Goal: Information Seeking & Learning: Learn about a topic

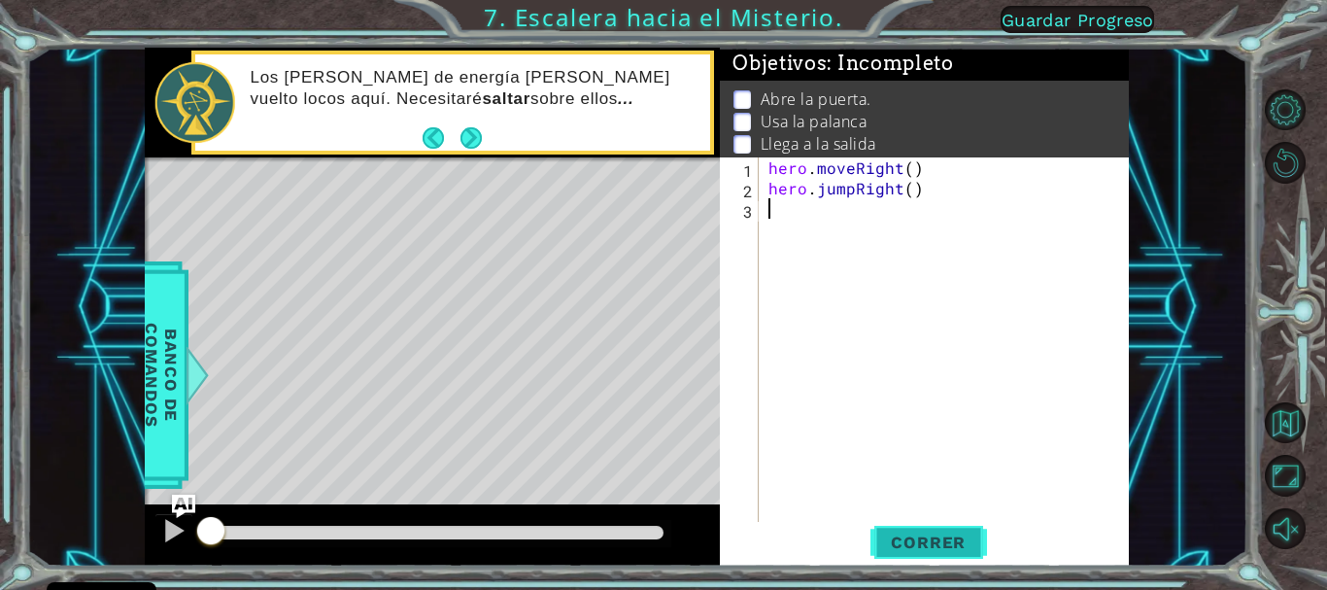
click at [890, 540] on span "Correr" at bounding box center [929, 541] width 114 height 19
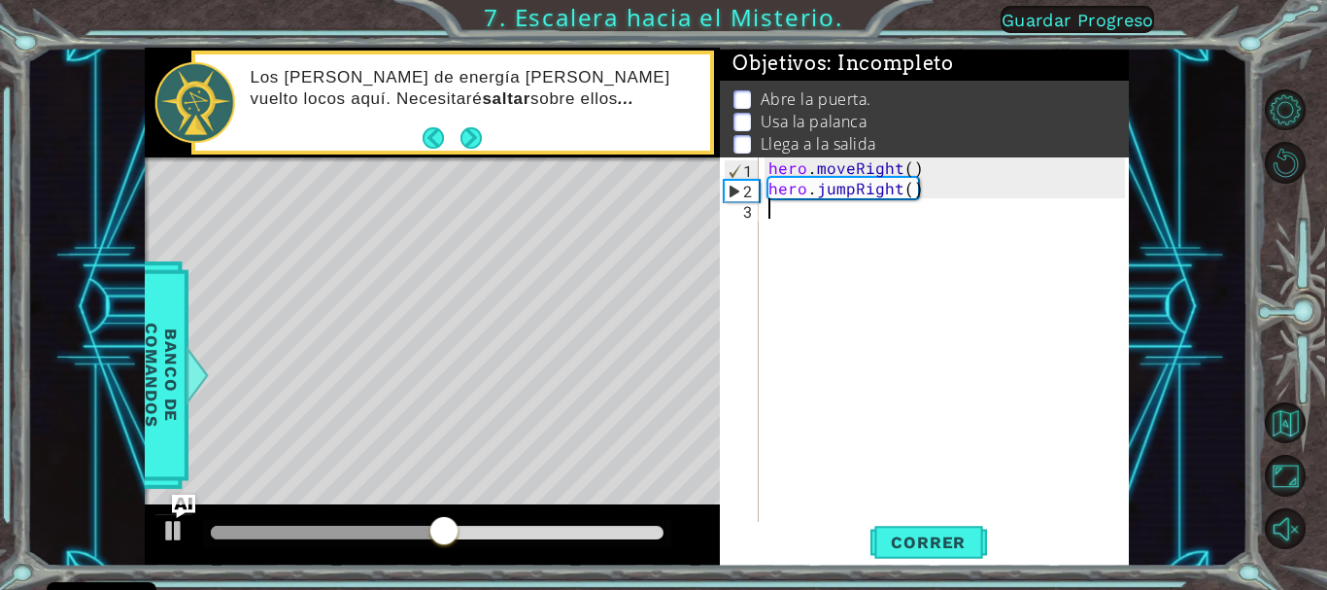
click at [788, 210] on div "hero . moveRight ( ) hero . jumpRight ( )" at bounding box center [949, 361] width 369 height 408
type textarea "h"
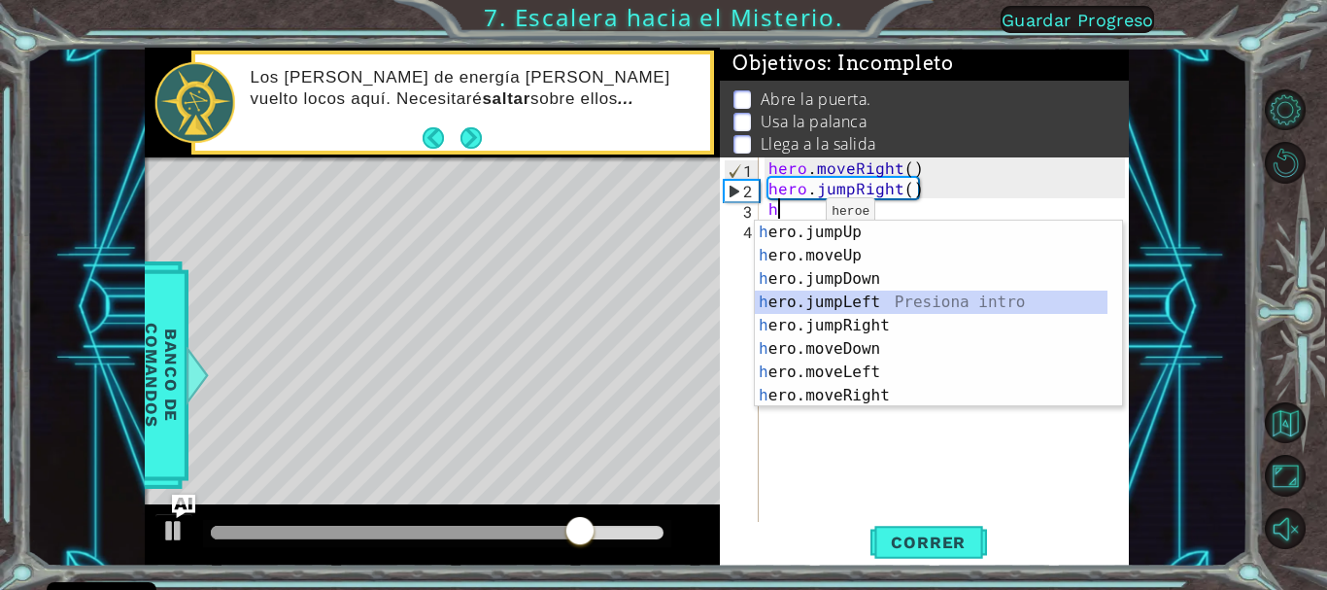
click at [822, 306] on div "h ero.jumpUp Presiona intro h ero.moveUp Presiona intro h ero.jumpDown Presiona…" at bounding box center [931, 337] width 353 height 233
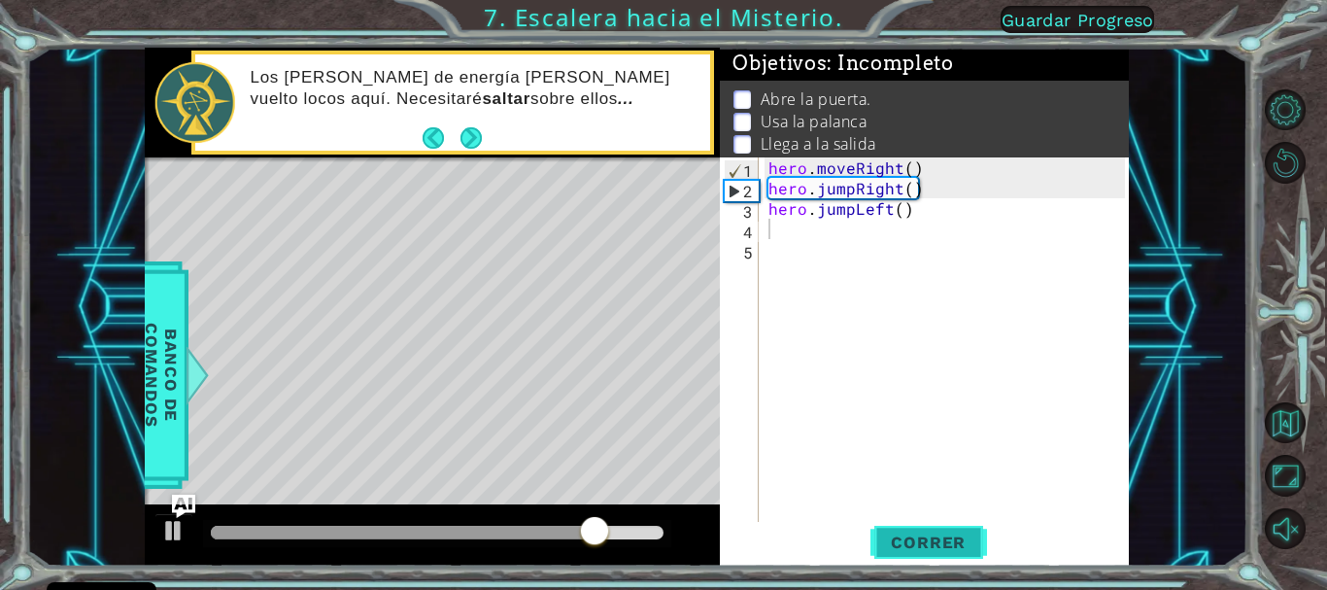
click at [932, 535] on span "Correr" at bounding box center [929, 541] width 114 height 19
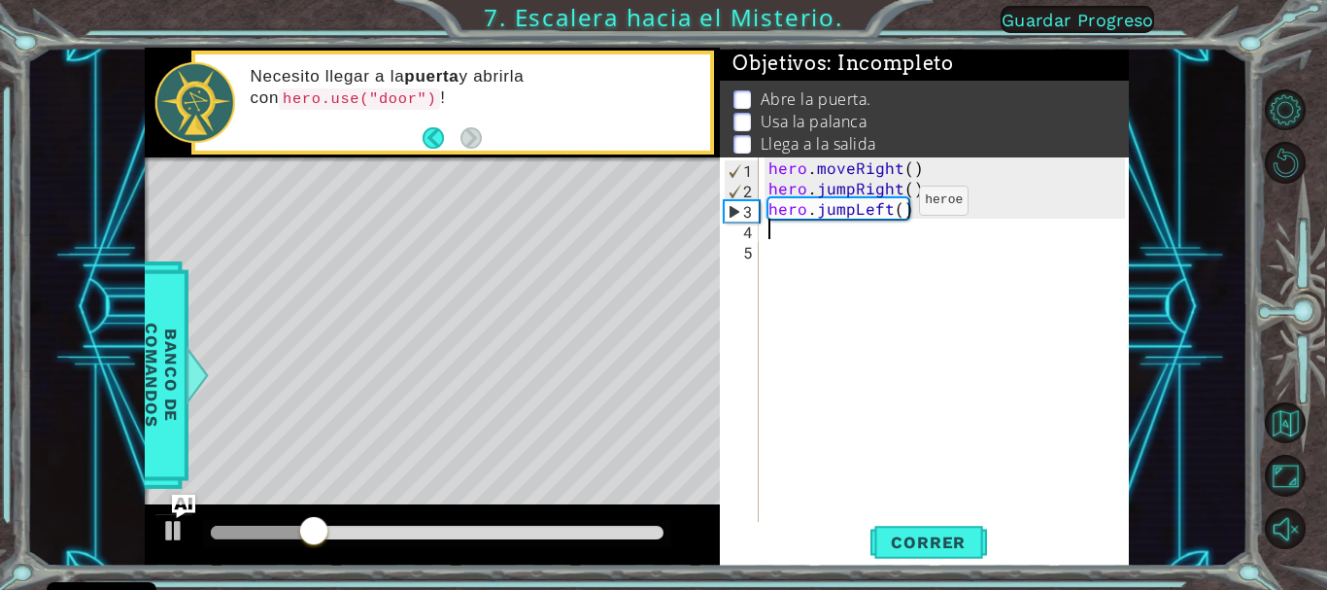
click at [886, 205] on div "hero . moveRight ( ) hero . jumpRight ( ) hero . jumpLeft ( )" at bounding box center [949, 361] width 369 height 408
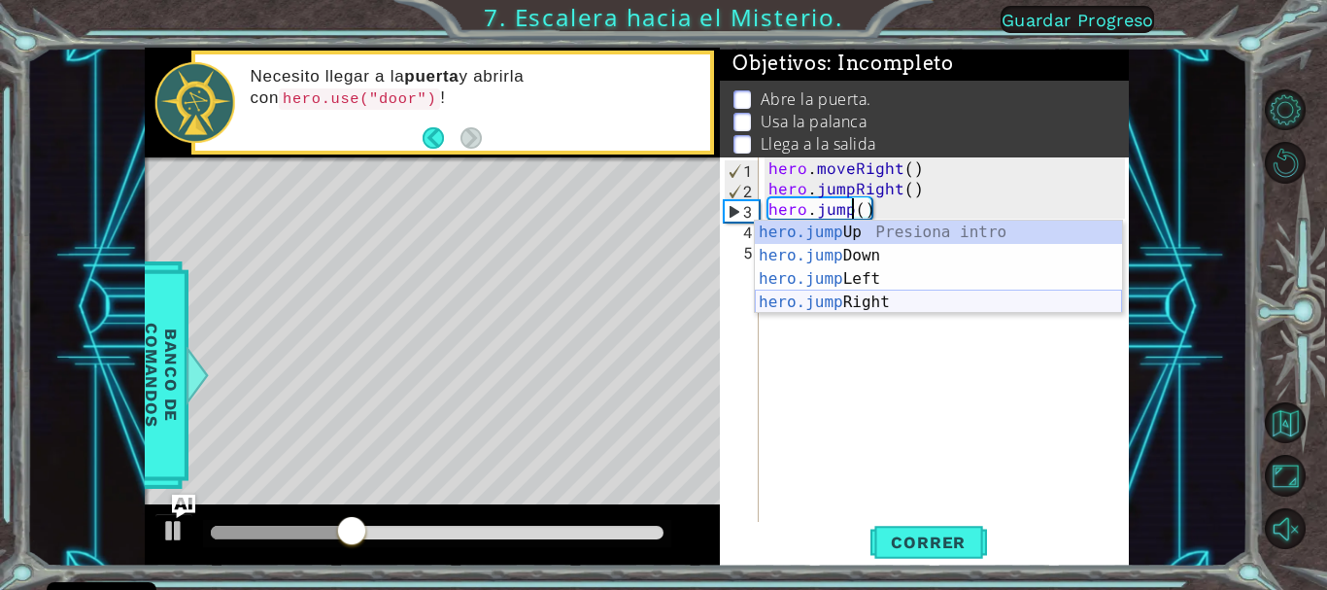
click at [844, 304] on div "hero.jump Up Presiona intro hero.jump Down Presiona intro hero.jump Left Presio…" at bounding box center [938, 291] width 367 height 140
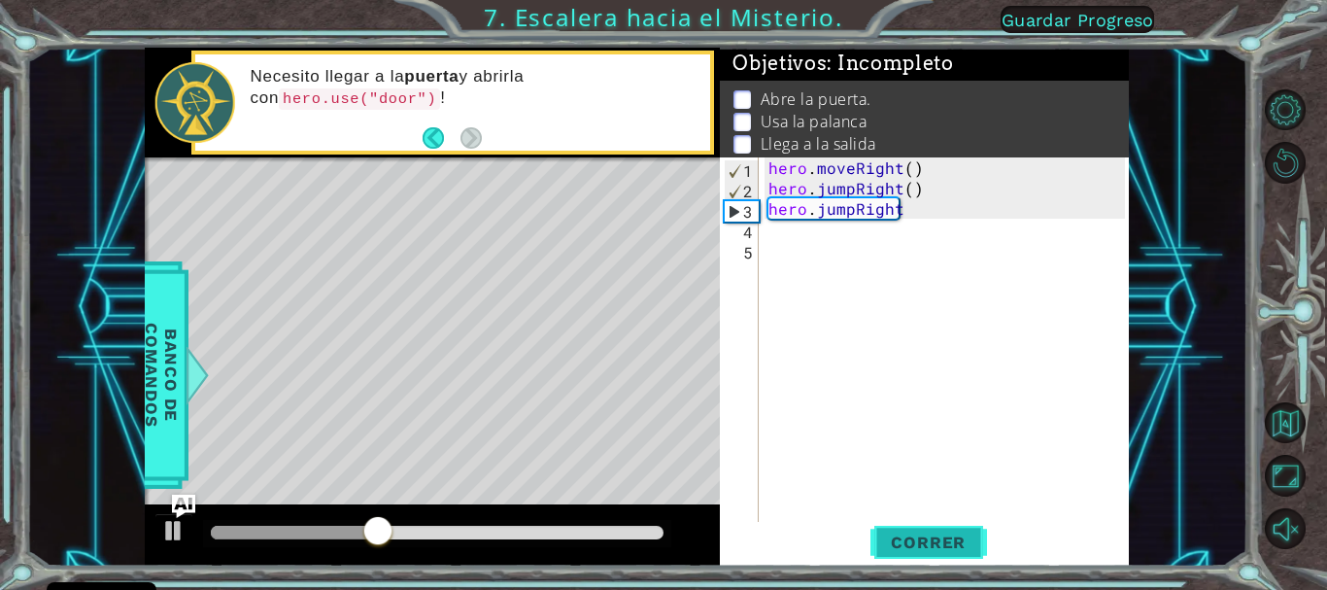
click at [915, 546] on span "Correr" at bounding box center [929, 541] width 114 height 19
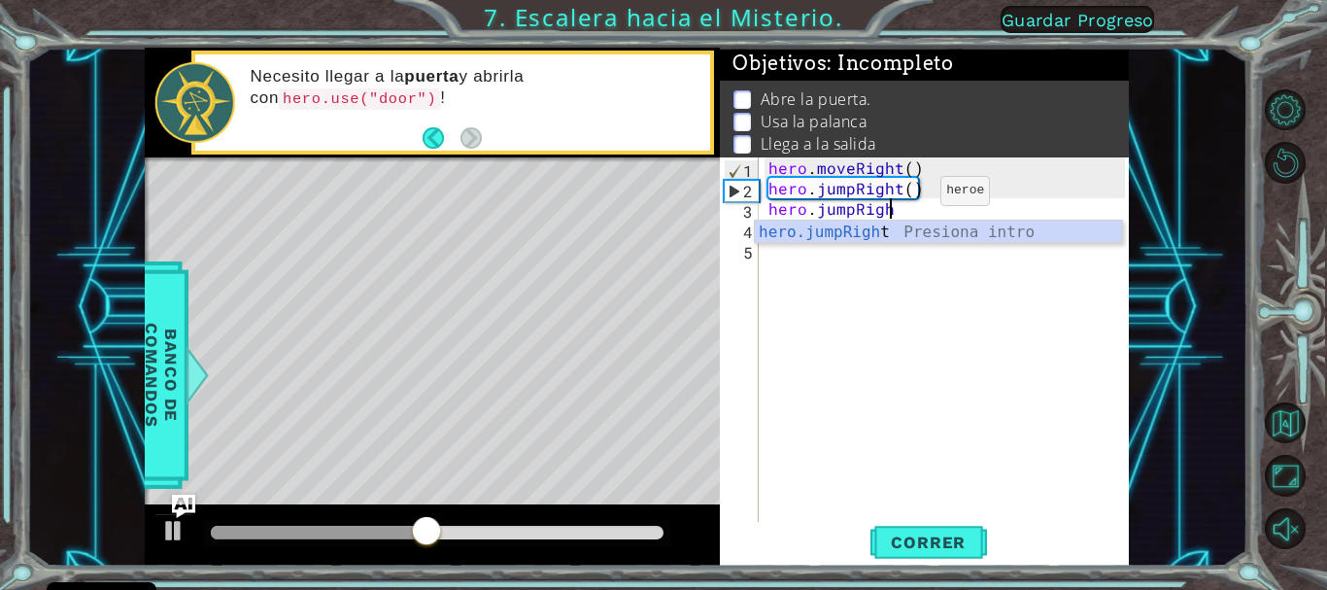
click at [907, 195] on div "hero . moveRight ( ) hero . jumpRight ( ) hero . jumpRigh" at bounding box center [949, 361] width 369 height 408
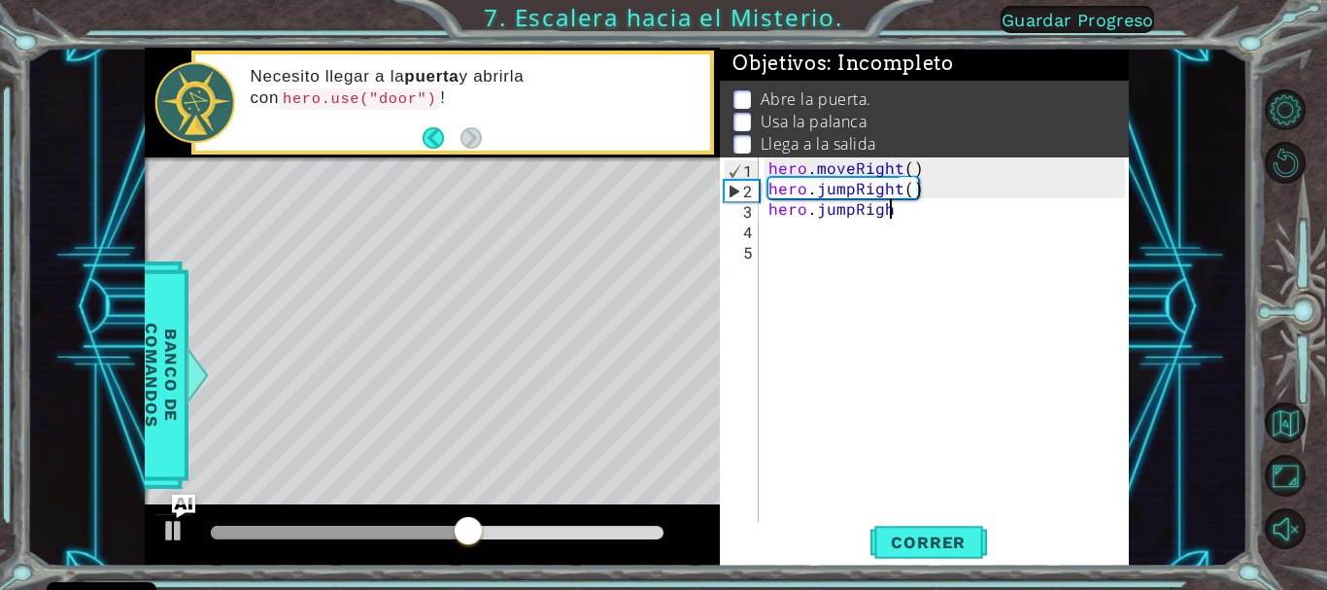
click at [905, 213] on div "hero . moveRight ( ) hero . jumpRight ( ) hero . jumpRigh" at bounding box center [949, 361] width 369 height 408
click at [930, 180] on div "hero . moveRight ( ) hero . jumpRight ( ) hero . jumpRigh" at bounding box center [949, 361] width 369 height 408
type textarea "hero.jumpRight()"
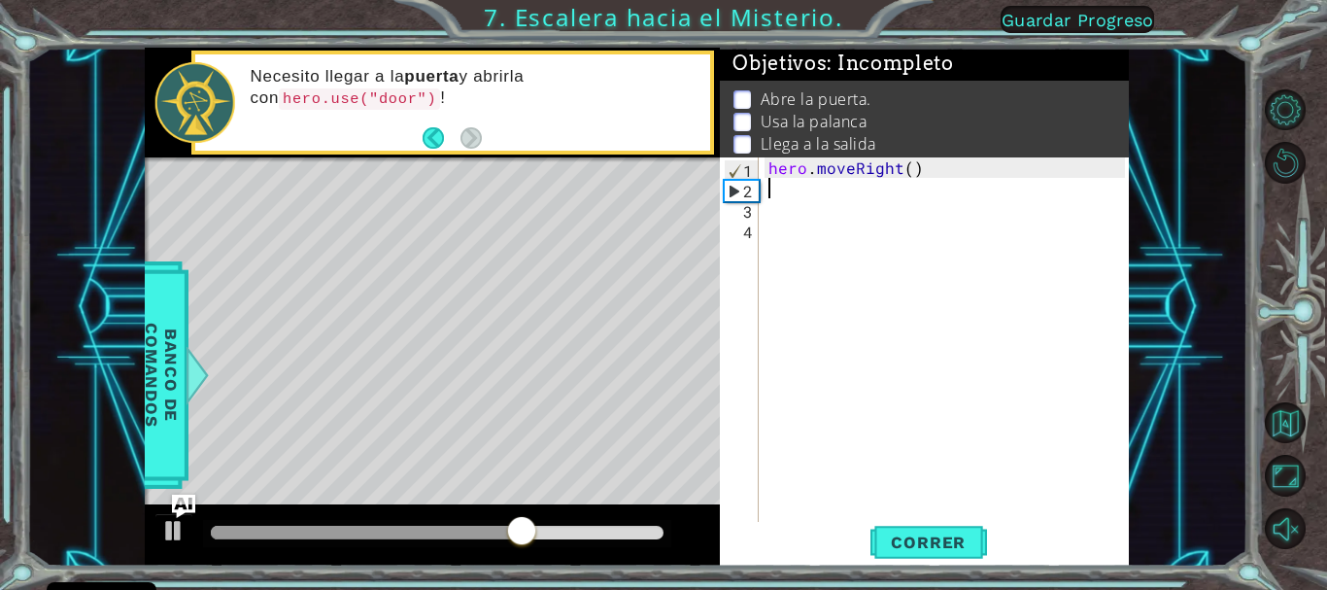
drag, startPoint x: 888, startPoint y: 217, endPoint x: 745, endPoint y: 196, distance: 144.3
click at [745, 196] on div "1 2 3 4 hero . moveRight ( ) הההההההההההההההההההההההההההההההההההההההההההההההההה…" at bounding box center [922, 340] width 404 height 367
click at [949, 175] on div "hero . moveRight ( )" at bounding box center [949, 361] width 369 height 408
type textarea "hero.moveRight()"
click at [904, 534] on span "Correr" at bounding box center [929, 541] width 114 height 19
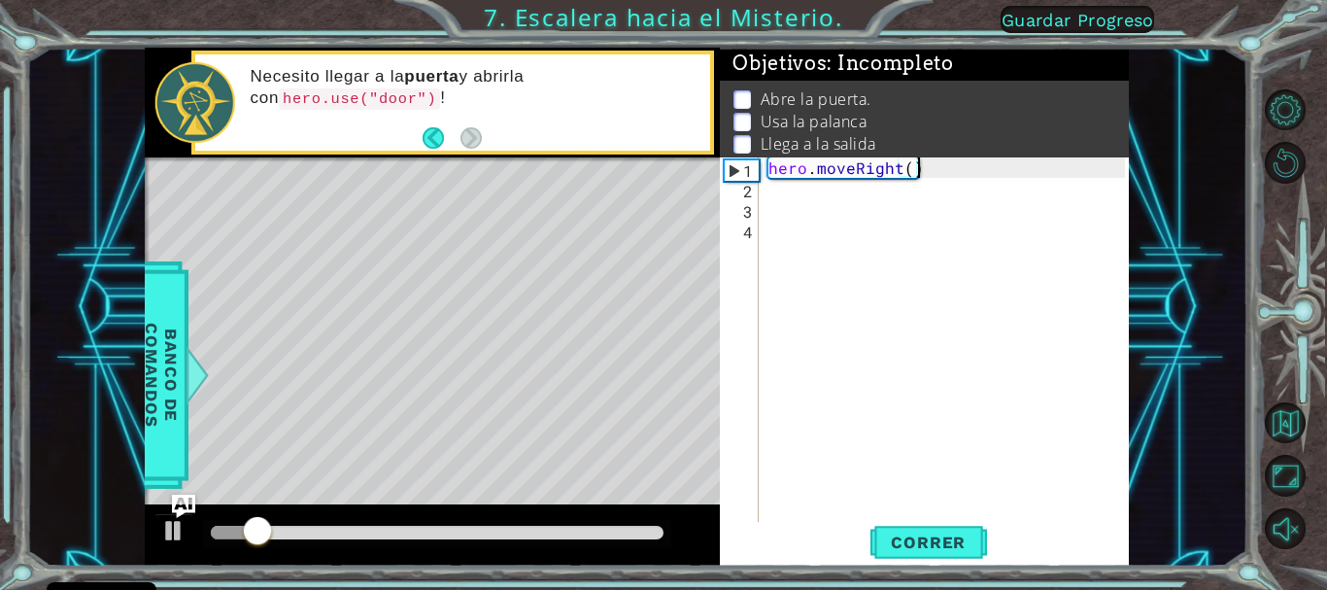
click at [771, 190] on div "hero . moveRight ( )" at bounding box center [949, 361] width 369 height 408
type textarea "h"
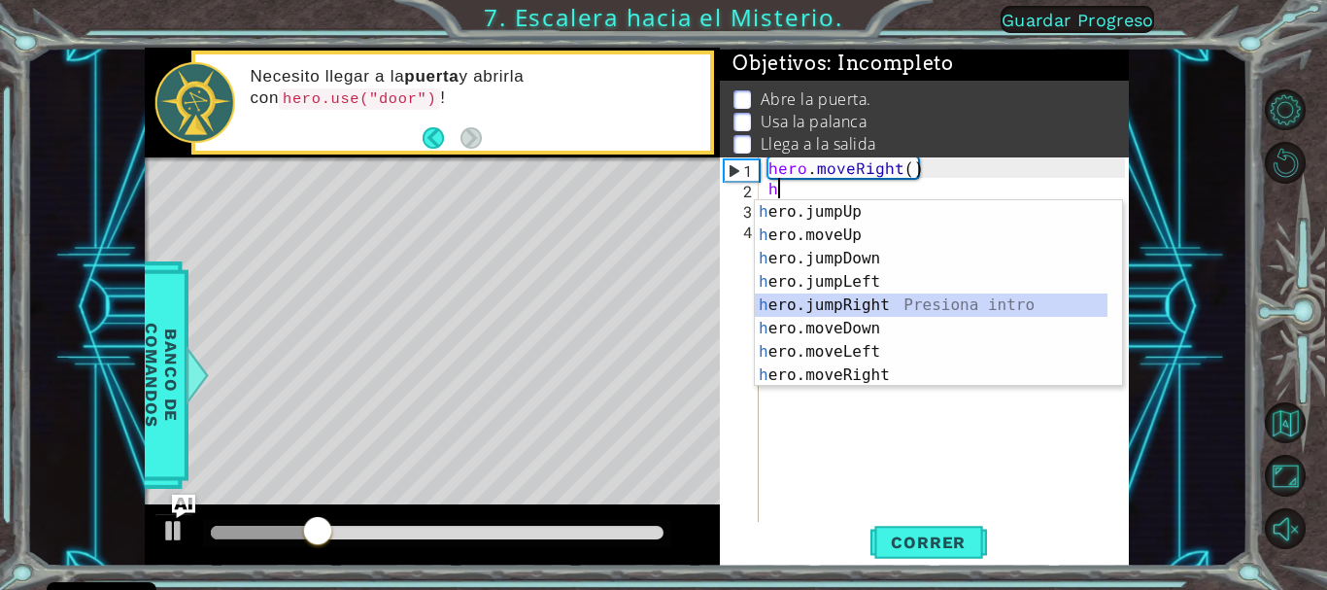
click at [803, 298] on div "h ero.jumpUp Presiona intro h ero.moveUp Presiona intro h ero.jumpDown Presiona…" at bounding box center [938, 316] width 367 height 233
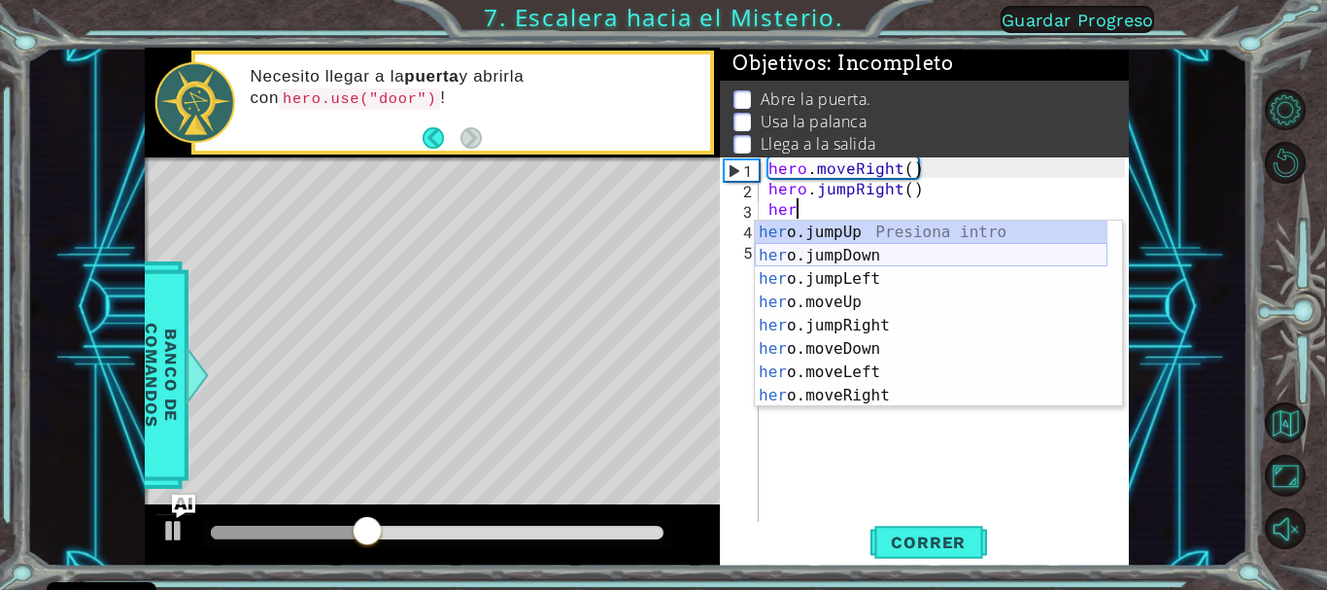
scroll to position [0, 1]
click at [826, 363] on div "her o.jumpUp Presiona intro her o.jumpDown Presiona intro her o.jumpLeft Presio…" at bounding box center [931, 337] width 353 height 233
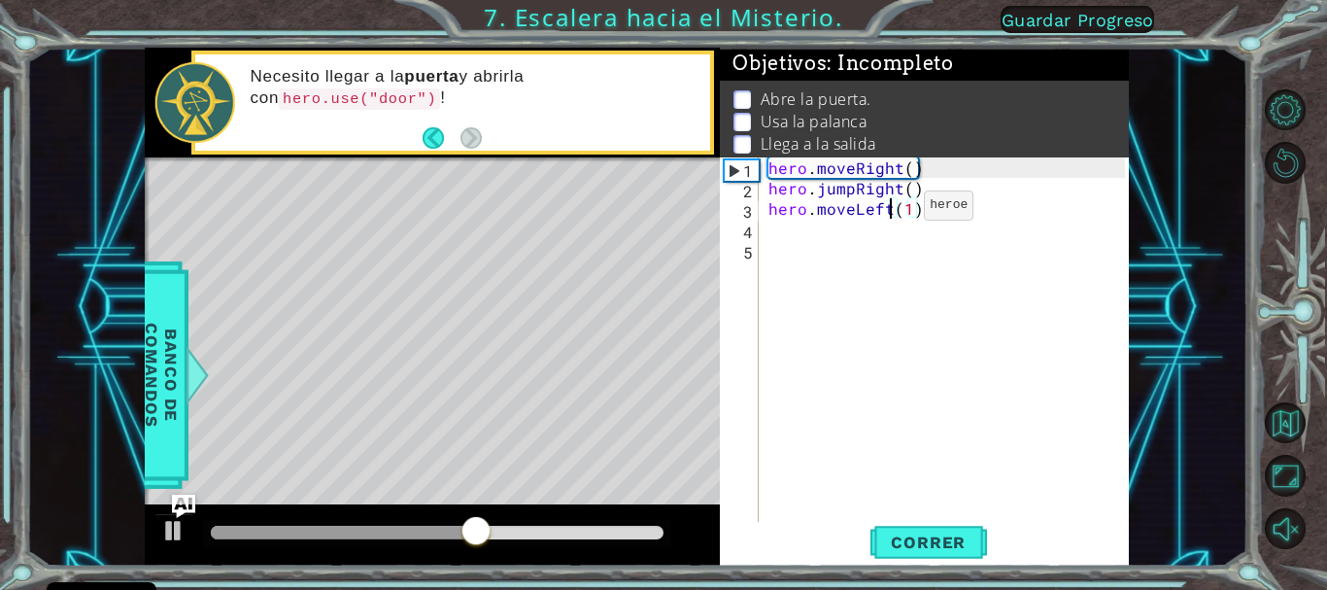
click at [891, 210] on div "hero . moveRight ( ) hero . jumpRight ( ) hero . moveLeft ( 1 )" at bounding box center [949, 361] width 369 height 408
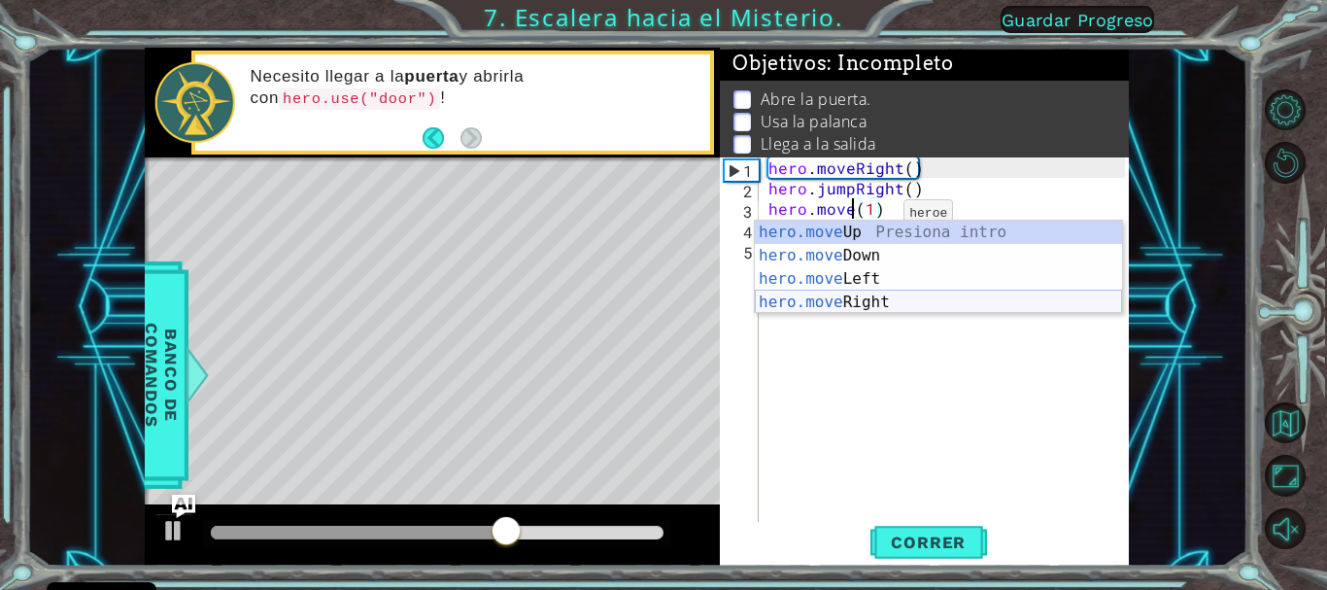
click at [832, 302] on div "hero.move Up Presiona intro hero.move Down Presiona intro hero.move Left Presio…" at bounding box center [938, 291] width 367 height 140
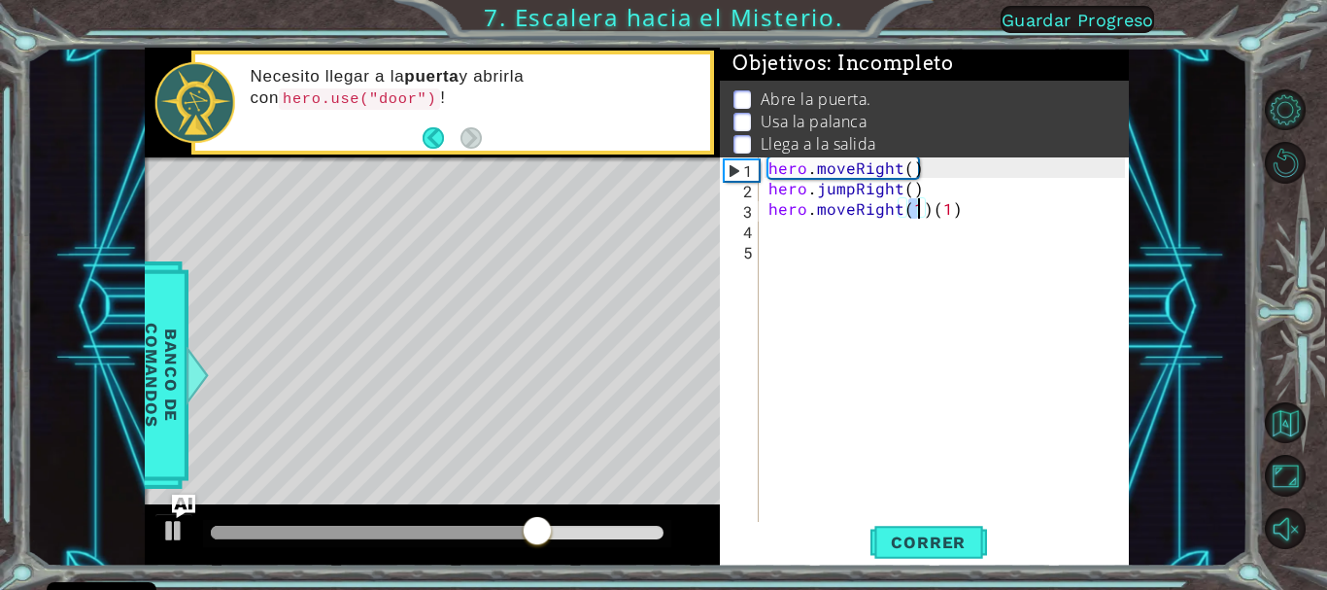
click at [964, 216] on div "hero . moveRight ( ) hero . jumpRight ( ) hero . moveRight ( 1 ) ( 1 )" at bounding box center [949, 361] width 369 height 408
type textarea "hero.moveRight(1)"
click at [895, 554] on button "Correr" at bounding box center [929, 542] width 117 height 41
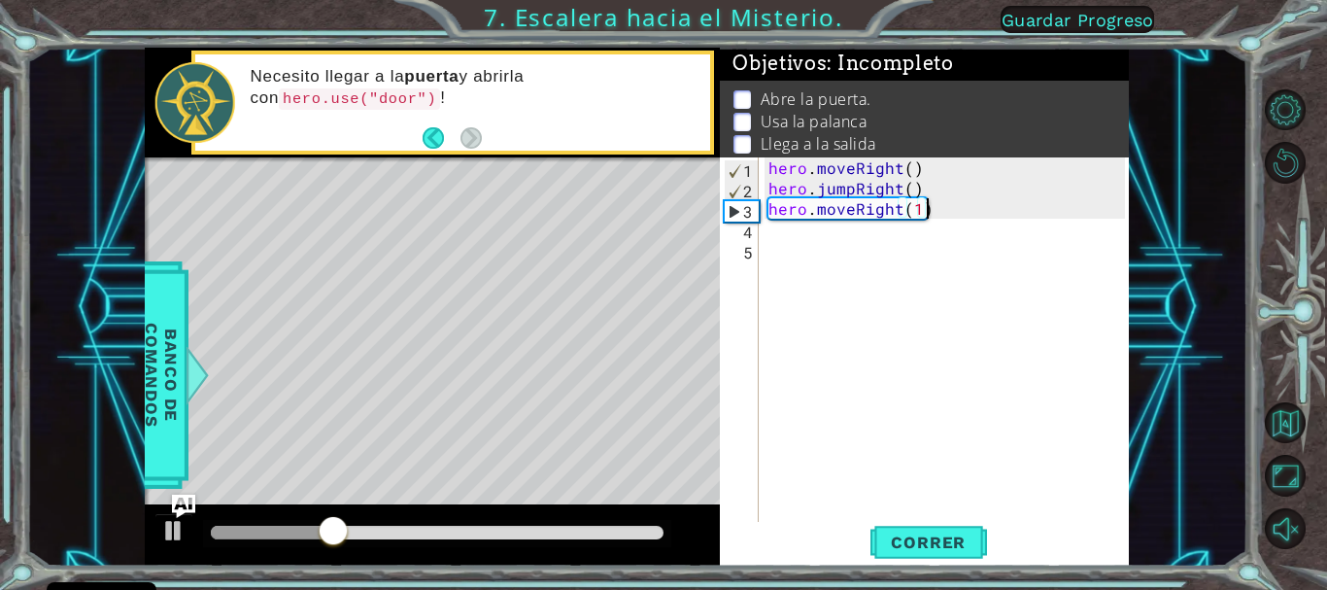
click at [784, 226] on div "hero . moveRight ( ) hero . jumpRight ( ) hero . moveRight ( 1 )" at bounding box center [949, 361] width 369 height 408
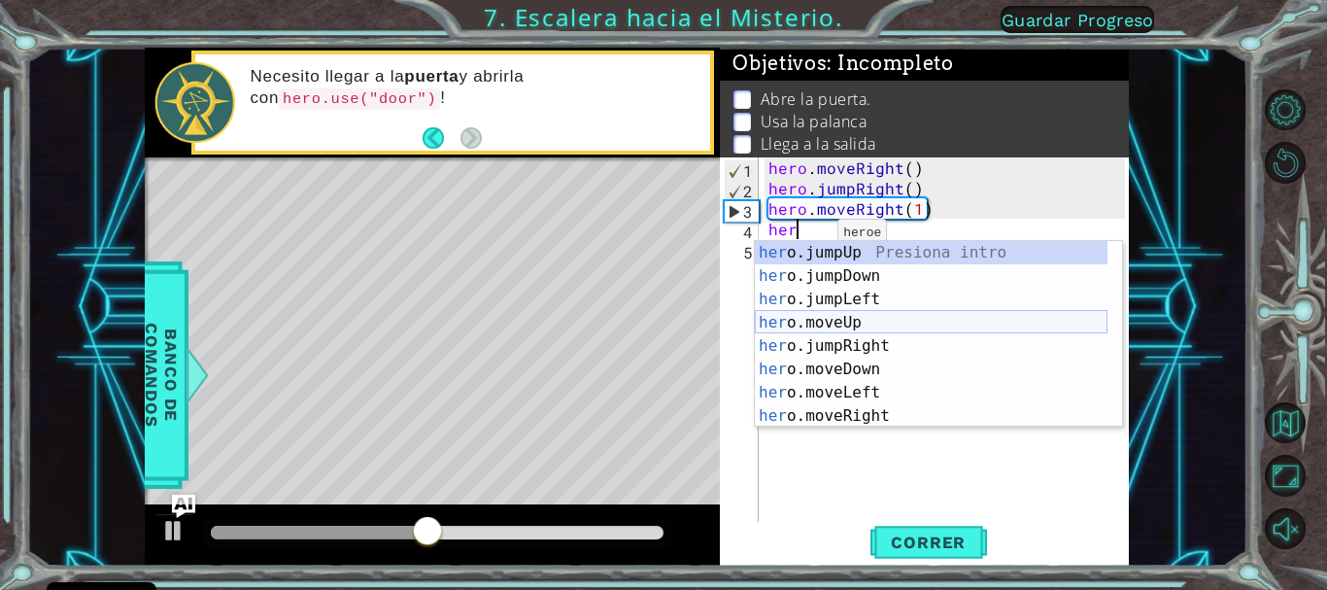
click at [806, 324] on div "her o.jumpUp Presiona intro her o.jumpDown Presiona intro her o.jumpLeft Presio…" at bounding box center [931, 357] width 353 height 233
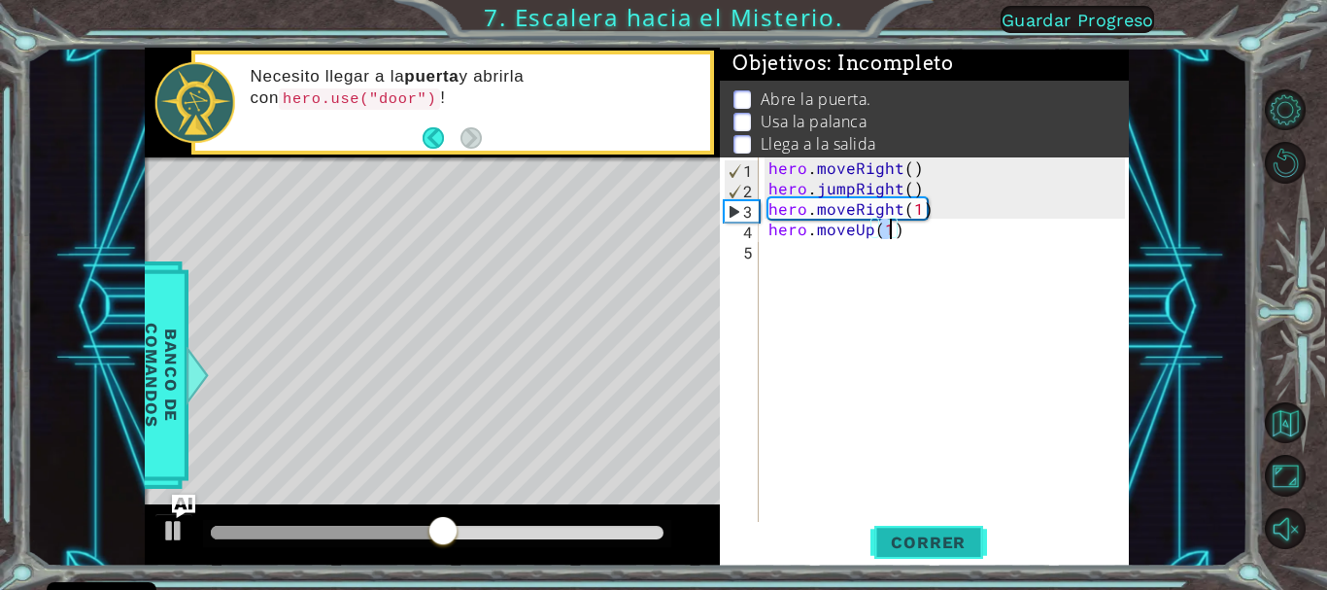
type textarea "hero.moveUp(1)"
click at [898, 539] on span "Correr" at bounding box center [929, 541] width 114 height 19
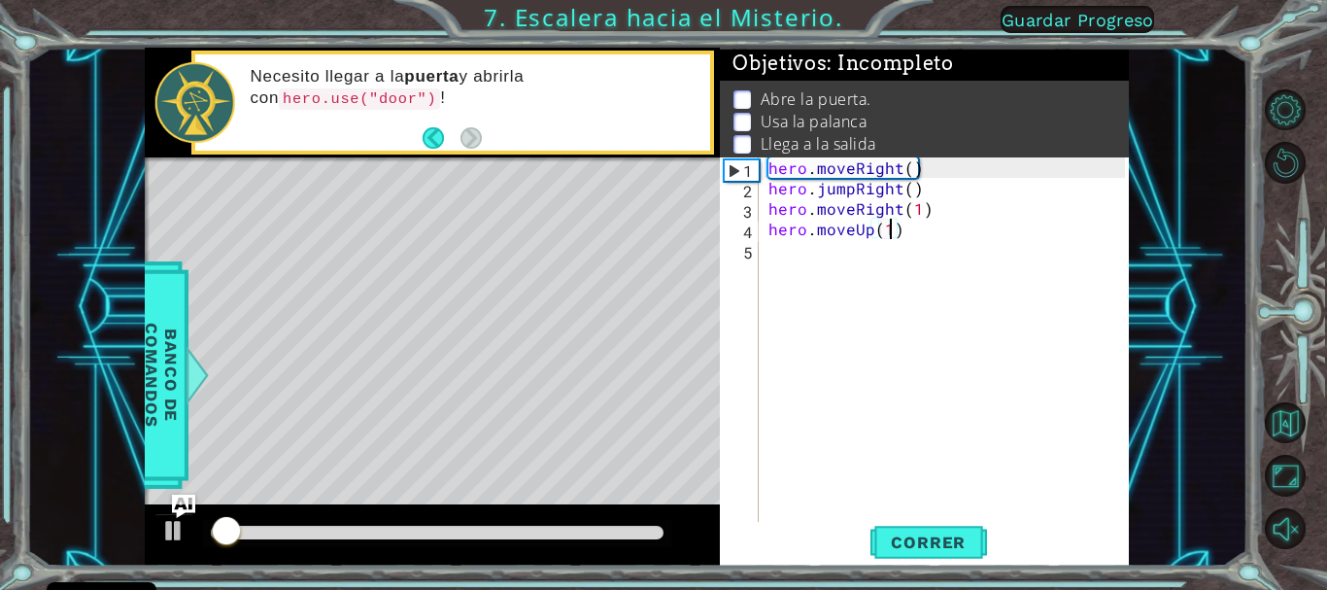
click at [772, 254] on div "hero . moveRight ( ) hero . jumpRight ( ) hero . moveRight ( 1 ) hero . moveUp …" at bounding box center [949, 361] width 369 height 408
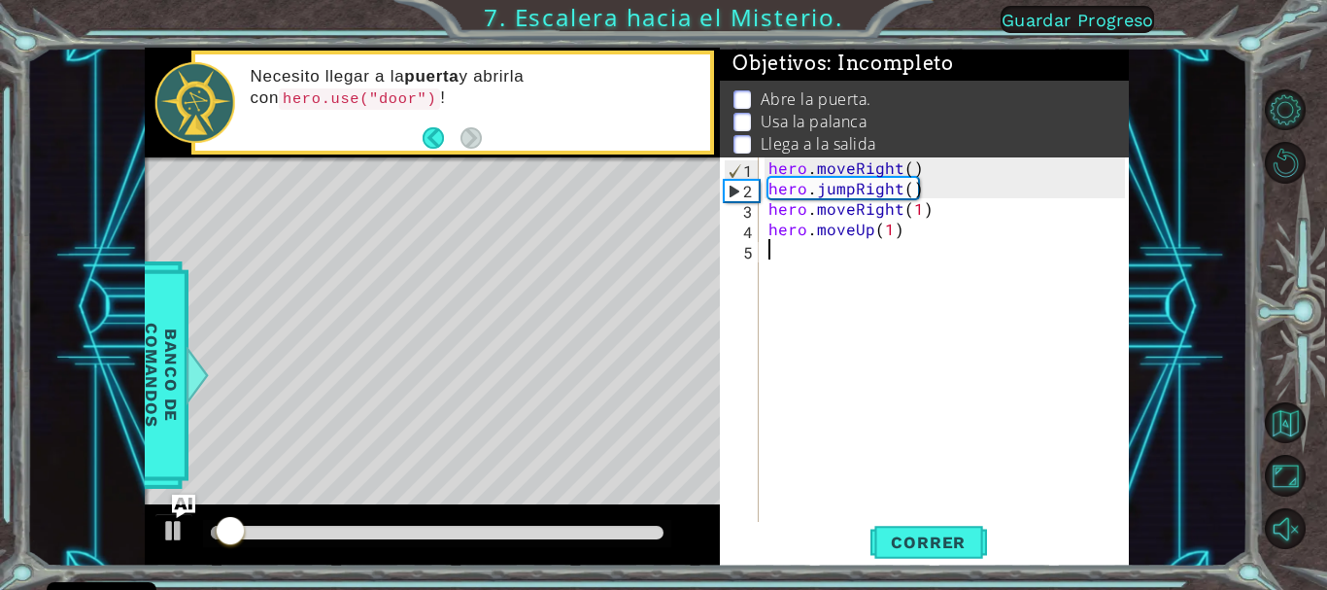
scroll to position [0, 0]
type textarea "g"
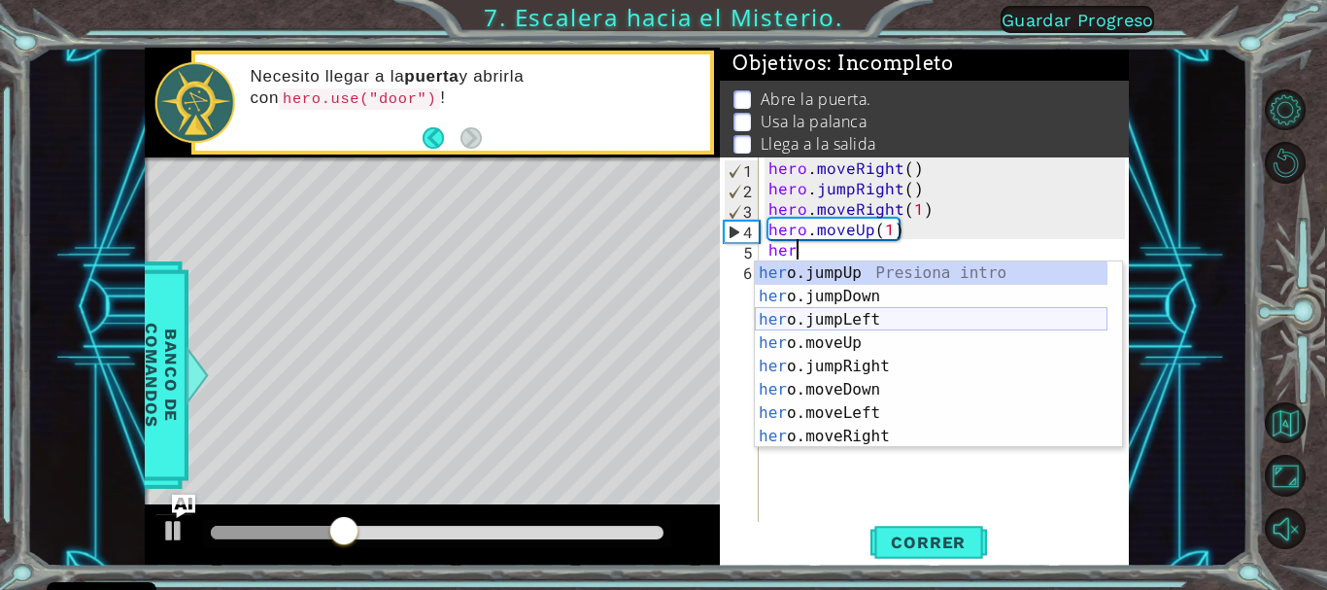
scroll to position [23, 0]
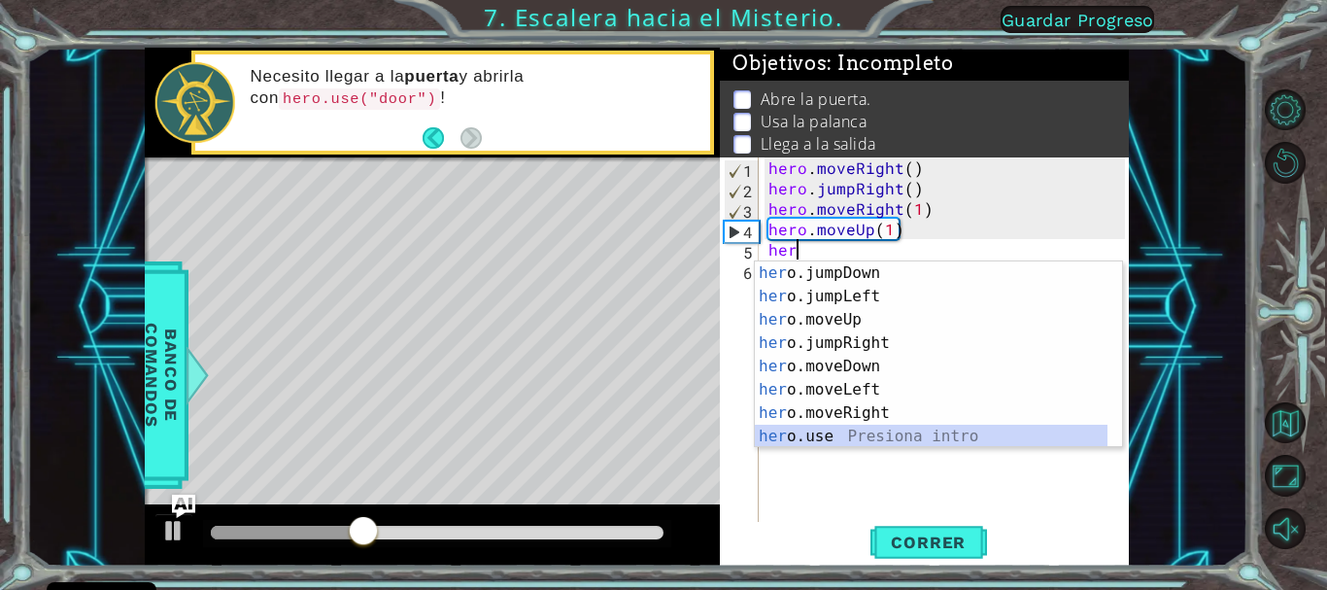
click at [799, 441] on div "her o.jumpDown Presiona intro her o.jumpLeft Presiona intro her o.moveUp Presio…" at bounding box center [931, 377] width 353 height 233
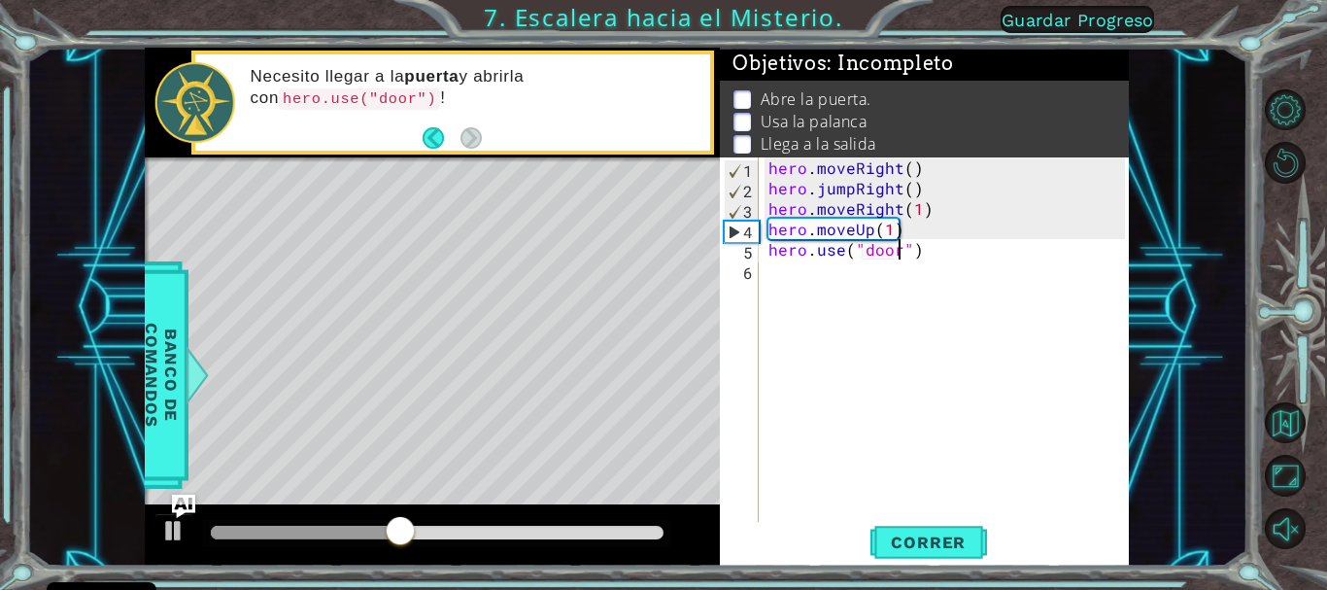
scroll to position [0, 9]
type textarea "hero.use("door")"
click at [894, 542] on span "Correr" at bounding box center [929, 541] width 114 height 19
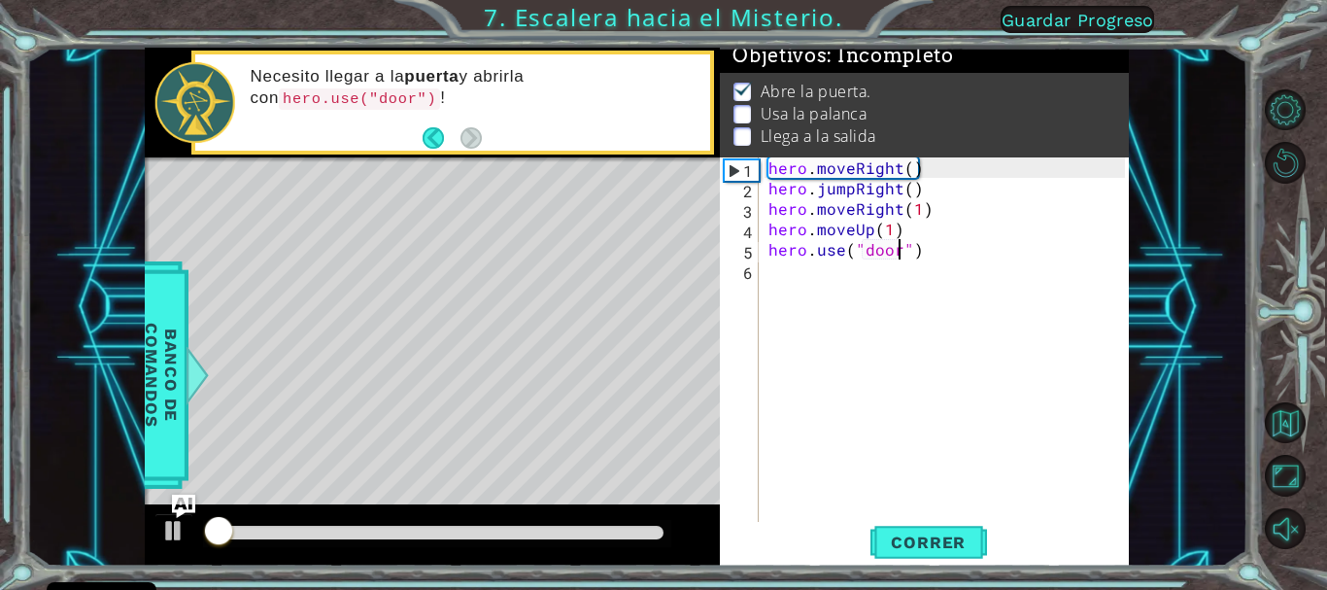
scroll to position [17, 0]
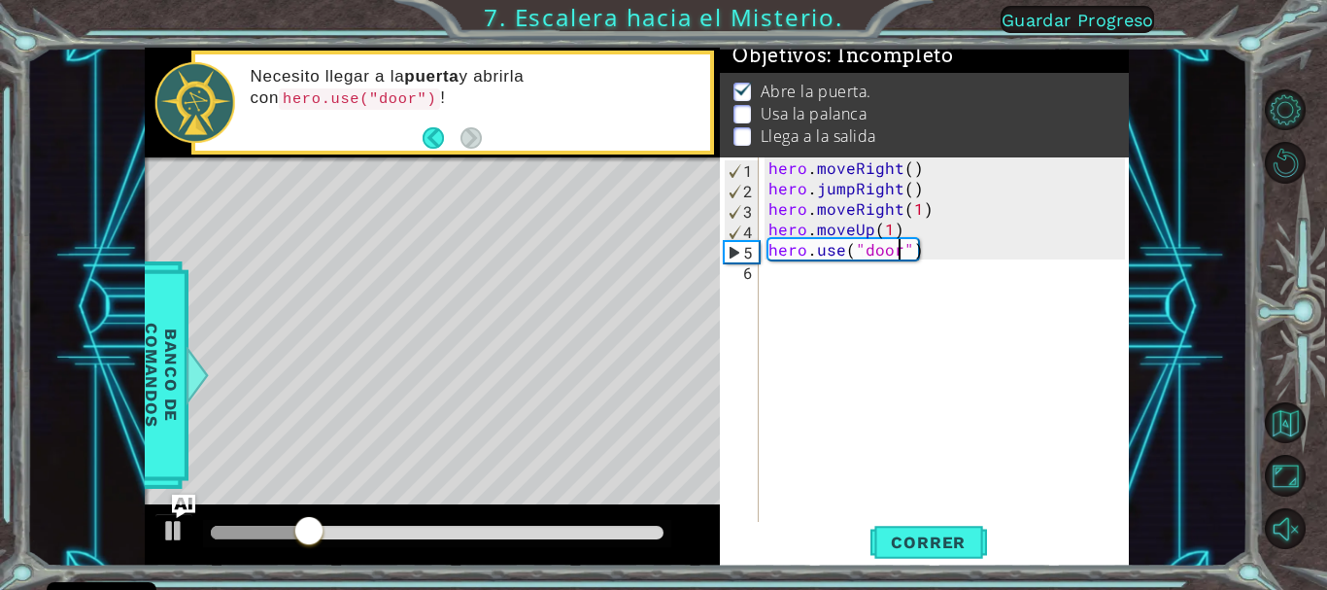
click at [768, 275] on div "hero . moveRight ( ) hero . jumpRight ( ) hero . moveRight ( 1 ) hero . moveUp …" at bounding box center [949, 361] width 369 height 408
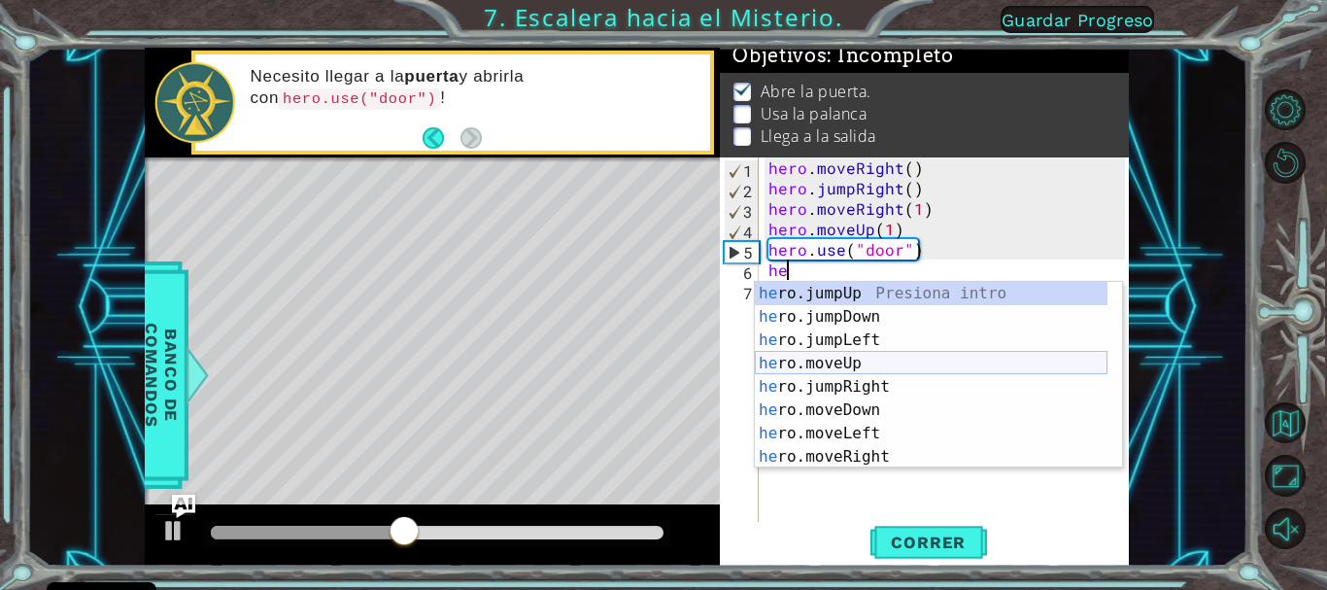
click at [824, 358] on div "he ro.jumpUp Presiona intro he ro.jumpDown Presiona intro he ro.jumpLeft Presio…" at bounding box center [931, 398] width 353 height 233
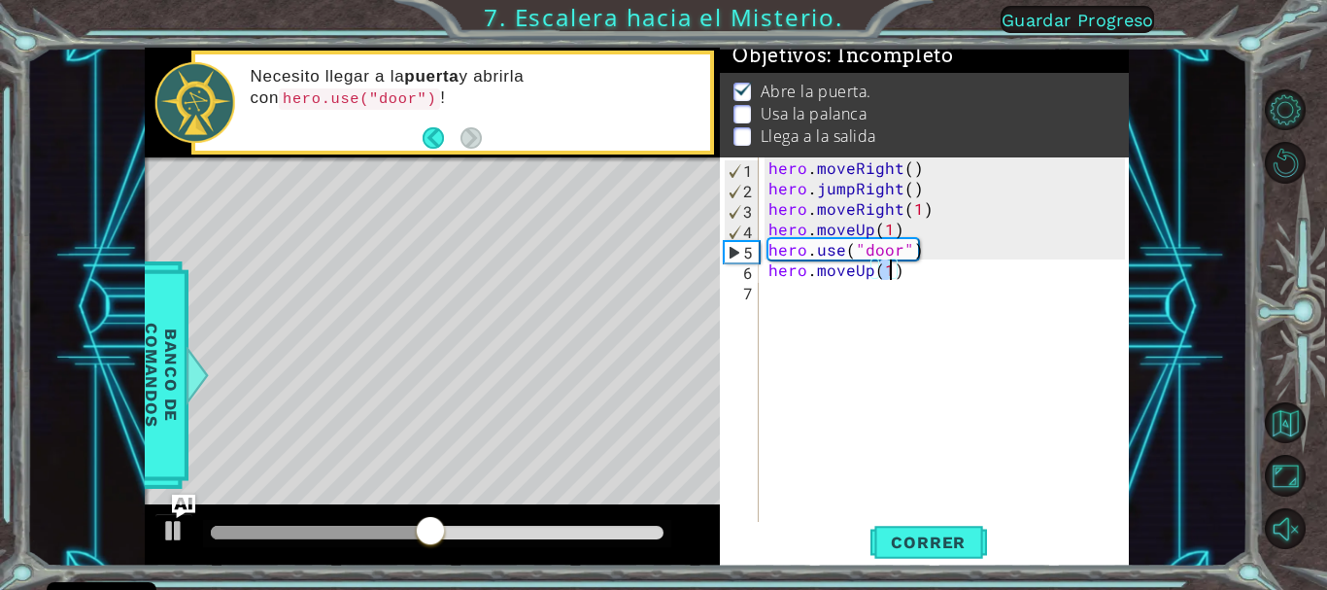
type textarea "hero.moveUp(2)"
click at [795, 298] on div "hero . moveRight ( ) hero . jumpRight ( ) hero . moveRight ( 1 ) hero . moveUp …" at bounding box center [949, 361] width 369 height 408
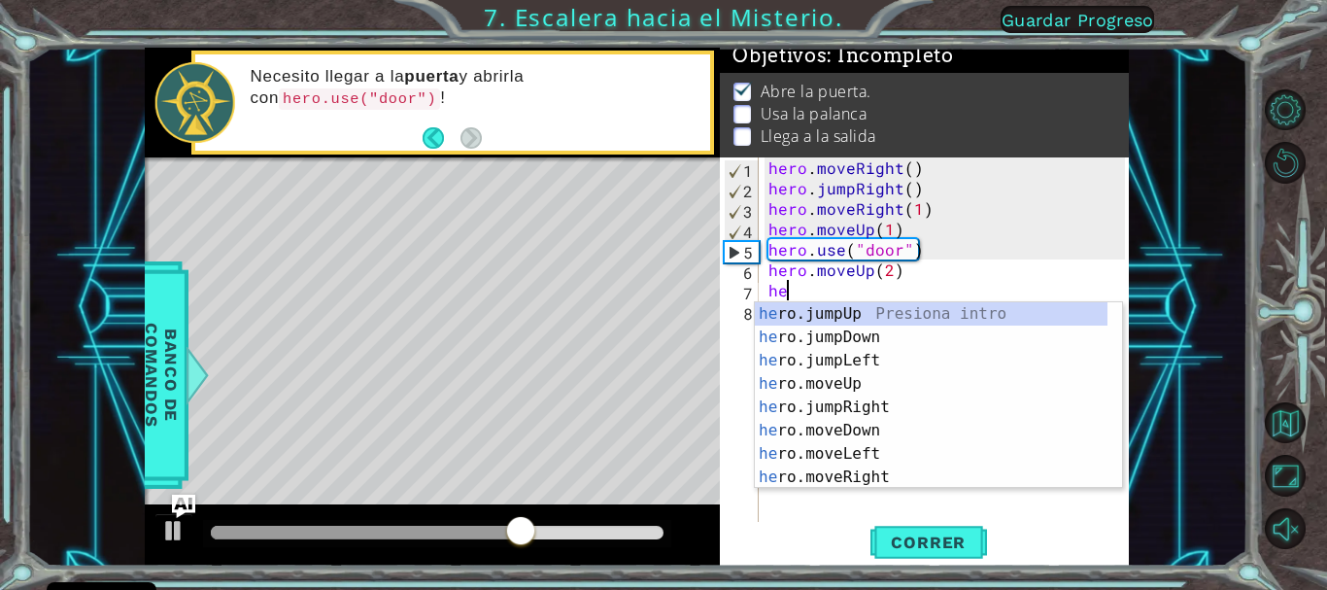
scroll to position [0, 1]
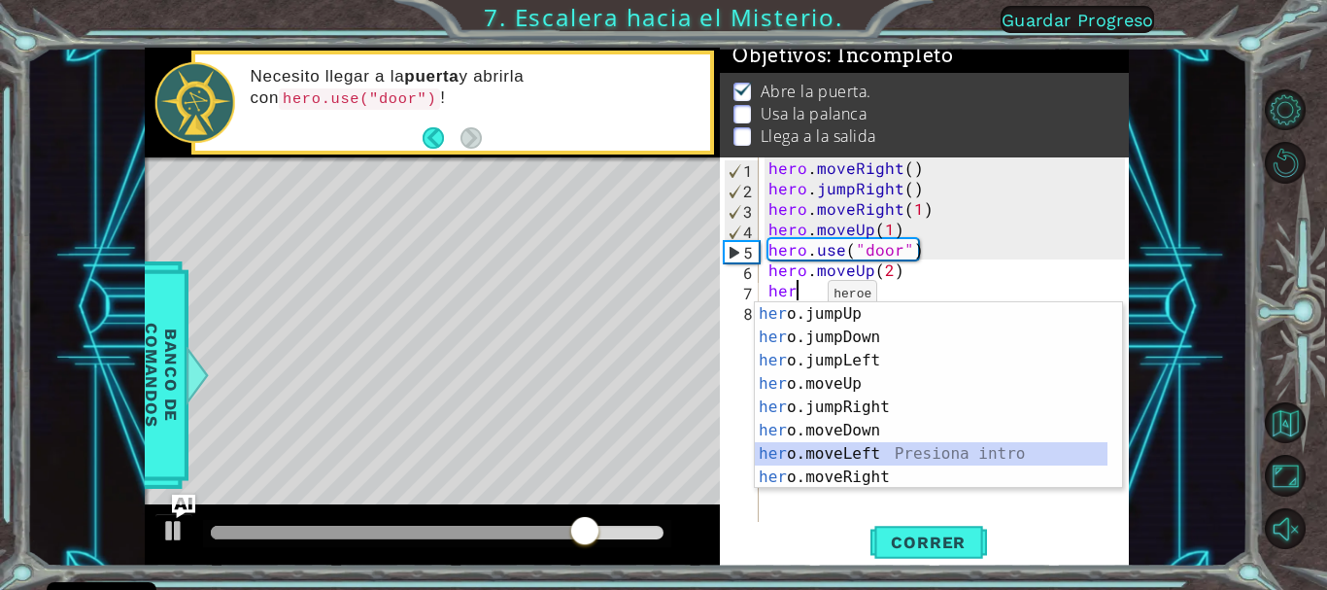
click at [808, 458] on div "her o.jumpUp Presiona intro her o.jumpDown Presiona intro her o.jumpLeft Presio…" at bounding box center [931, 418] width 353 height 233
type textarea "hero.moveLeft(1)"
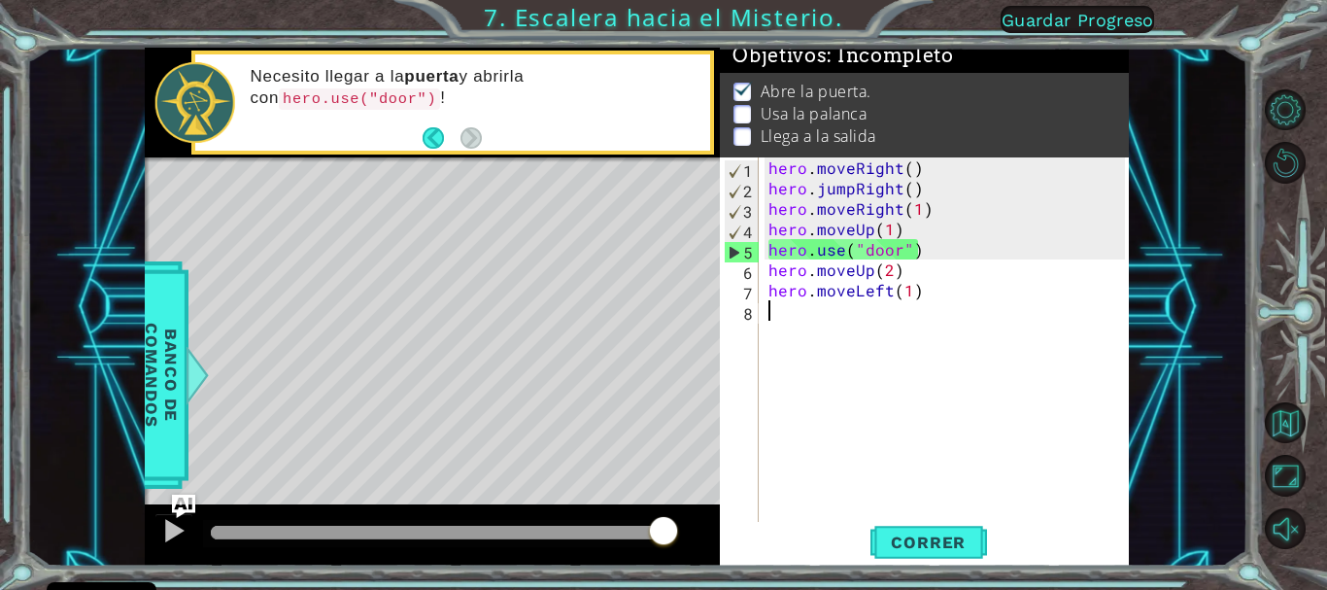
click at [781, 321] on div "hero . moveRight ( ) hero . jumpRight ( ) hero . moveRight ( 1 ) hero . moveUp …" at bounding box center [949, 361] width 369 height 408
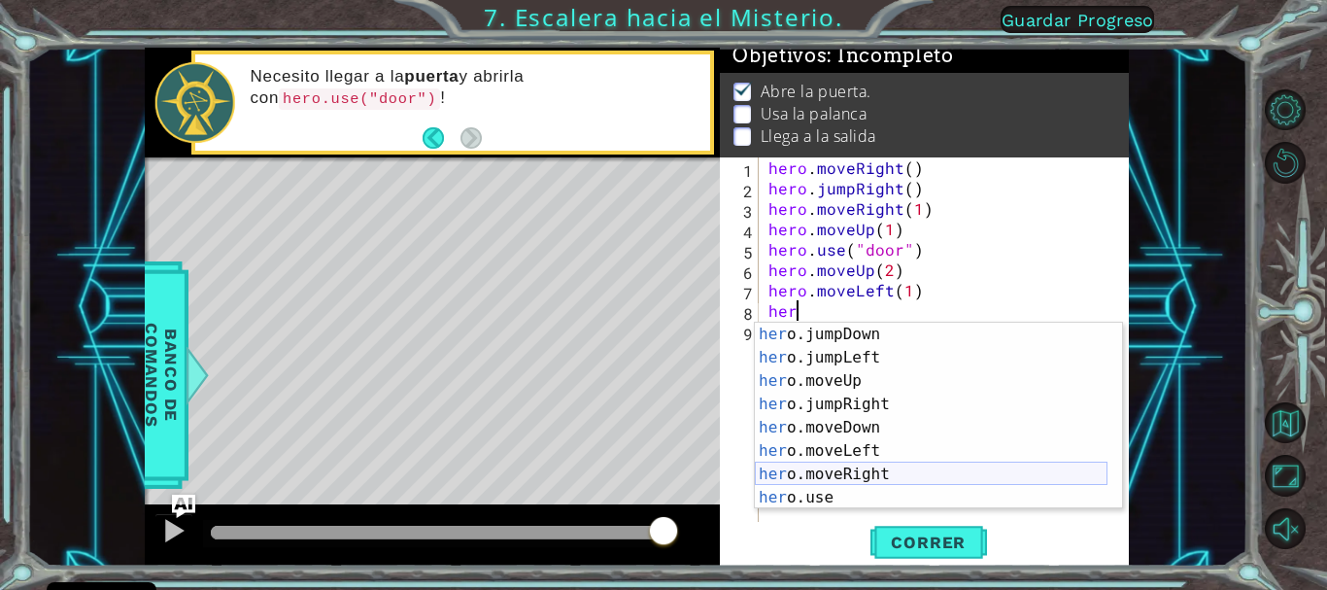
scroll to position [23, 0]
click at [806, 490] on div "her o.jumpDown Presiona intro her o.jumpLeft Presiona intro her o.moveUp Presio…" at bounding box center [931, 439] width 353 height 233
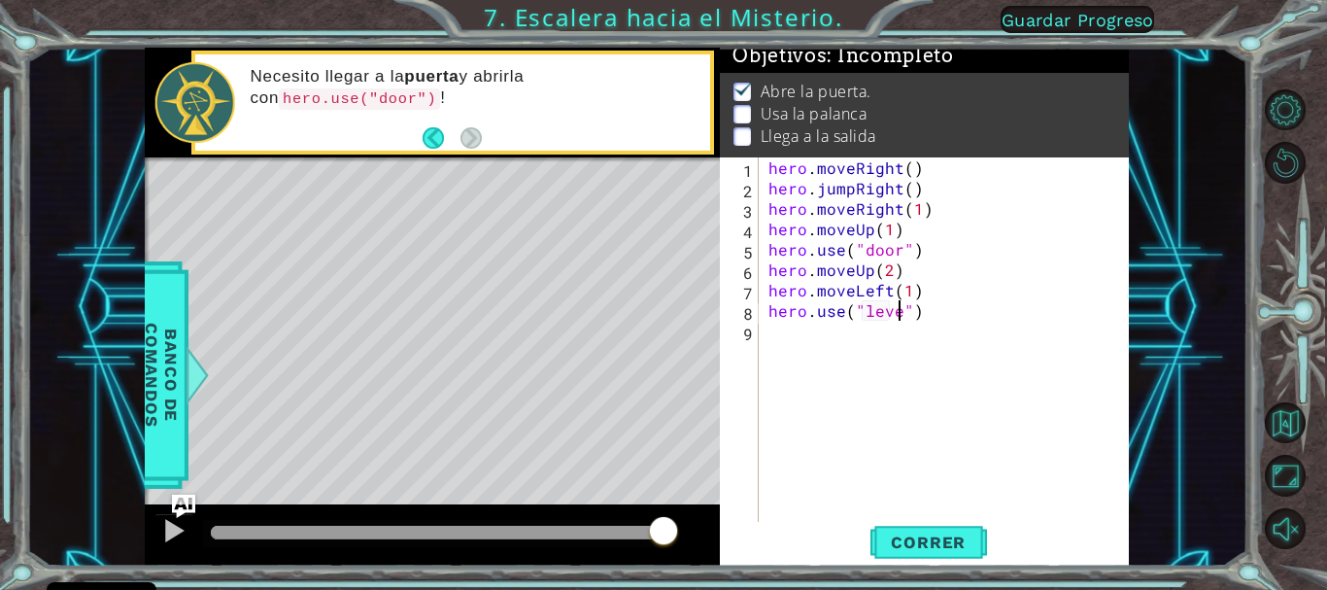
scroll to position [0, 9]
type textarea "hero.use("lever")"
click at [915, 538] on span "Correr" at bounding box center [929, 541] width 114 height 19
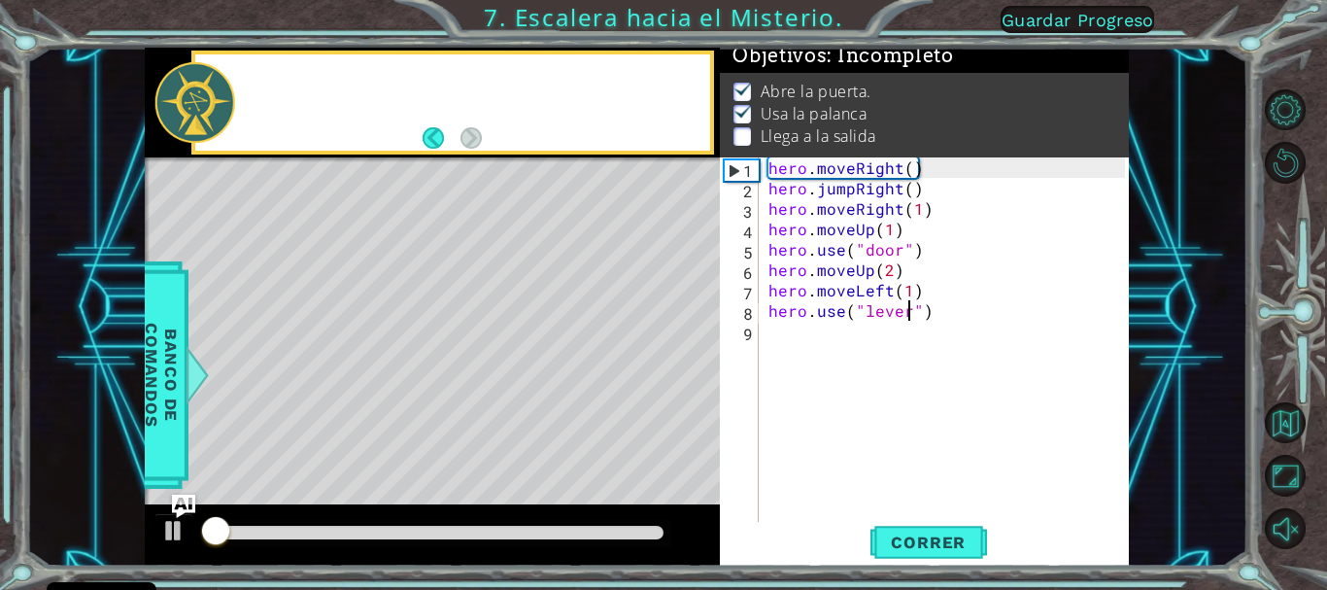
click at [789, 325] on div "hero . moveRight ( ) hero . jumpRight ( ) hero . moveRight ( 1 ) hero . moveUp …" at bounding box center [949, 361] width 369 height 408
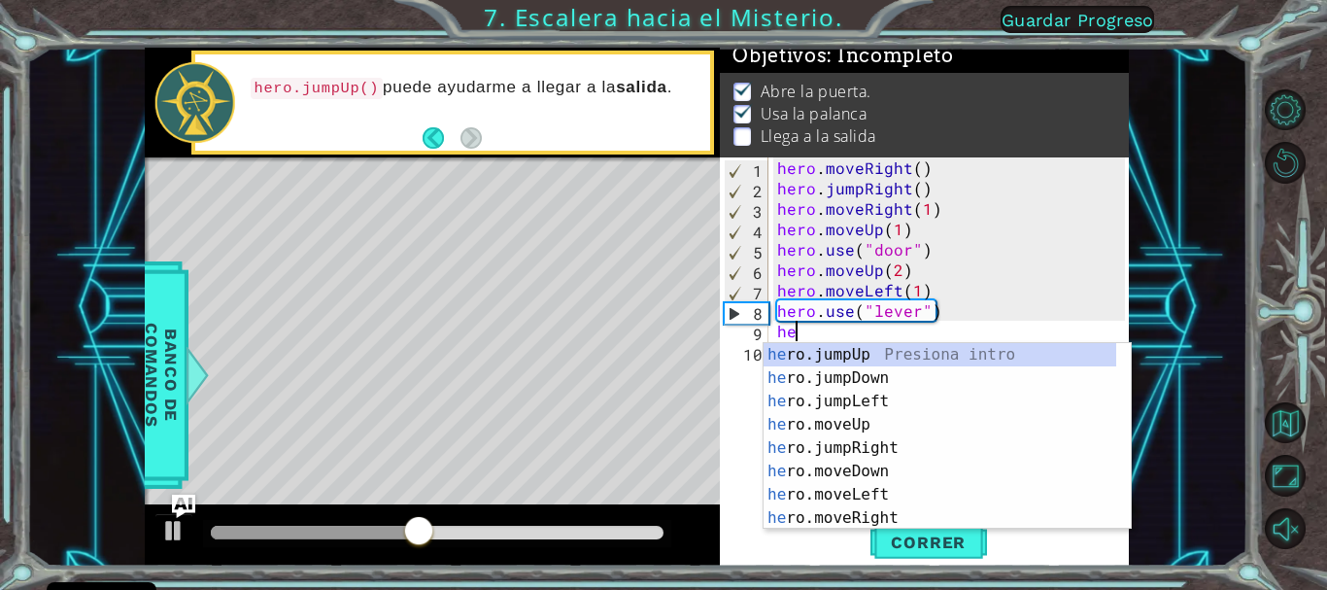
scroll to position [0, 1]
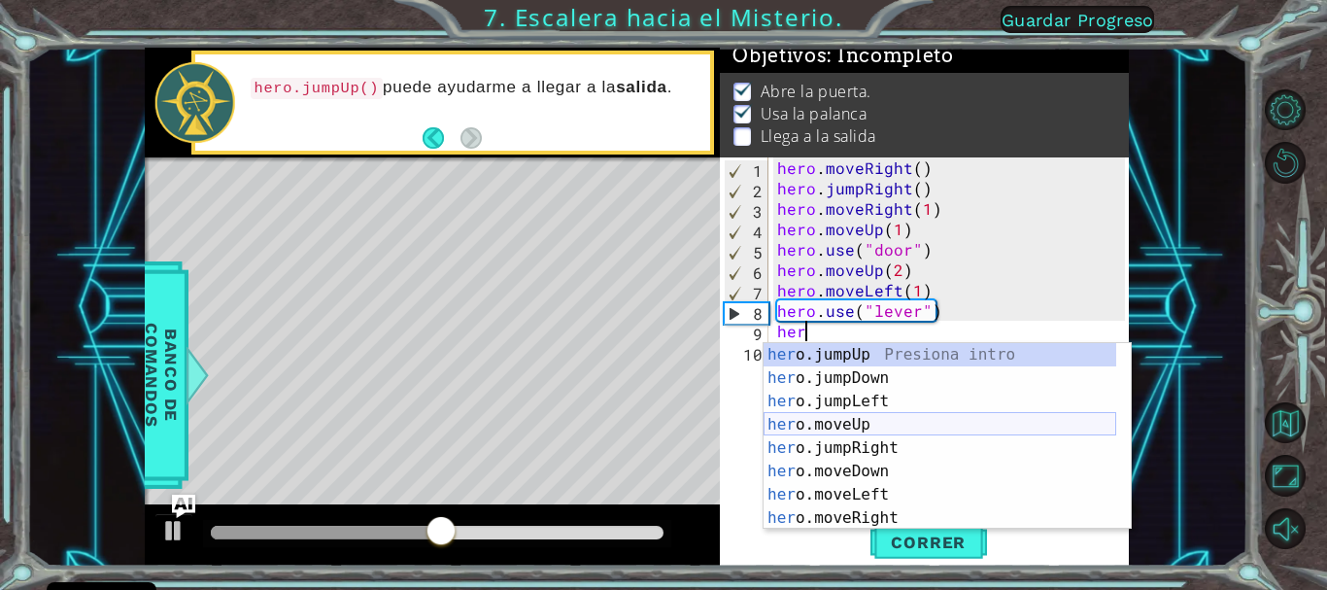
click at [797, 418] on div "her o.jumpUp Presiona intro her o.jumpDown Presiona intro her o.jumpLeft Presio…" at bounding box center [940, 459] width 353 height 233
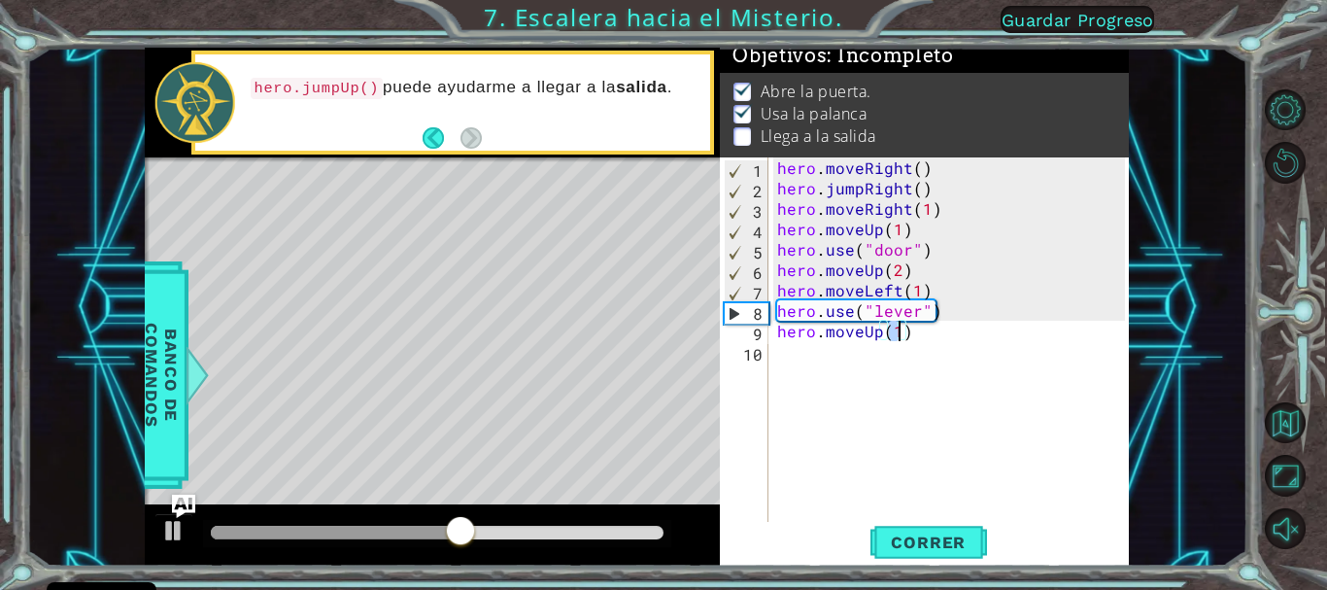
type textarea "hero.moveUp(2)"
click at [784, 358] on div "hero . moveRight ( ) hero . jumpRight ( ) hero . moveRight ( 1 ) hero . moveUp …" at bounding box center [953, 361] width 360 height 408
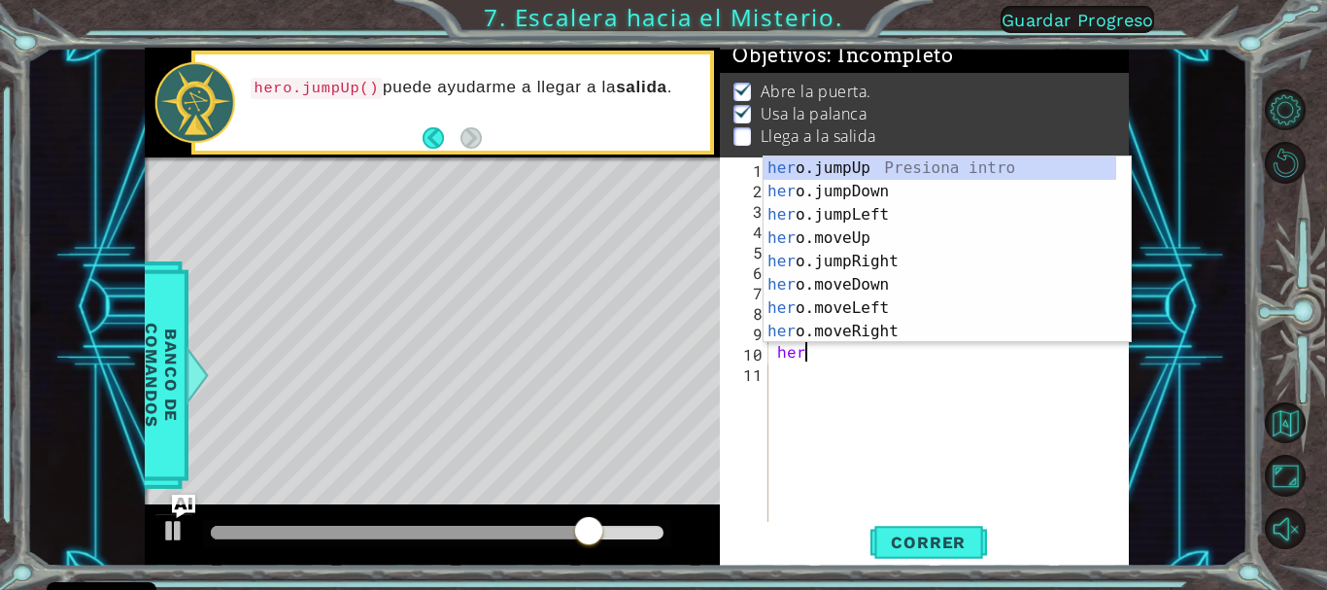
scroll to position [0, 1]
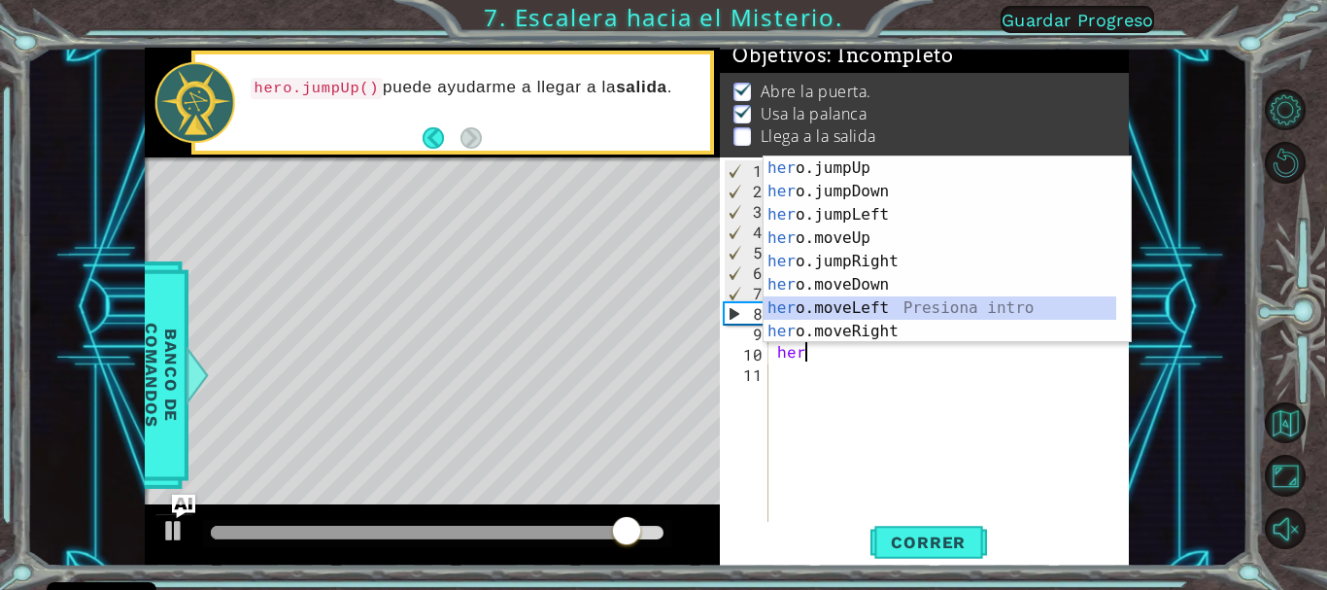
click at [813, 306] on div "her o.jumpUp Presiona intro her o.jumpDown Presiona intro her o.jumpLeft Presio…" at bounding box center [940, 272] width 353 height 233
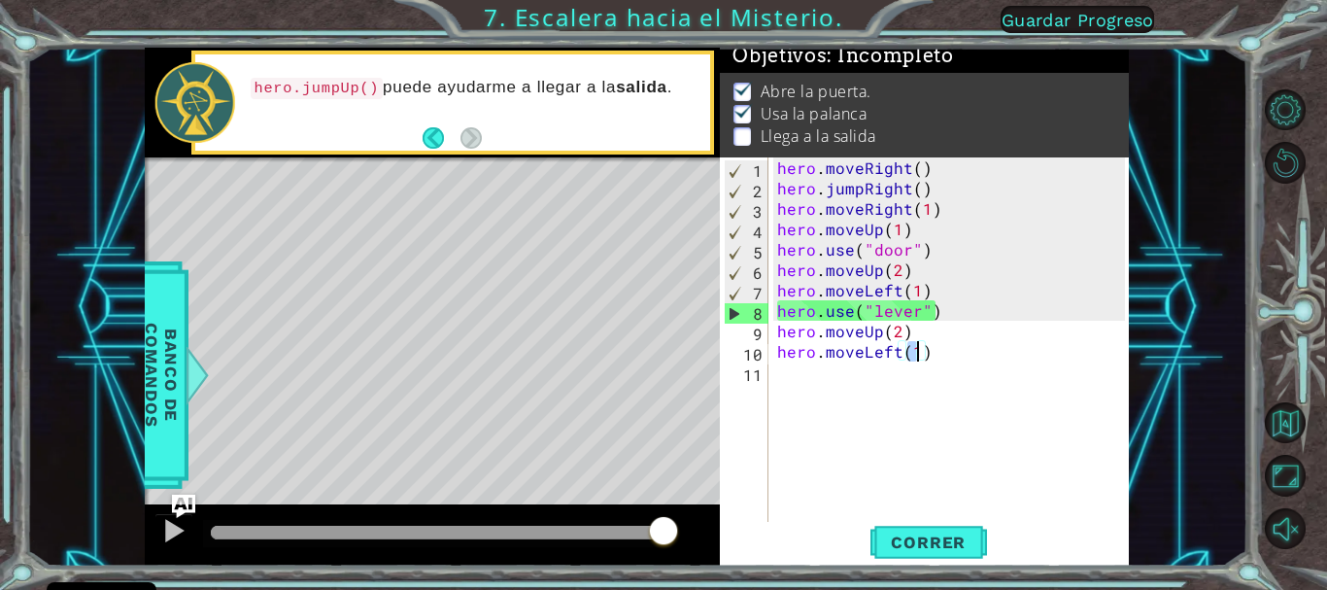
click at [937, 359] on div "hero . moveRight ( ) hero . jumpRight ( ) hero . moveRight ( 1 ) hero . moveUp …" at bounding box center [953, 361] width 360 height 408
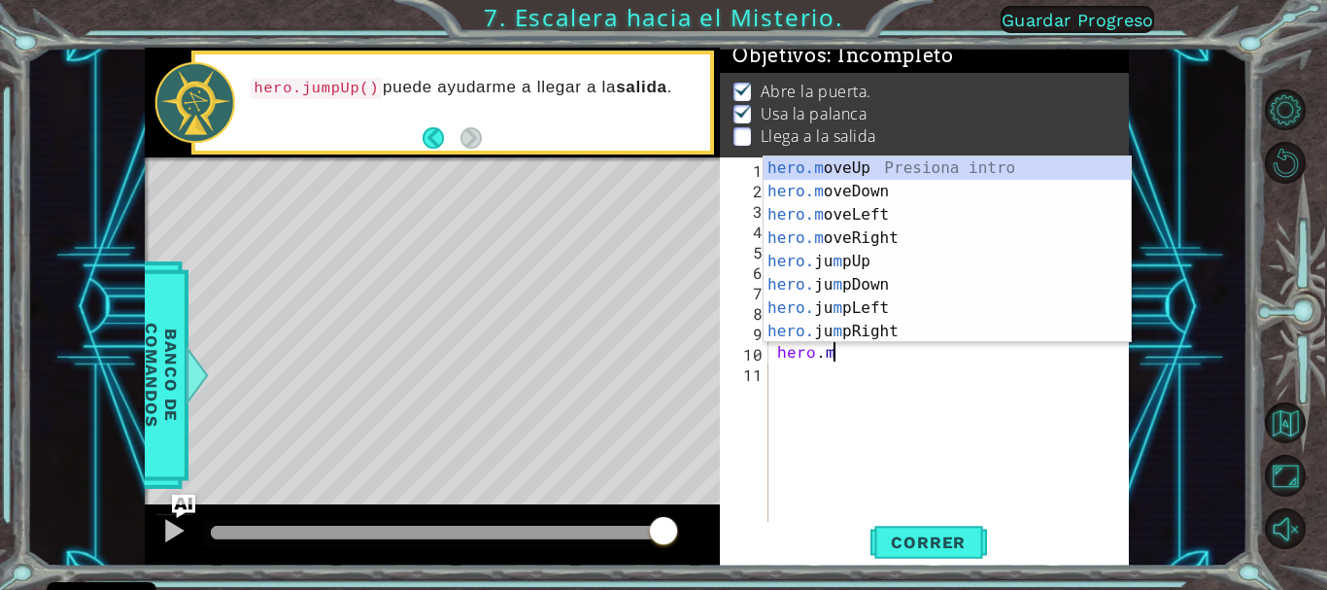
type textarea "hero."
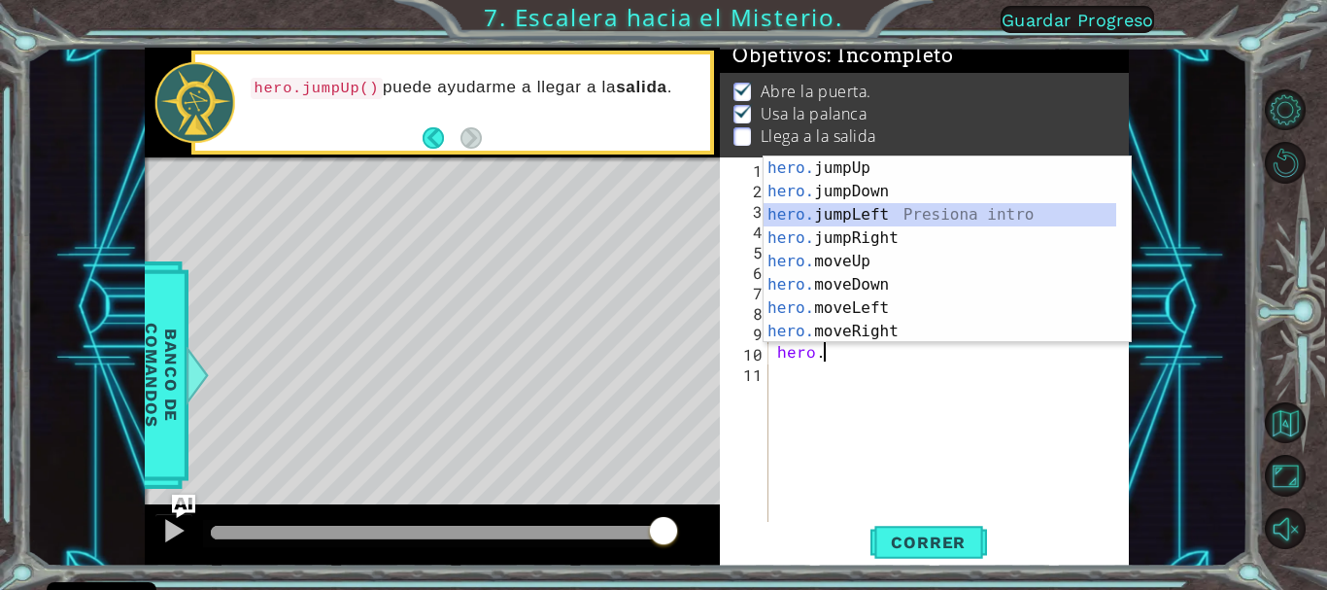
click at [828, 216] on div "hero. jumpUp Presiona intro hero. jumpDown Presiona intro hero. jumpLeft Presio…" at bounding box center [940, 272] width 353 height 233
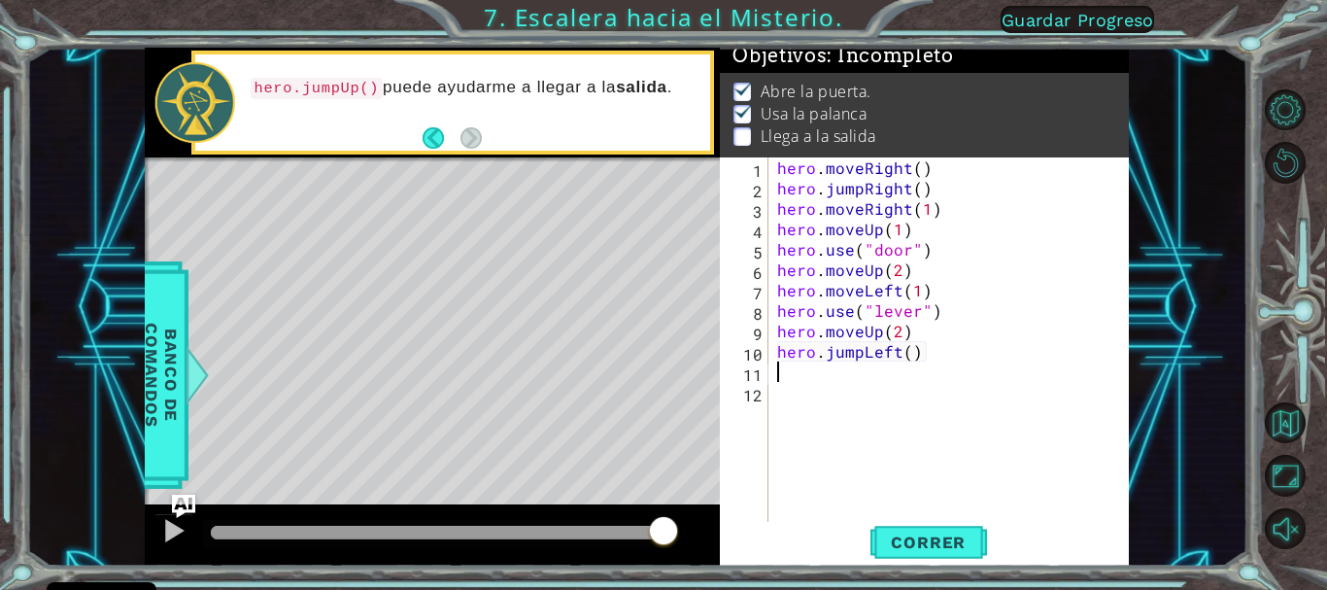
scroll to position [0, 0]
click at [910, 355] on div "hero . moveRight ( ) hero . jumpRight ( ) hero . moveRight ( 1 ) hero . moveUp …" at bounding box center [953, 361] width 360 height 408
drag, startPoint x: 932, startPoint y: 357, endPoint x: 826, endPoint y: 350, distance: 106.1
click at [826, 350] on div "hero . moveRight ( ) hero . jumpRight ( ) hero . moveRight ( 1 ) hero . moveUp …" at bounding box center [953, 361] width 360 height 408
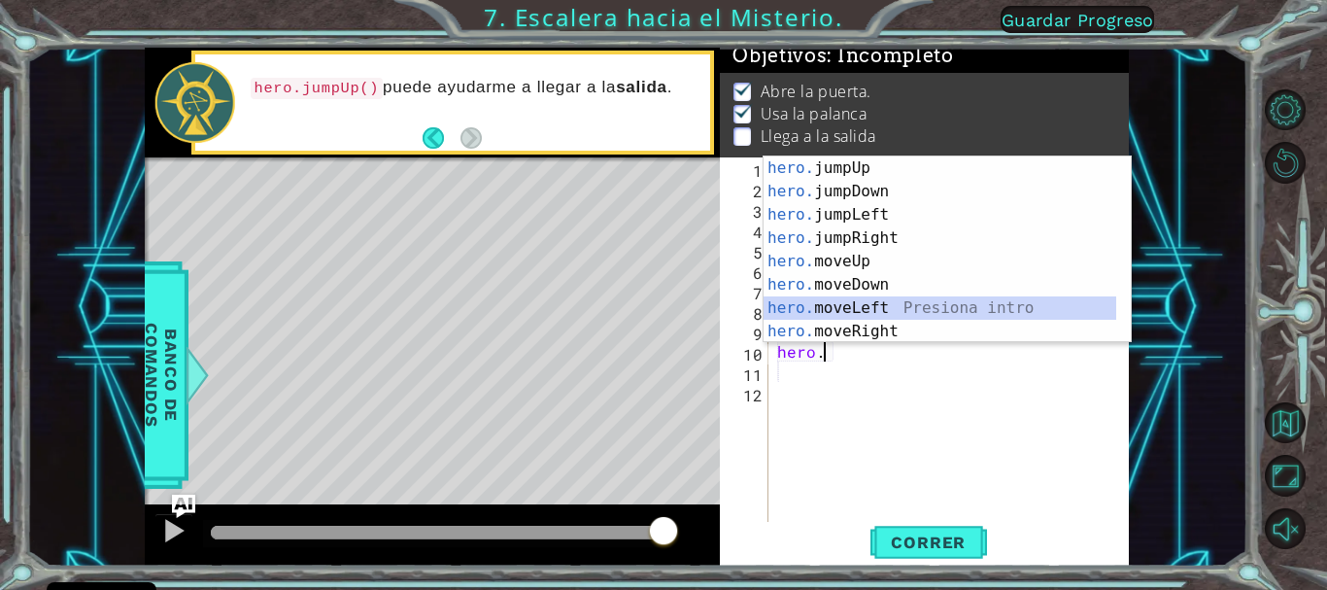
click at [838, 309] on div "hero. jumpUp Presiona intro hero. jumpDown Presiona intro hero. jumpLeft Presio…" at bounding box center [940, 272] width 353 height 233
type textarea "hero.moveLeft(1)"
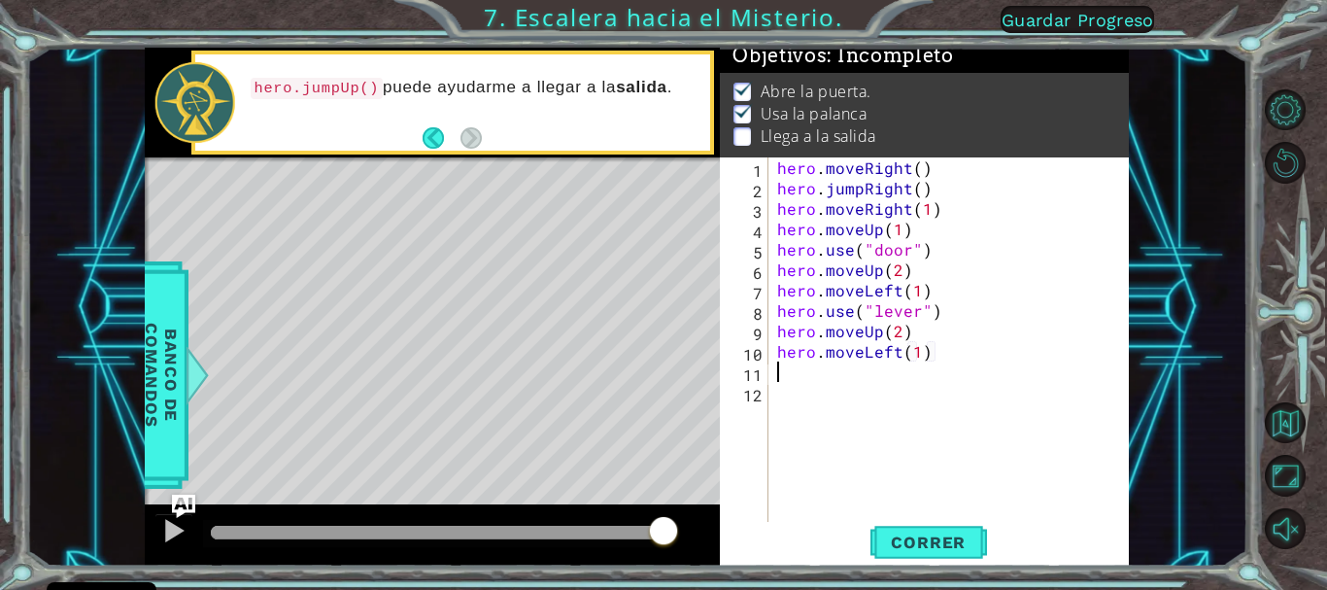
click at [799, 381] on div "hero . moveRight ( ) hero . jumpRight ( ) hero . moveRight ( 1 ) hero . moveUp …" at bounding box center [953, 361] width 360 height 408
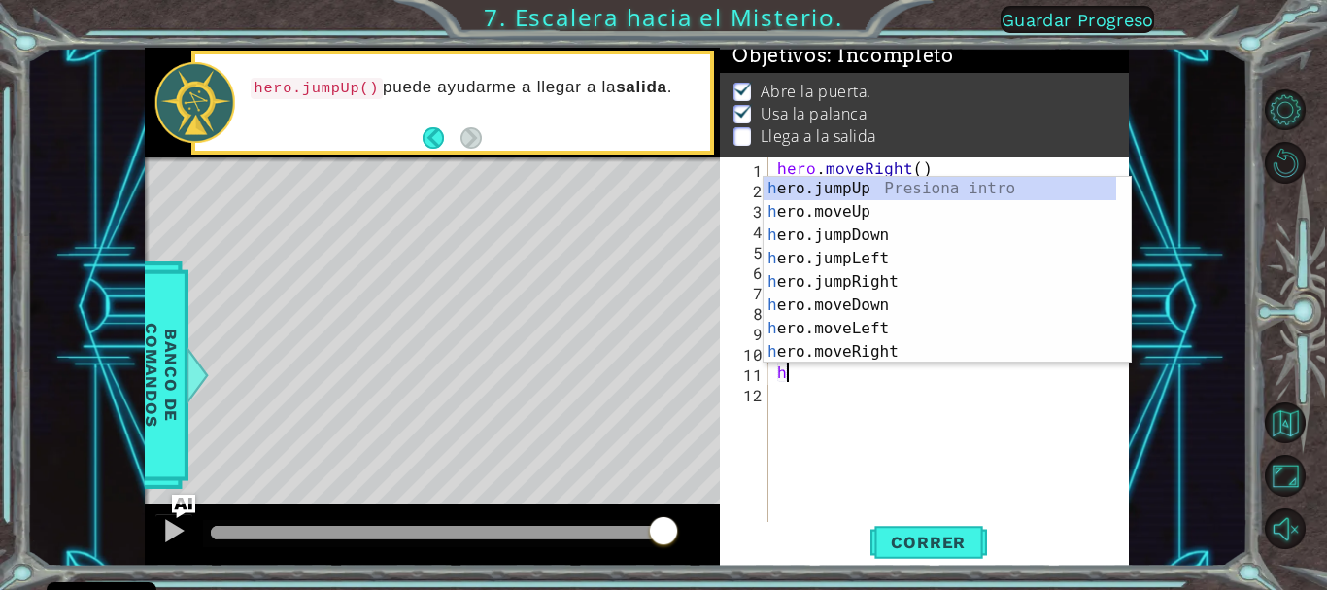
type textarea "her"
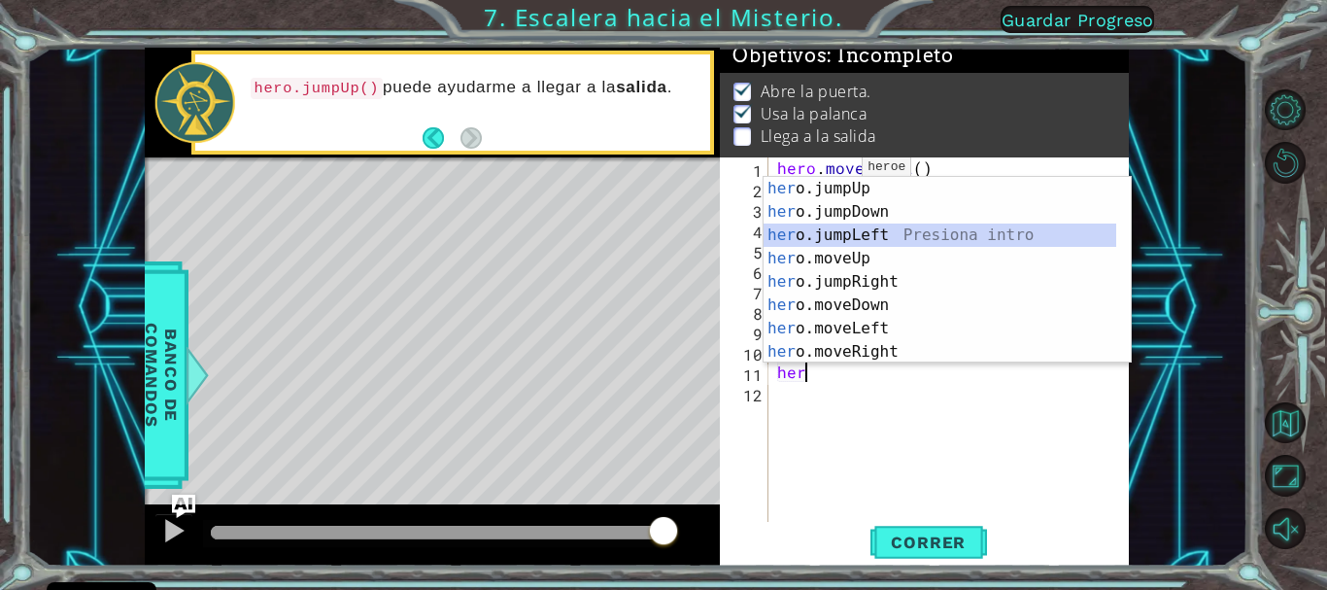
click at [823, 240] on div "her o.jumpUp Presiona intro her o.jumpDown Presiona intro her o.jumpLeft Presio…" at bounding box center [940, 293] width 353 height 233
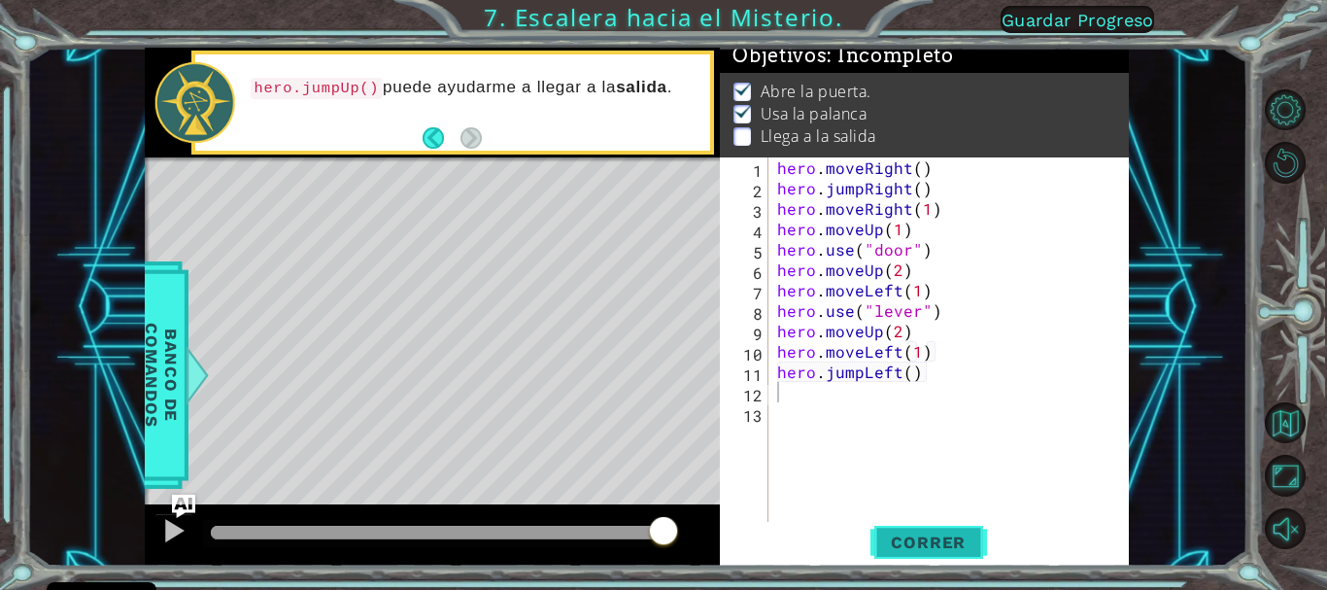
click at [944, 542] on span "Correr" at bounding box center [929, 541] width 114 height 19
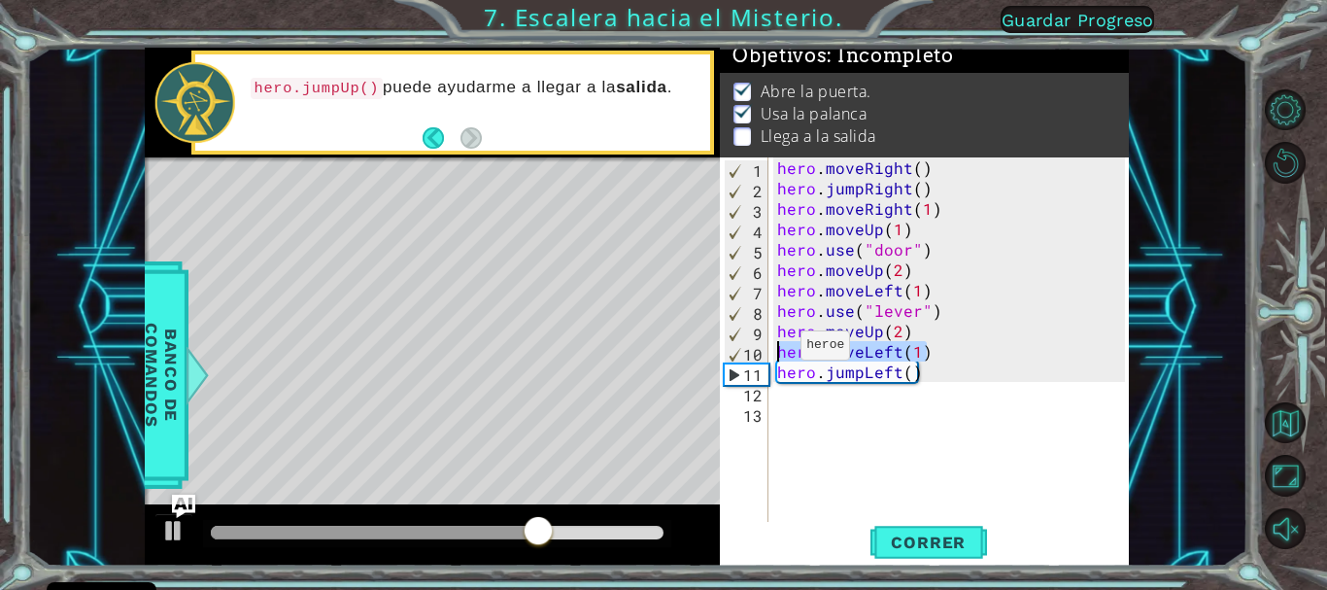
drag, startPoint x: 925, startPoint y: 353, endPoint x: 776, endPoint y: 350, distance: 148.7
click at [776, 350] on div "hero . moveRight ( ) hero . jumpRight ( ) hero . moveRight ( 1 ) hero . moveUp …" at bounding box center [953, 361] width 360 height 408
type textarea "hero.moveLeft(1)"
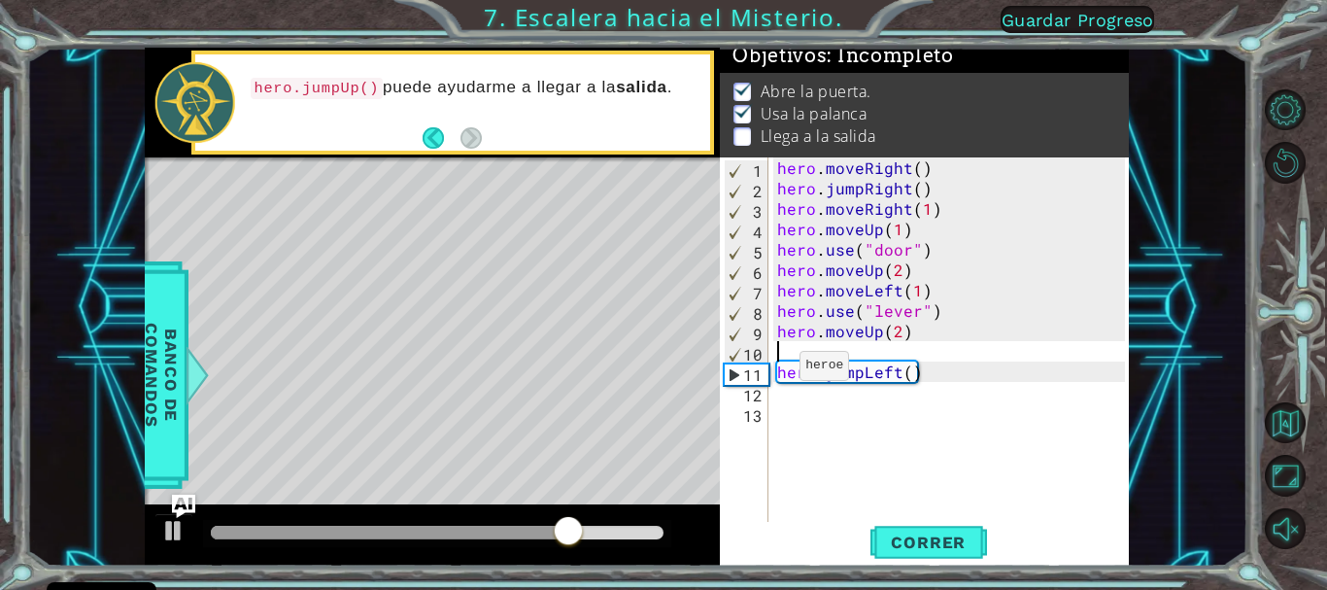
click at [775, 370] on div "hero . moveRight ( ) hero . jumpRight ( ) hero . moveRight ( 1 ) hero . moveUp …" at bounding box center [953, 361] width 360 height 408
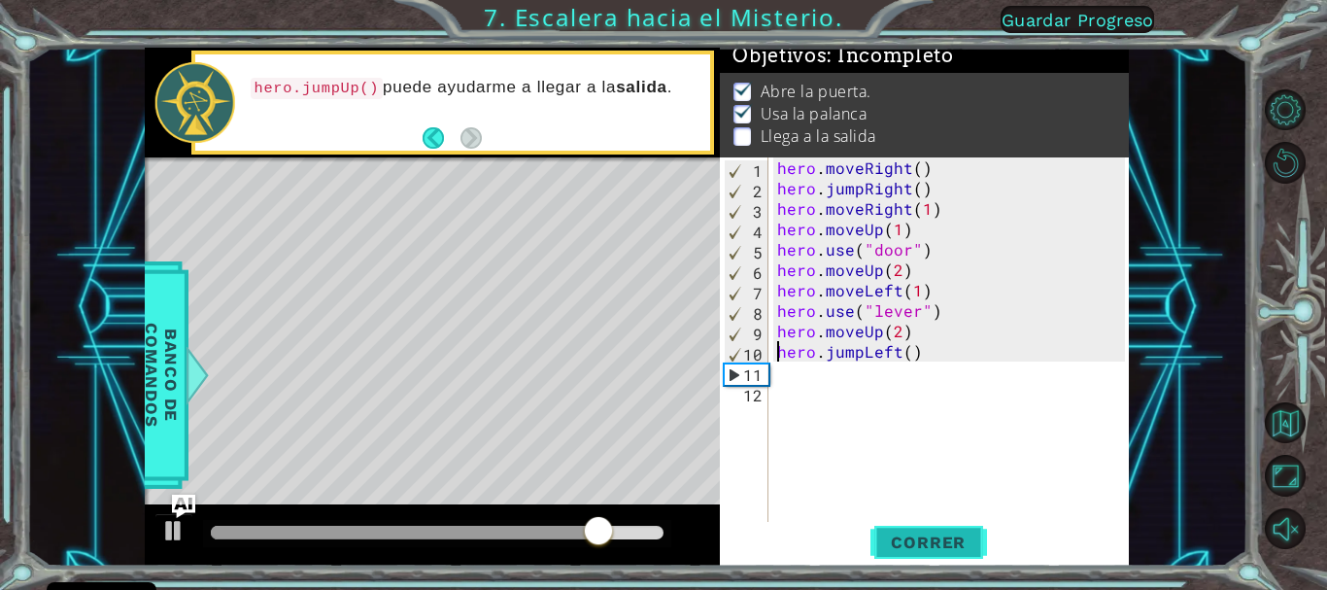
click at [939, 542] on span "Correr" at bounding box center [929, 541] width 114 height 19
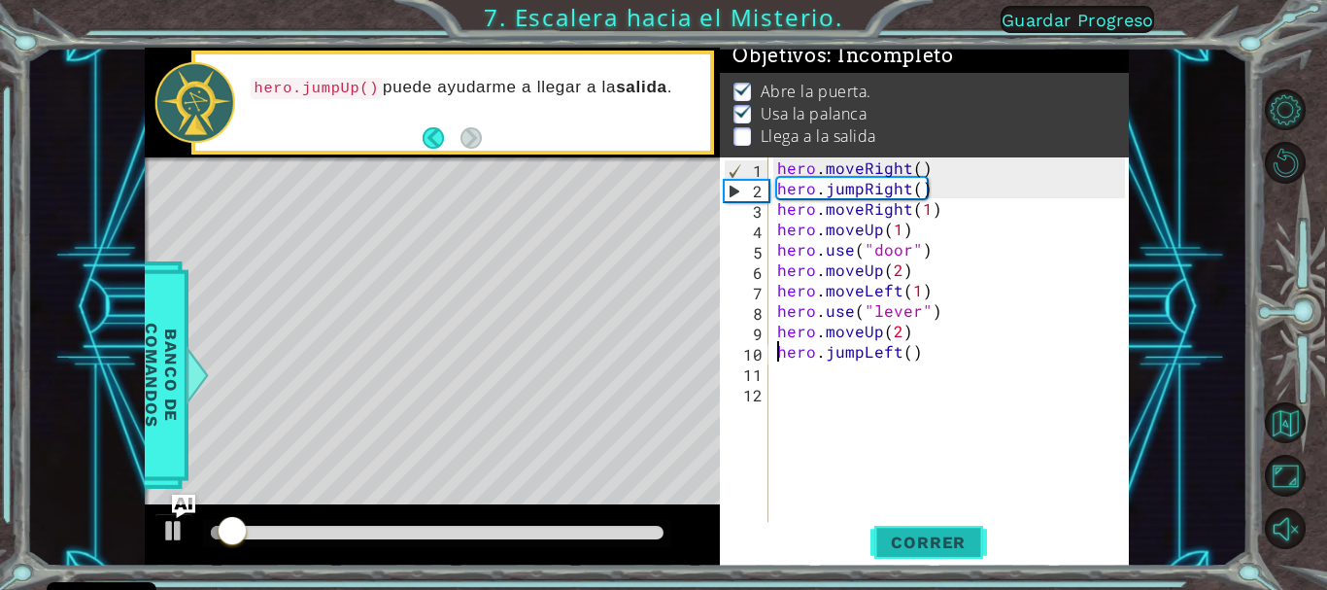
click at [933, 527] on button "Correr" at bounding box center [929, 542] width 117 height 41
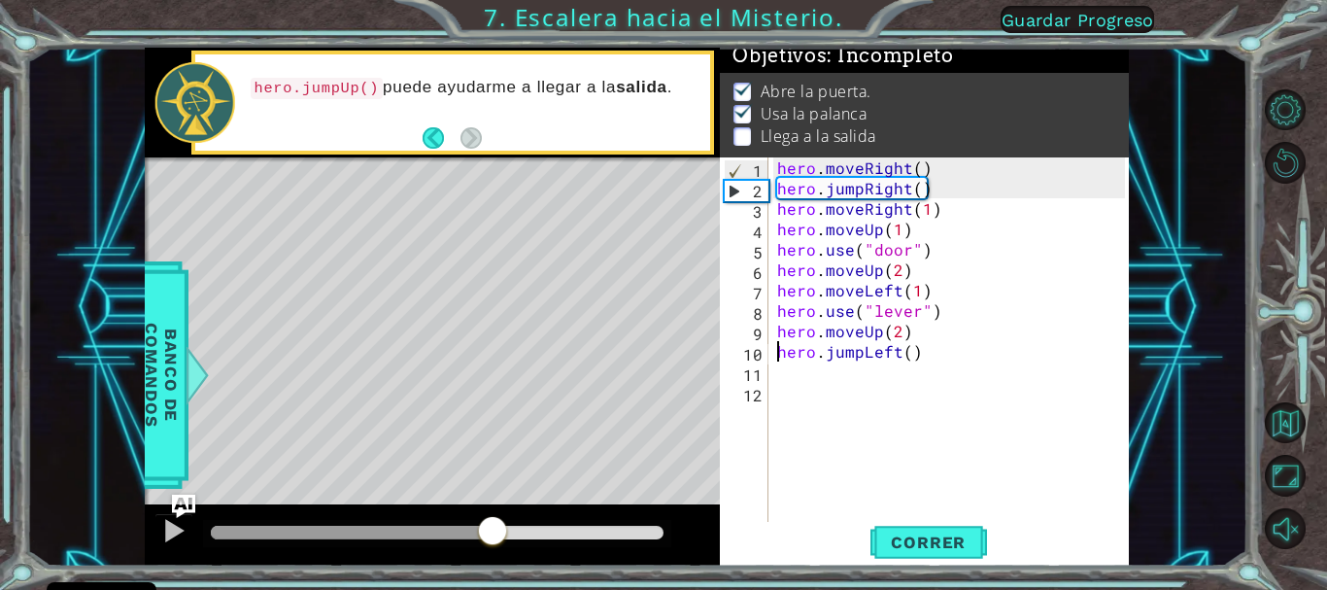
click at [493, 530] on div at bounding box center [437, 533] width 453 height 14
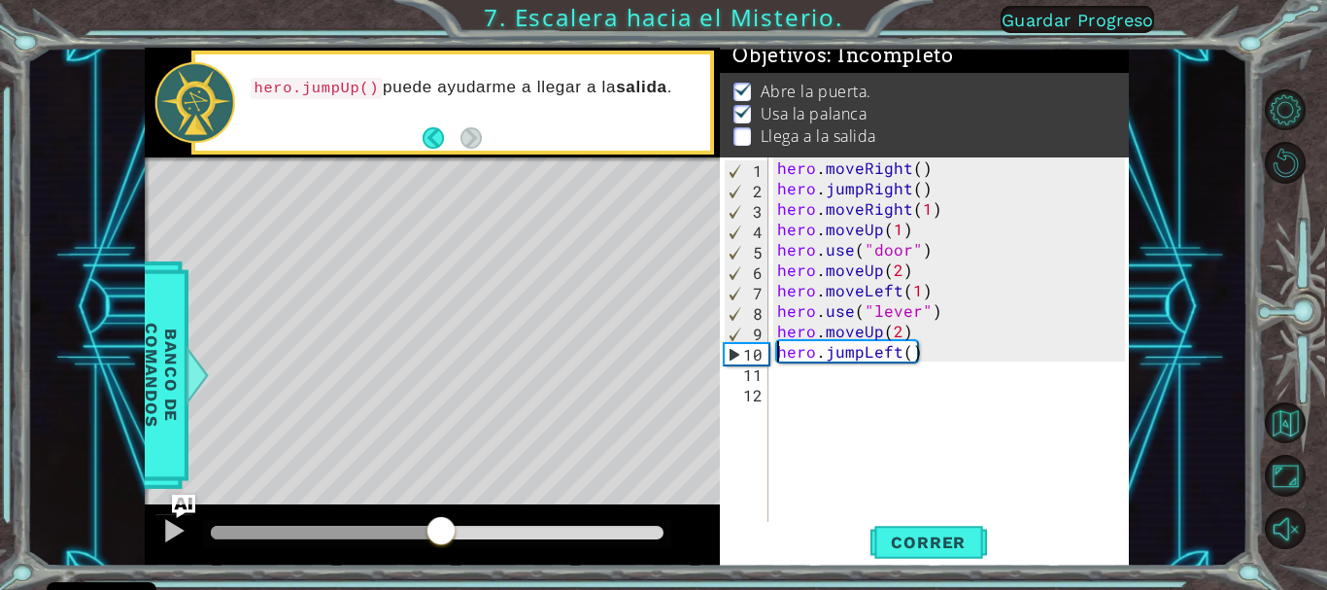
drag, startPoint x: 491, startPoint y: 523, endPoint x: 403, endPoint y: 530, distance: 87.8
click at [438, 527] on div at bounding box center [441, 532] width 35 height 35
click at [181, 522] on div at bounding box center [173, 530] width 25 height 25
click at [926, 352] on div "hero . moveRight ( ) hero . jumpRight ( ) hero . moveRight ( 1 ) hero . moveUp …" at bounding box center [953, 361] width 360 height 408
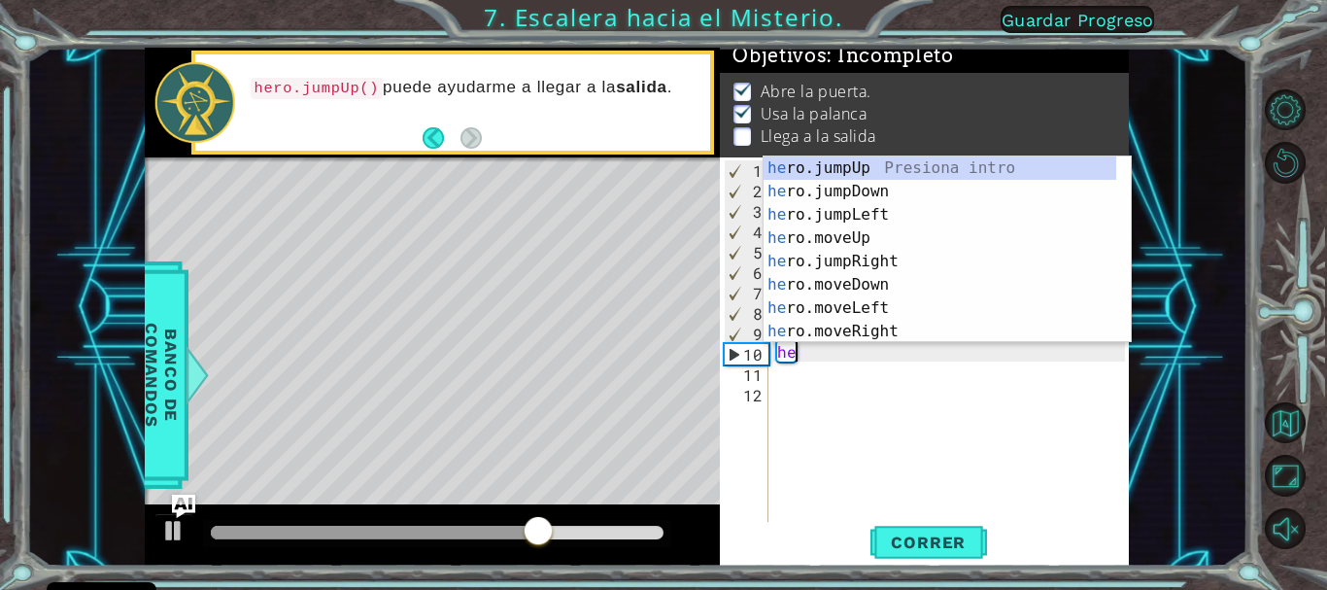
type textarea "h"
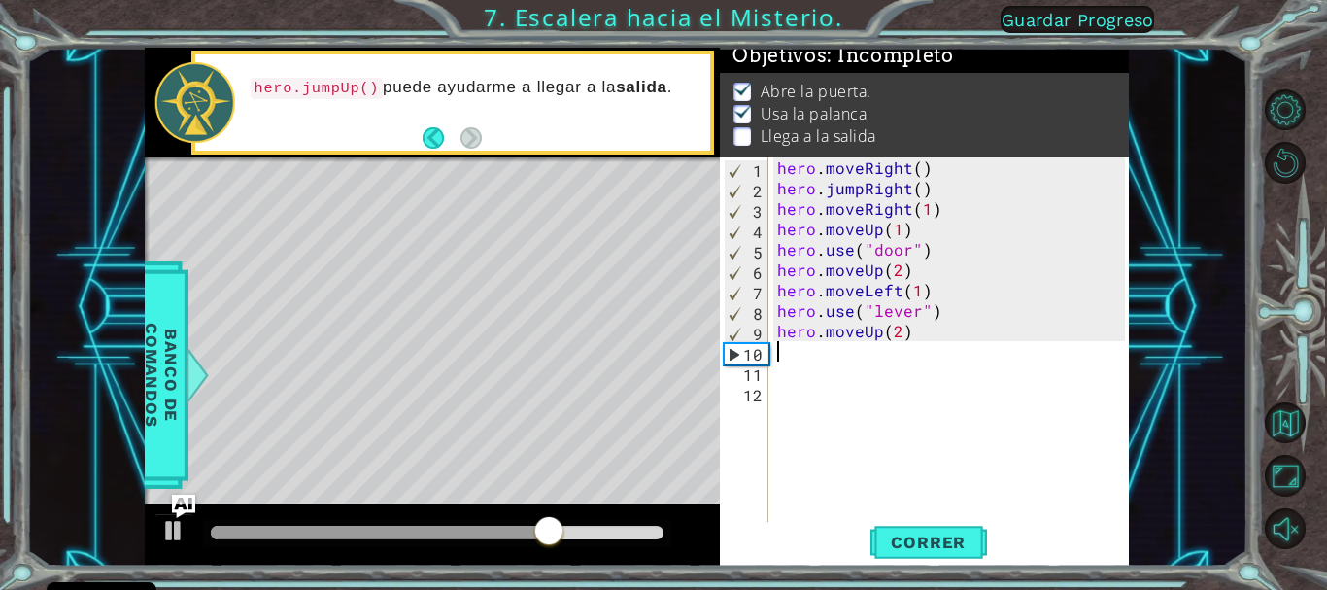
type textarea "hero.moveUp(2)"
drag, startPoint x: 886, startPoint y: 535, endPoint x: 875, endPoint y: 532, distance: 11.1
click at [885, 535] on span "Correr" at bounding box center [929, 541] width 114 height 19
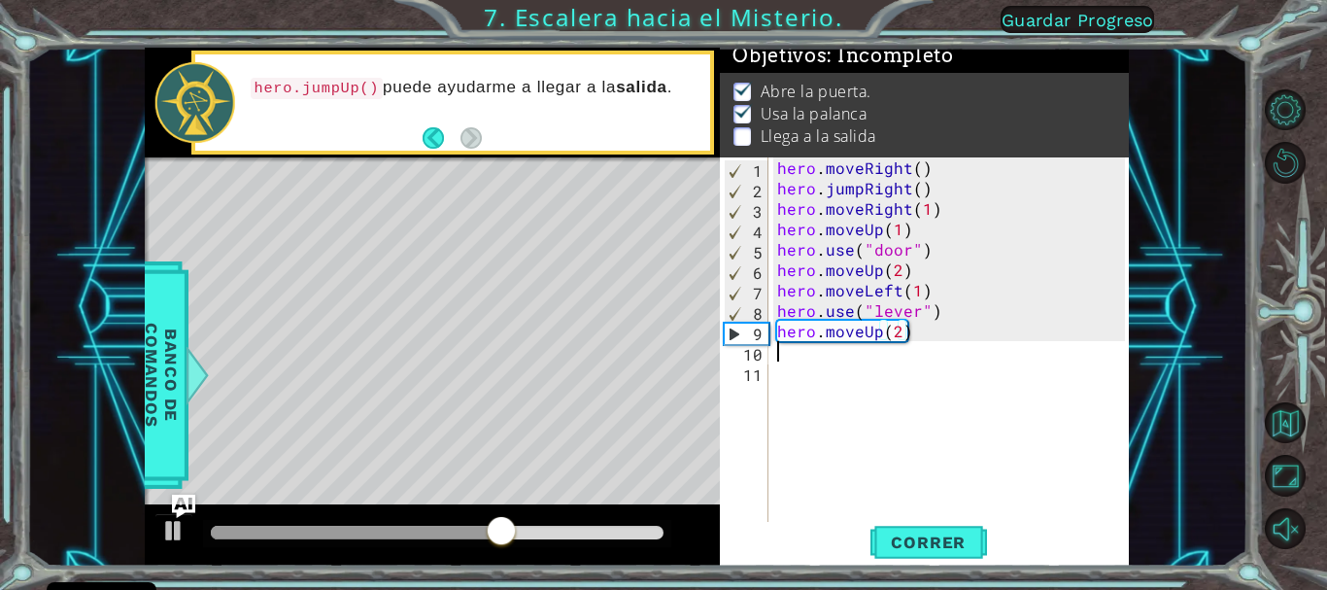
click at [928, 355] on div "hero . moveRight ( ) hero . jumpRight ( ) hero . moveRight ( 1 ) hero . moveUp …" at bounding box center [953, 361] width 360 height 408
click at [909, 330] on div "hero . moveRight ( ) hero . jumpRight ( ) hero . moveRight ( 1 ) hero . moveUp …" at bounding box center [953, 361] width 360 height 408
type textarea "hero.moveUp(2)"
click at [901, 338] on div "hero . moveRight ( ) hero . jumpRight ( ) hero . moveRight ( 1 ) hero . moveUp …" at bounding box center [953, 361] width 360 height 408
click at [905, 538] on span "Correr" at bounding box center [929, 541] width 114 height 19
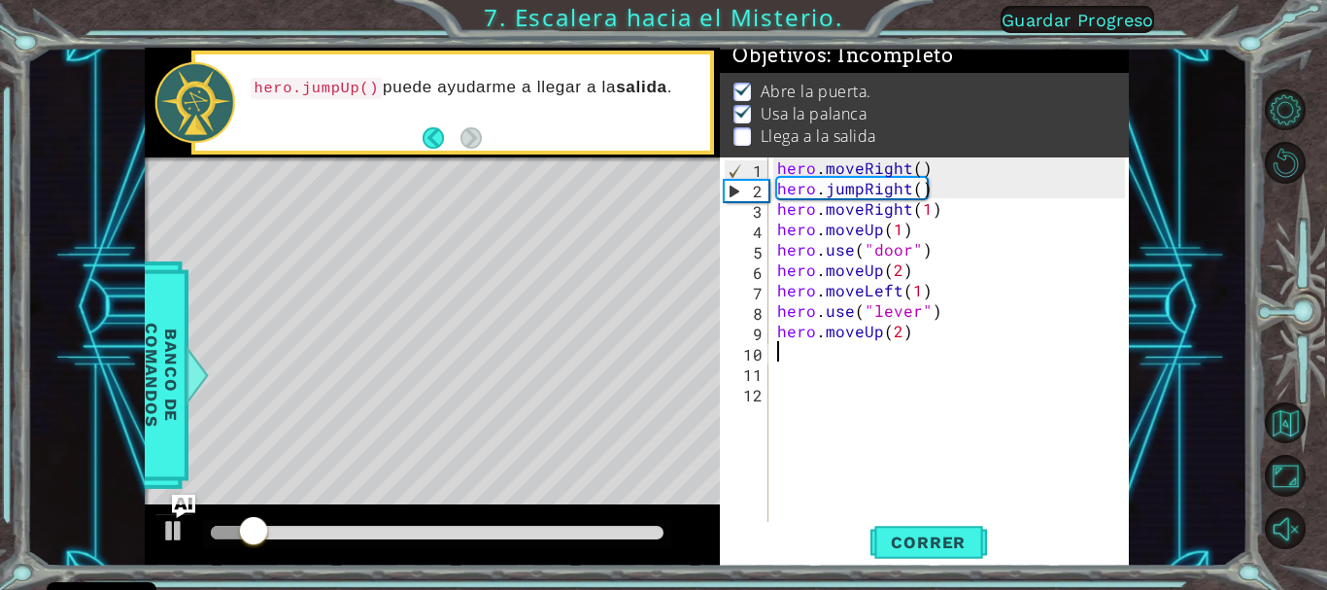
click at [570, 526] on div at bounding box center [437, 533] width 453 height 14
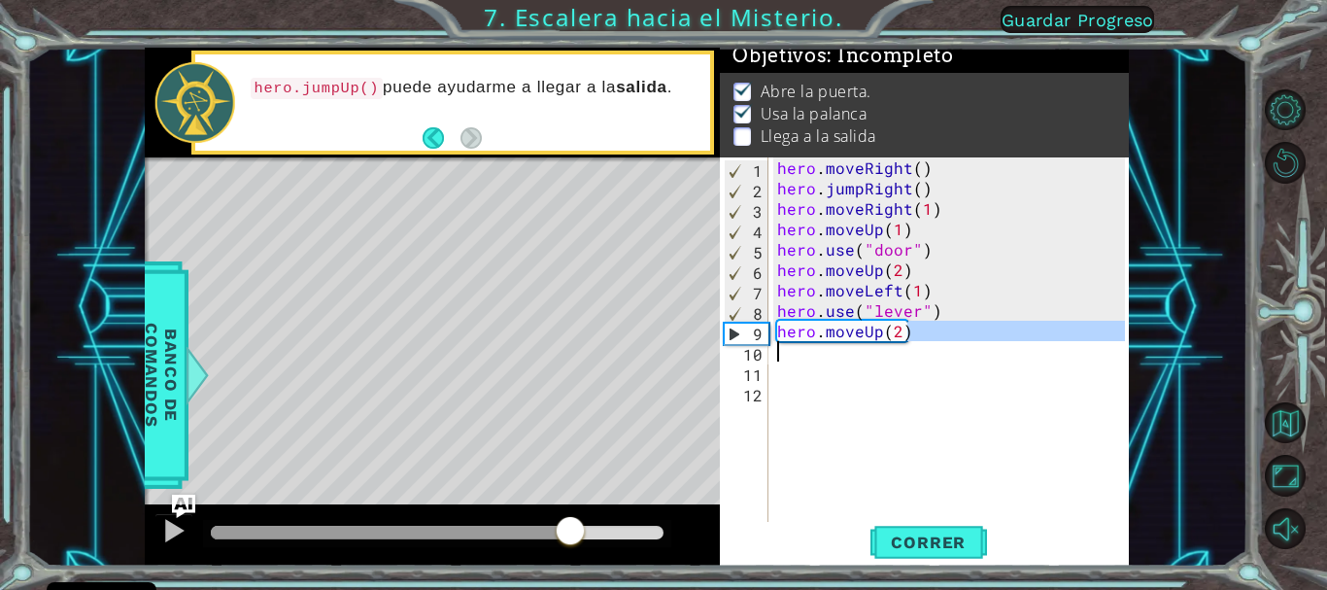
drag, startPoint x: 924, startPoint y: 325, endPoint x: 824, endPoint y: 344, distance: 101.8
click at [824, 344] on div "hero . moveRight ( ) hero . jumpRight ( ) hero . moveRight ( 1 ) hero . moveUp …" at bounding box center [953, 361] width 360 height 408
click at [897, 329] on div "hero . moveRight ( ) hero . jumpRight ( ) hero . moveRight ( 1 ) hero . moveUp …" at bounding box center [953, 361] width 360 height 408
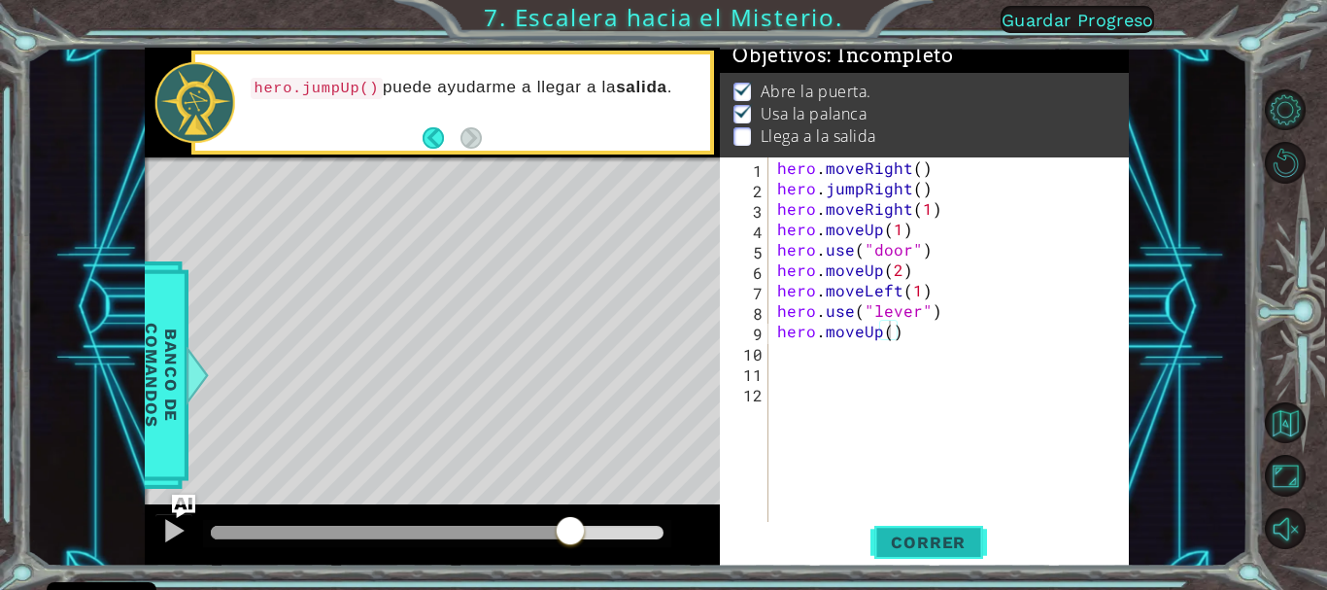
click at [902, 545] on span "Correr" at bounding box center [929, 541] width 114 height 19
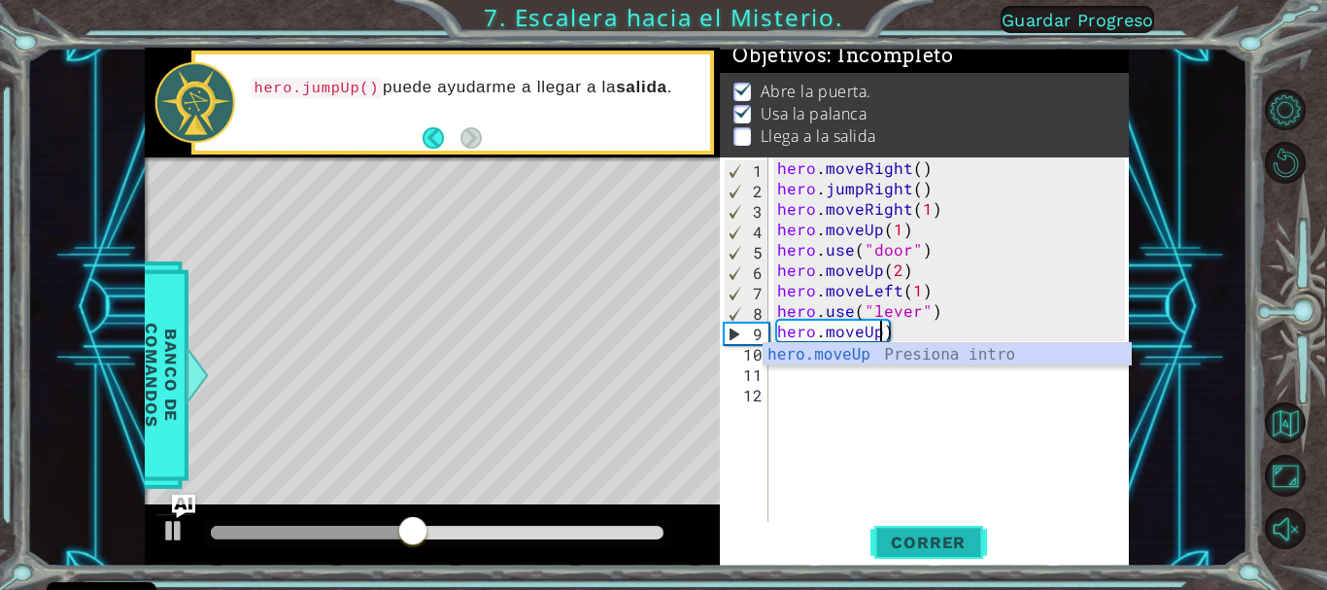
type textarea "hero.moveUp(1)"
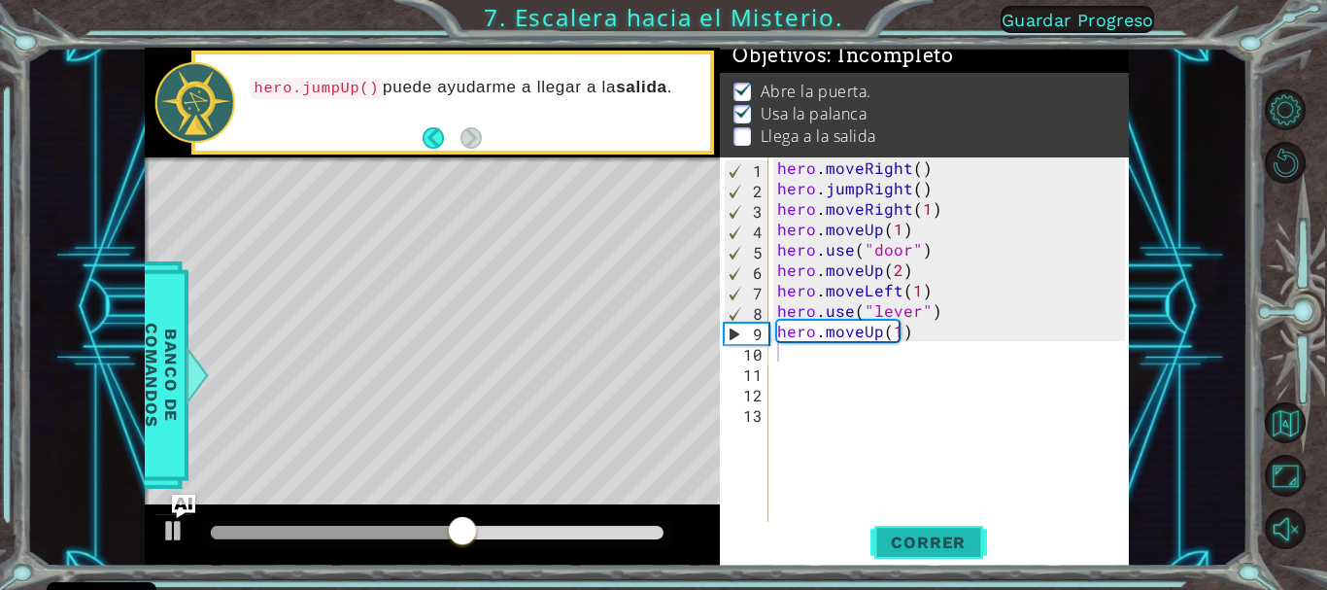
click at [898, 538] on span "Correr" at bounding box center [929, 541] width 114 height 19
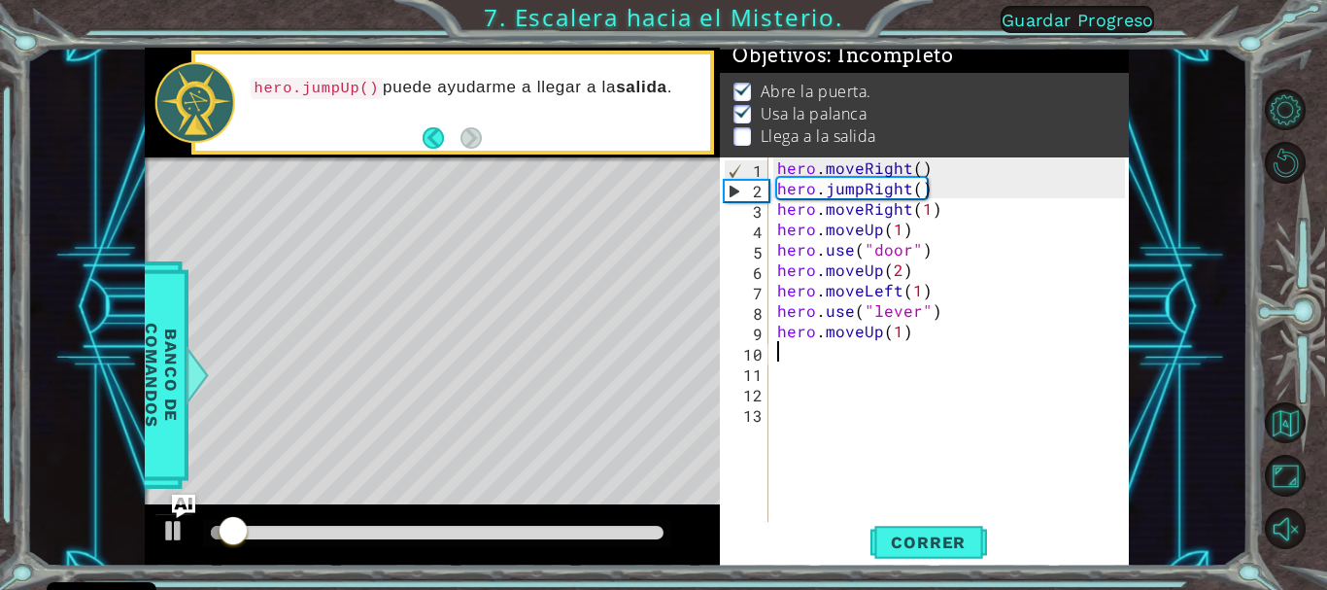
click at [548, 526] on div at bounding box center [437, 533] width 453 height 14
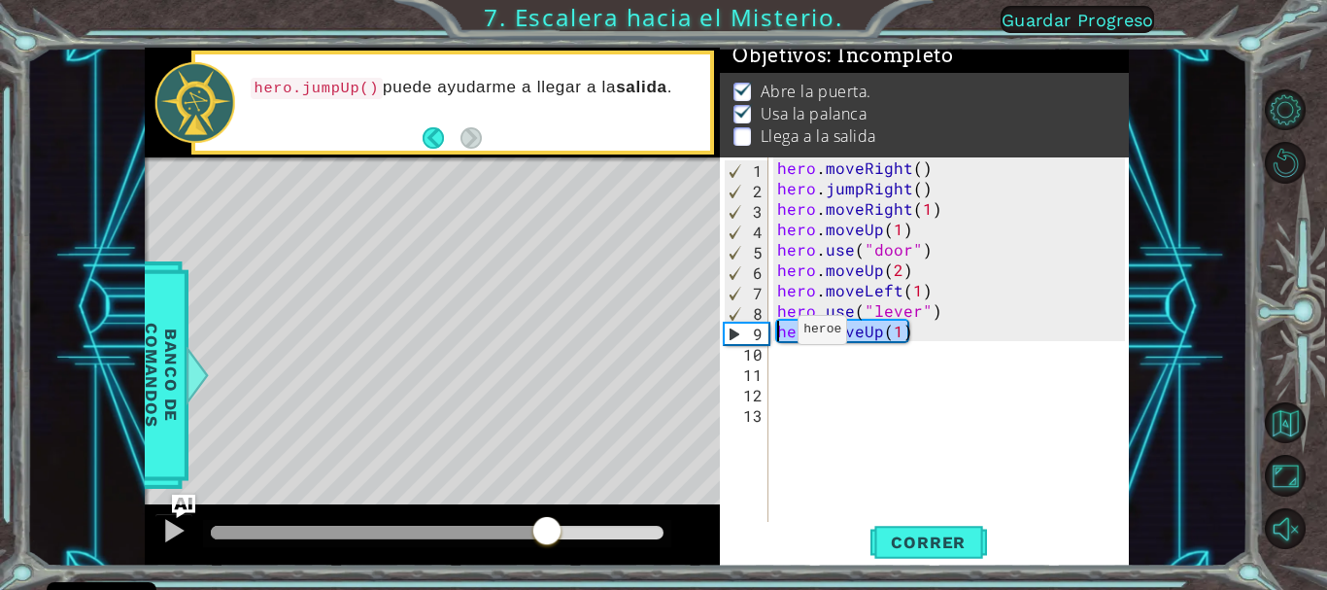
drag, startPoint x: 919, startPoint y: 337, endPoint x: 772, endPoint y: 334, distance: 146.7
click at [772, 334] on div "1 2 3 4 5 6 7 8 9 10 11 12 13 hero . moveRight ( ) hero . jumpRight ( ) hero . …" at bounding box center [922, 340] width 404 height 367
type textarea "hero.moveUp(1)"
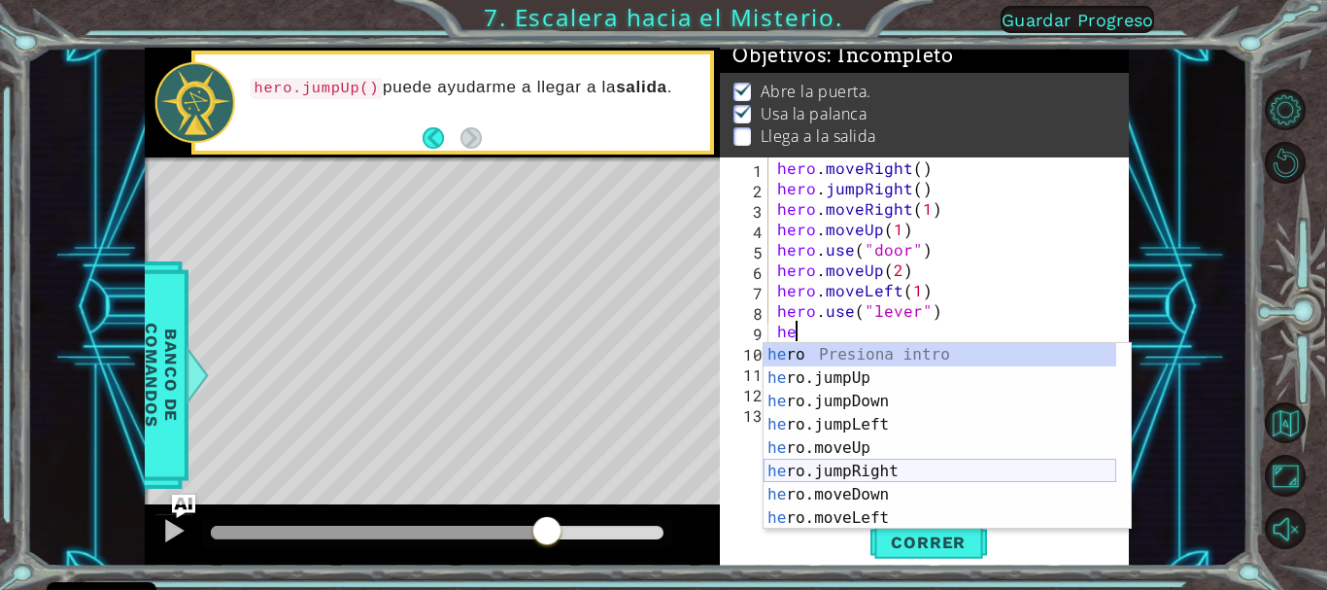
scroll to position [47, 0]
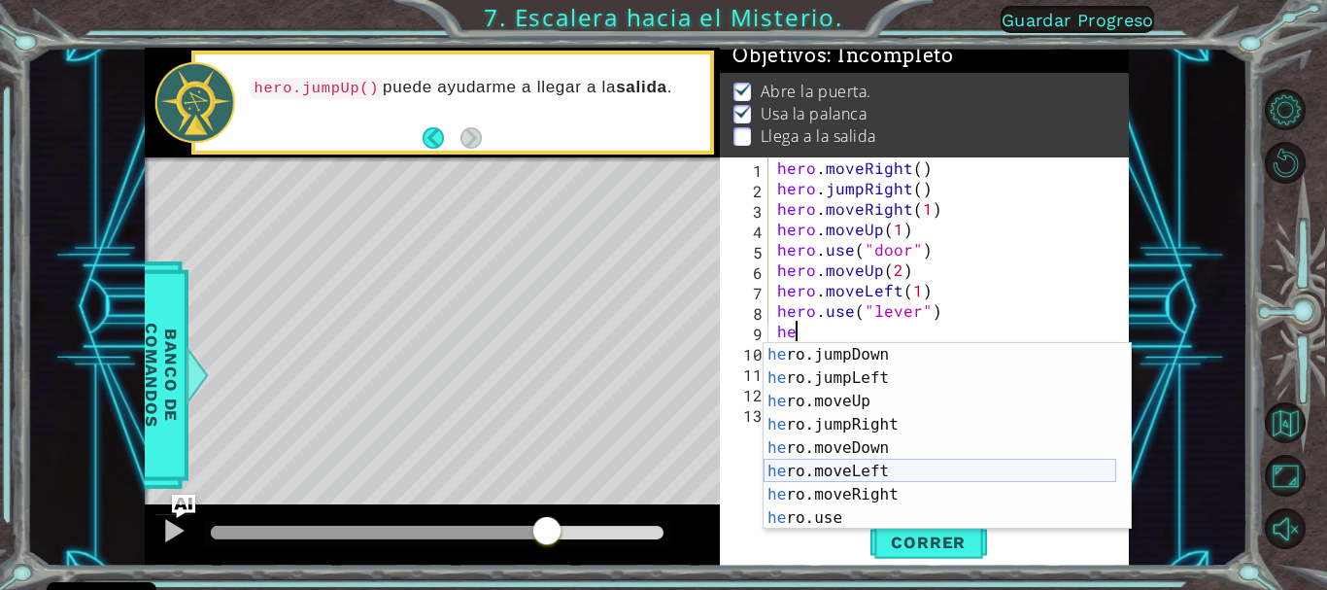
click at [807, 468] on div "he ro.jumpDown Presiona intro he ro.jumpLeft Presiona intro he ro.moveUp Presio…" at bounding box center [940, 459] width 353 height 233
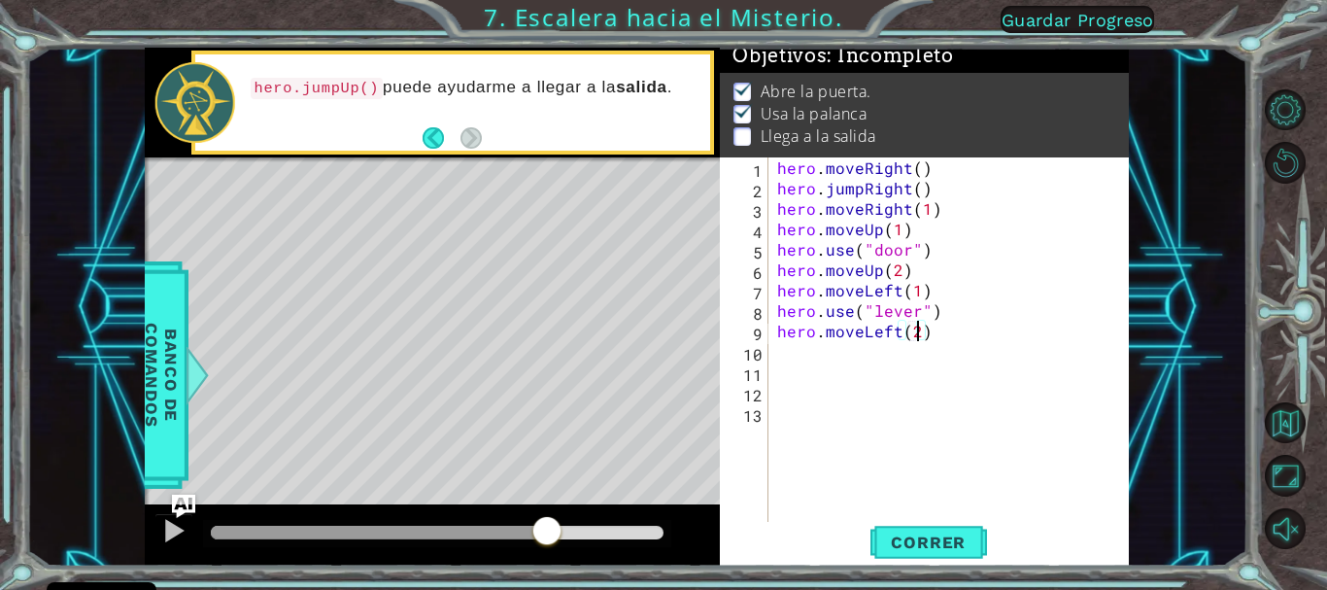
scroll to position [0, 9]
type textarea "hero.moveLeft(2)"
click at [903, 535] on span "Correr" at bounding box center [929, 541] width 114 height 19
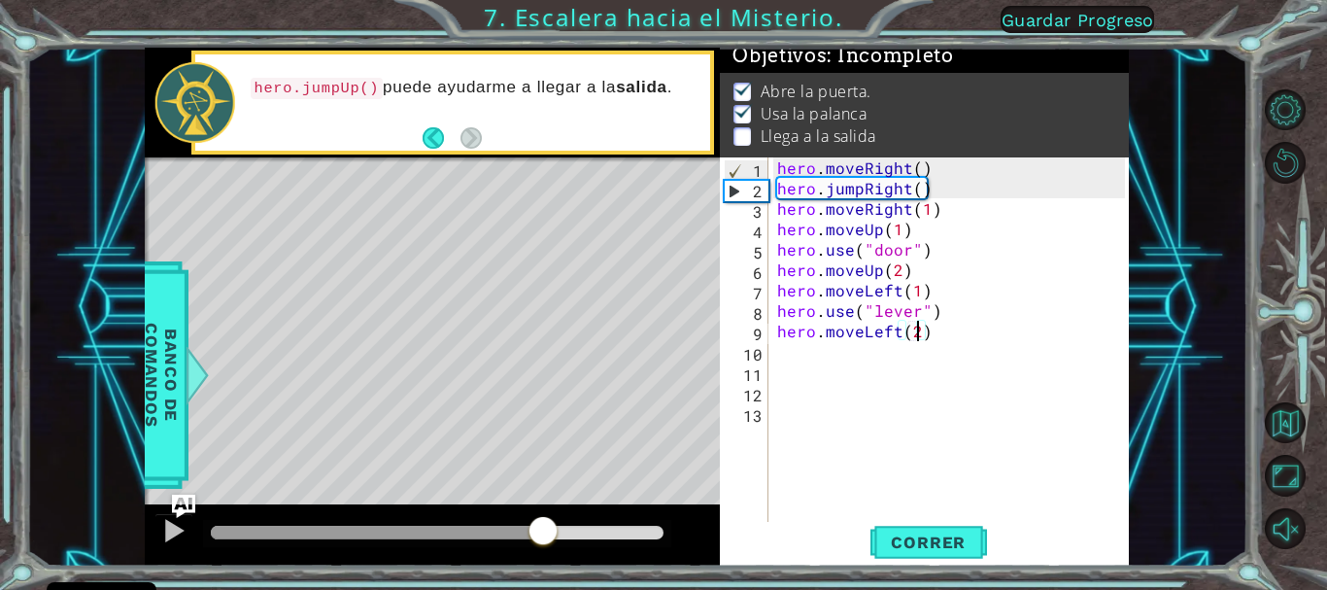
click at [543, 533] on div at bounding box center [437, 533] width 453 height 14
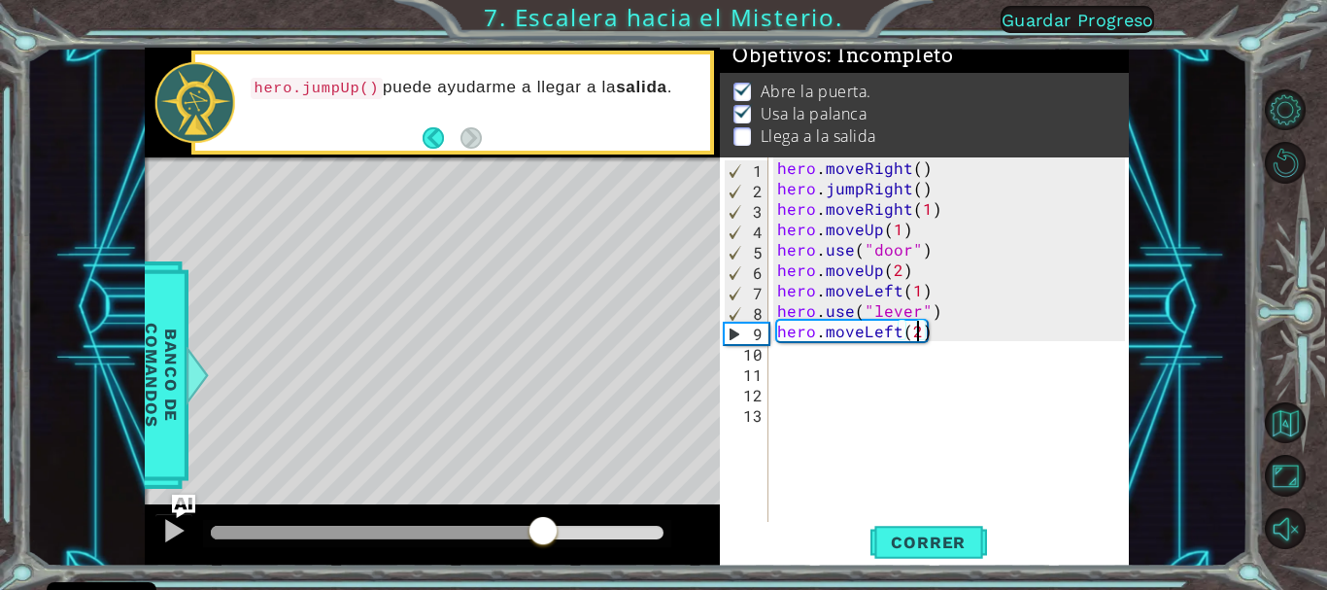
click at [794, 358] on div "hero . moveRight ( ) hero . jumpRight ( ) hero . moveRight ( 1 ) hero . moveUp …" at bounding box center [953, 361] width 360 height 408
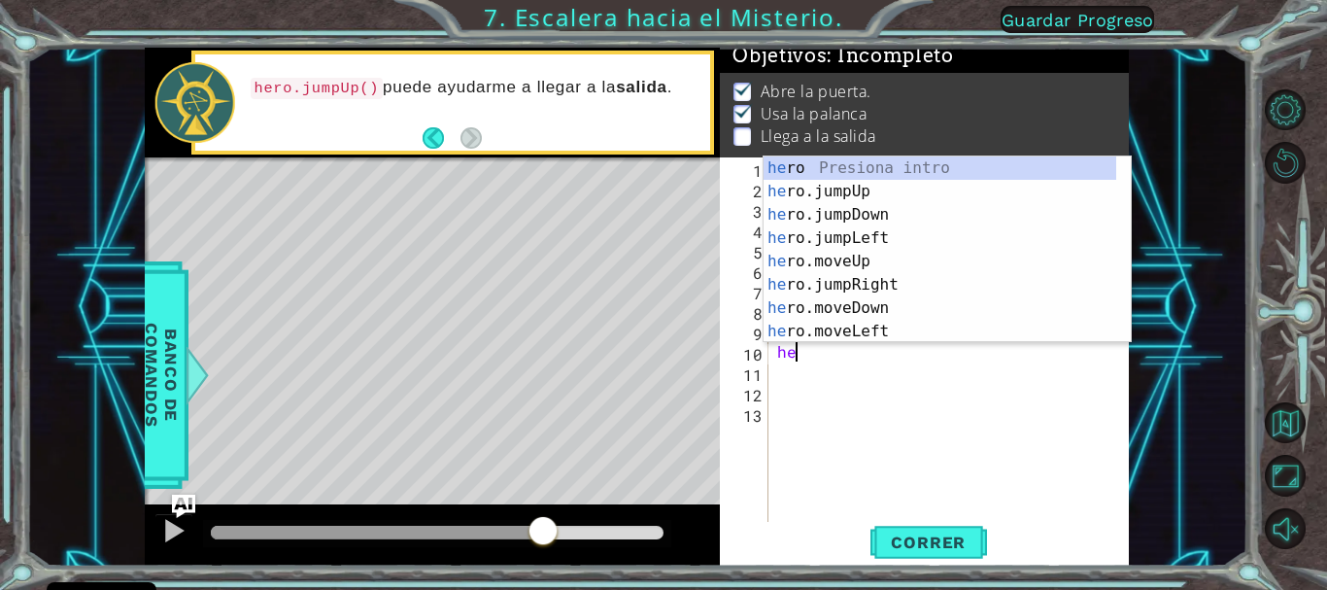
type textarea "her"
click at [824, 233] on div "her o Presiona intro her o.jumpUp Presiona intro her o.jumpDown Presiona intro …" at bounding box center [940, 272] width 353 height 233
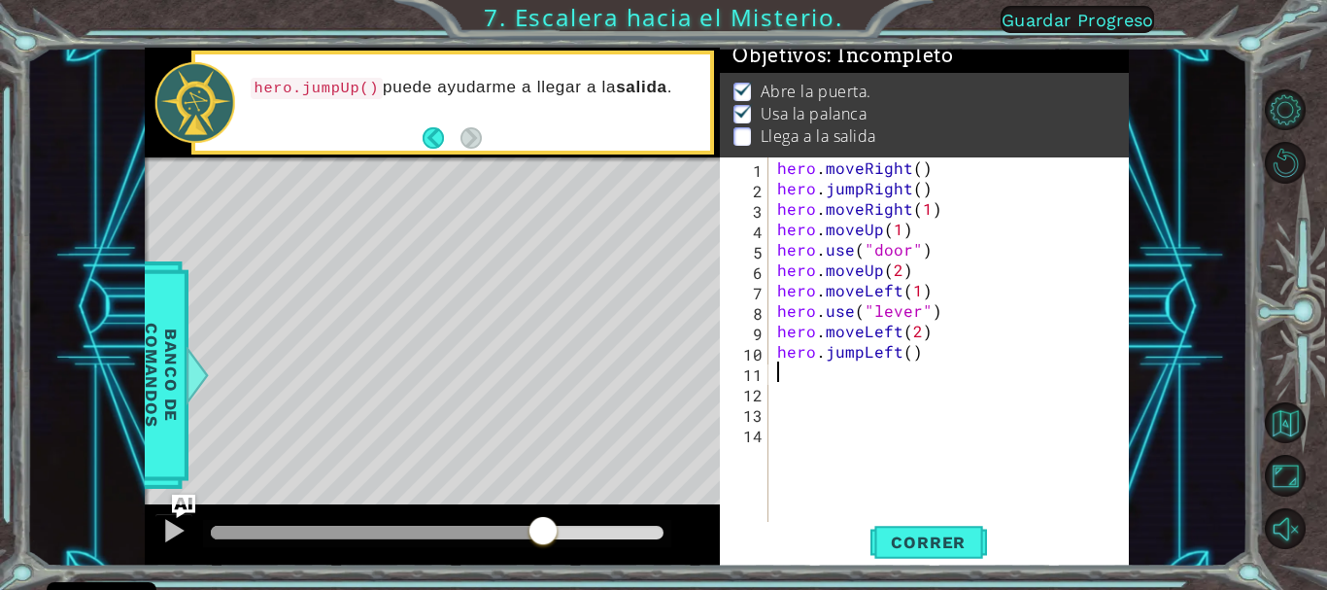
scroll to position [0, 0]
click at [884, 546] on span "Correr" at bounding box center [929, 541] width 114 height 19
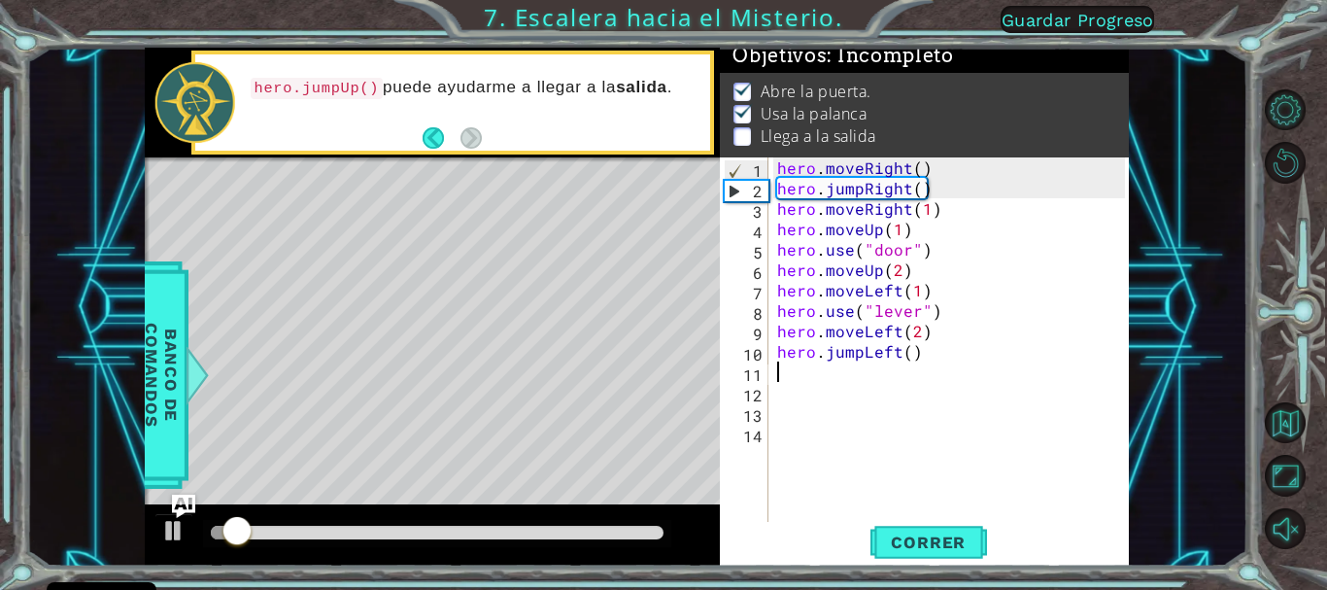
click at [552, 529] on div at bounding box center [437, 533] width 453 height 14
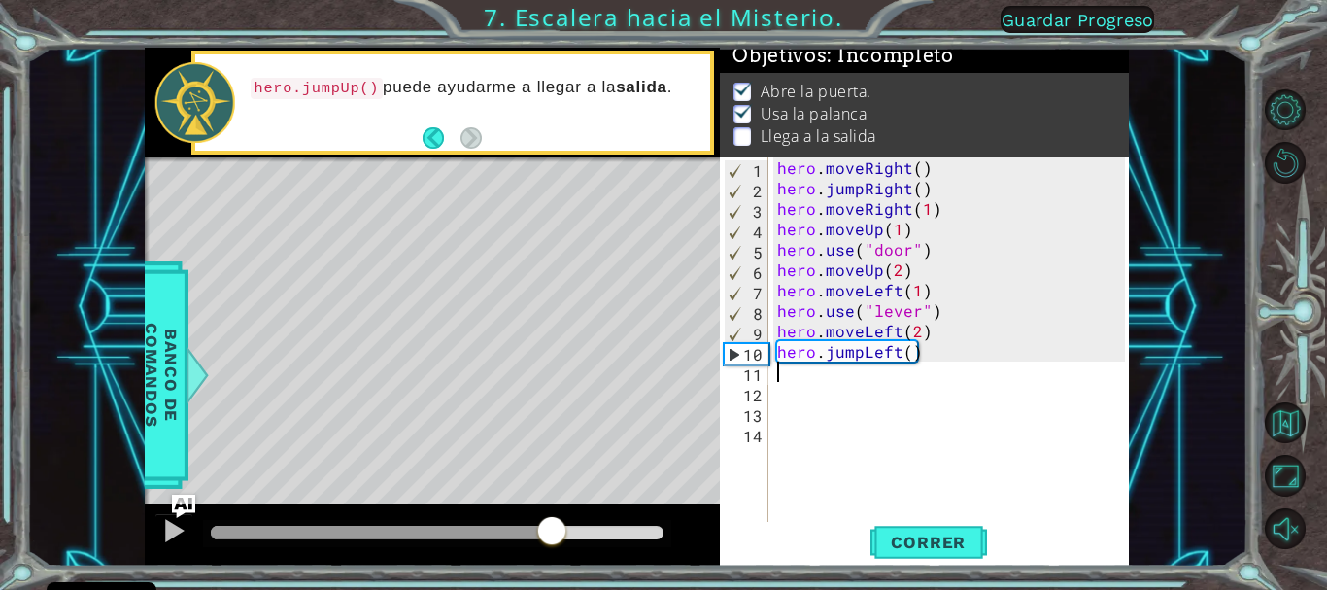
click at [573, 532] on div at bounding box center [437, 533] width 453 height 14
click at [527, 535] on div at bounding box center [391, 533] width 361 height 14
click at [487, 522] on div at bounding box center [437, 533] width 468 height 27
click at [484, 530] on div at bounding box center [368, 533] width 315 height 14
click at [179, 531] on div at bounding box center [173, 530] width 25 height 25
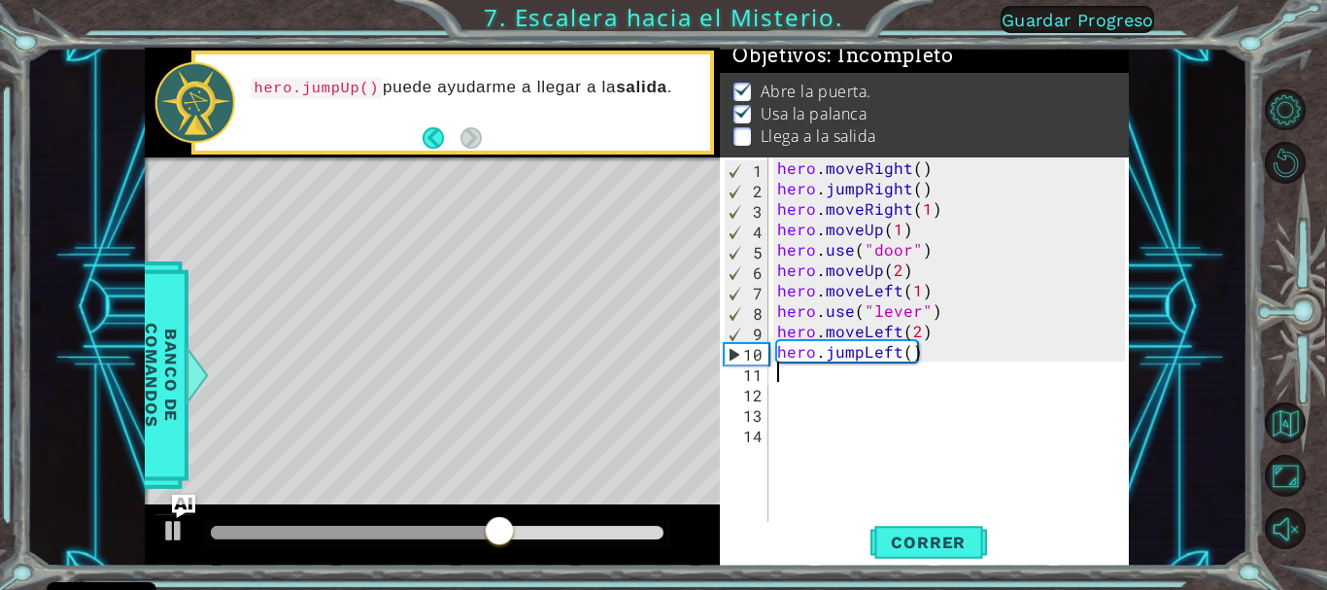
click at [440, 539] on div at bounding box center [437, 533] width 468 height 27
click at [423, 533] on div at bounding box center [359, 533] width 296 height 14
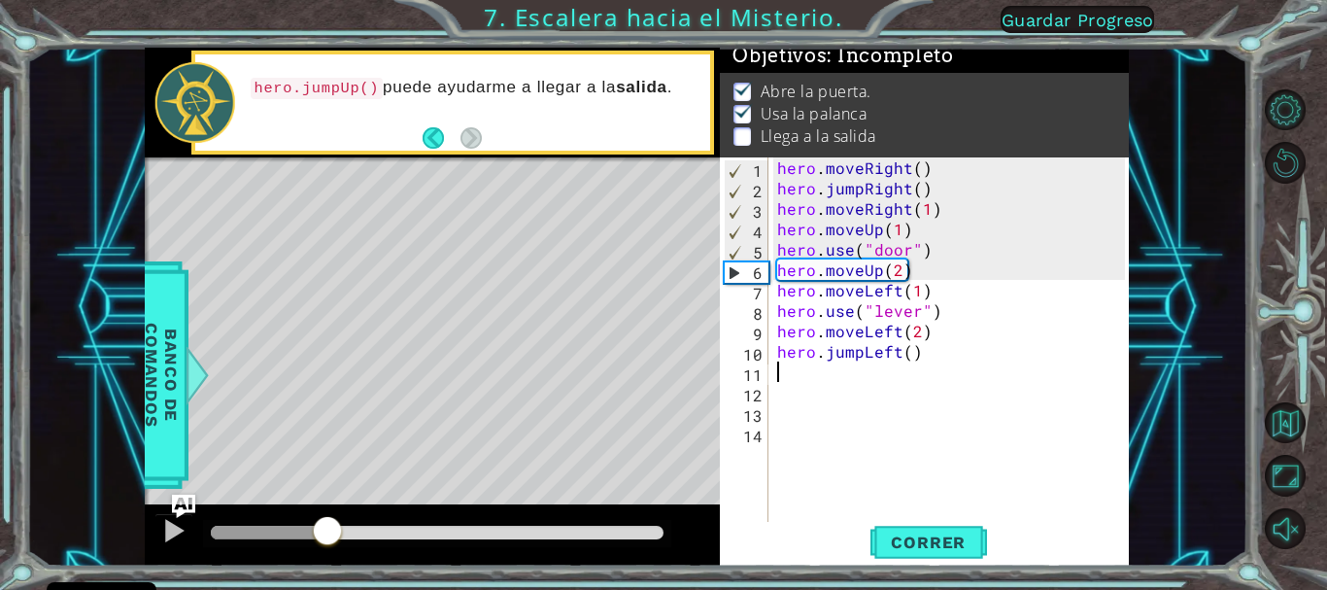
drag, startPoint x: 417, startPoint y: 528, endPoint x: 327, endPoint y: 532, distance: 89.5
click at [327, 532] on div at bounding box center [327, 532] width 35 height 35
click at [170, 524] on div at bounding box center [173, 530] width 25 height 25
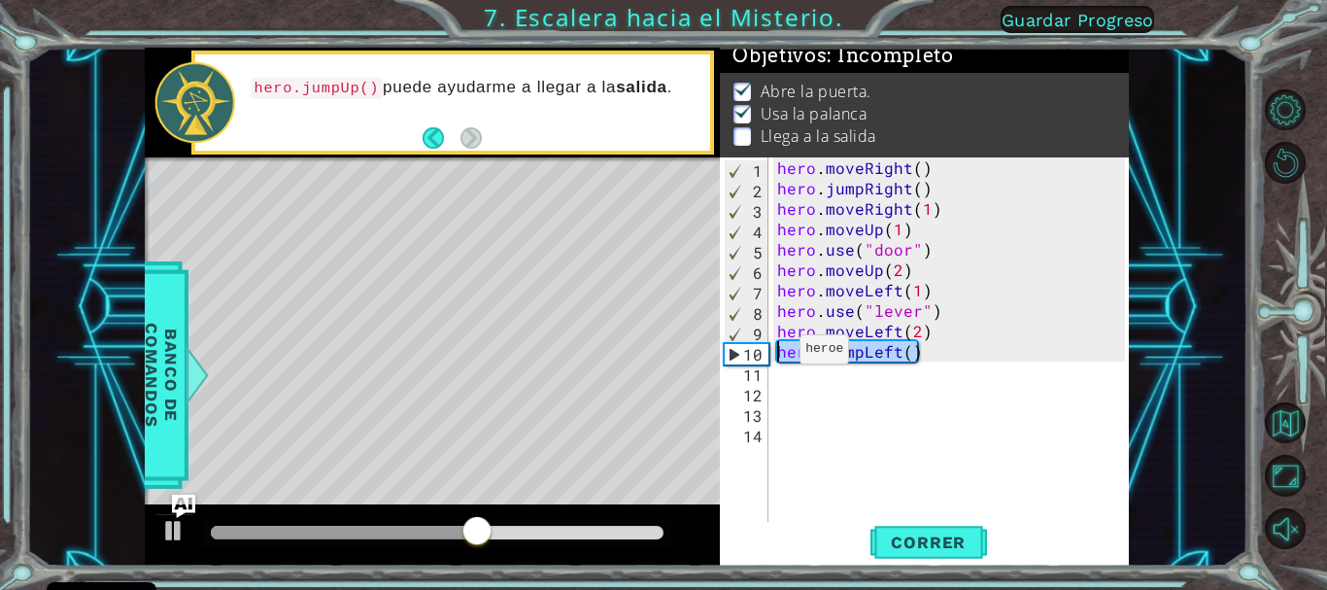
drag, startPoint x: 924, startPoint y: 358, endPoint x: 754, endPoint y: 355, distance: 170.1
click at [754, 355] on div "1 2 3 4 5 6 7 8 9 10 11 12 13 14 hero . moveRight ( ) hero . jumpRight ( ) hero…" at bounding box center [922, 340] width 404 height 367
type textarea "hero.jumpLeft()"
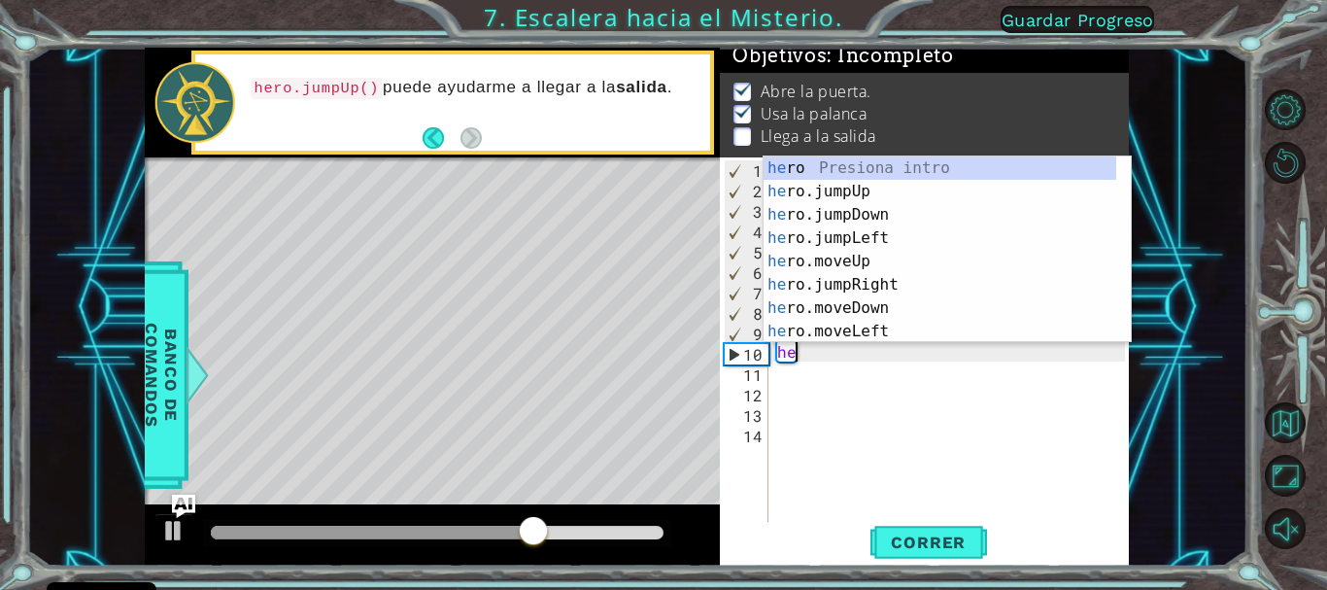
type textarea "her"
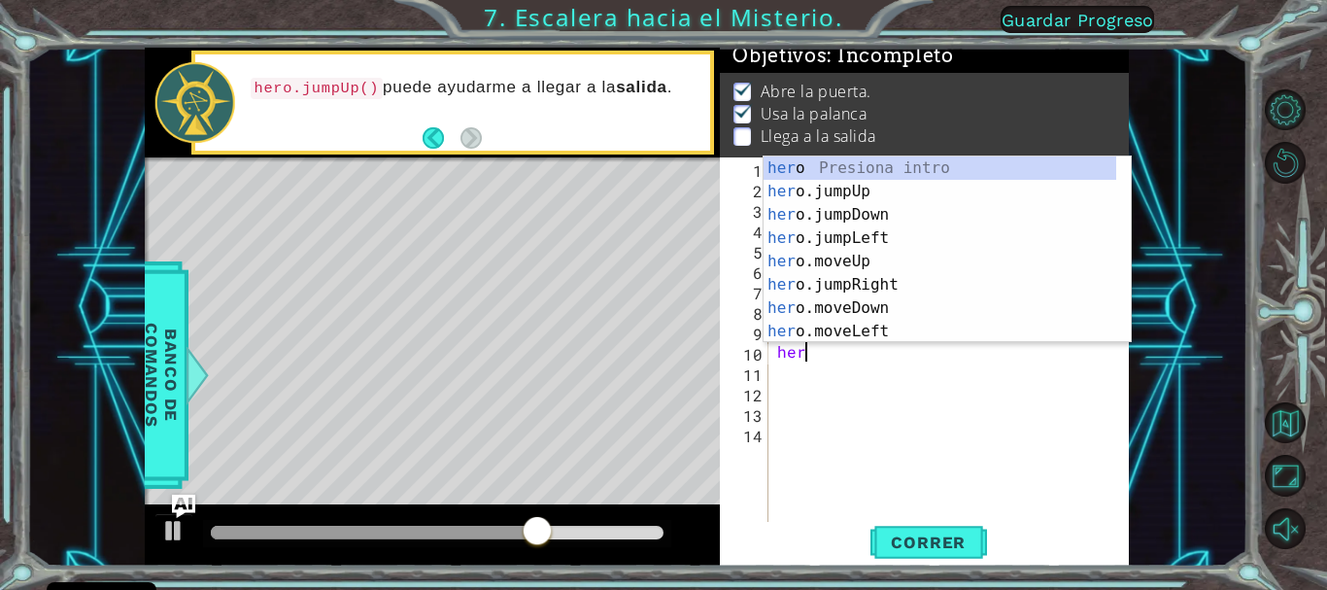
scroll to position [0, 1]
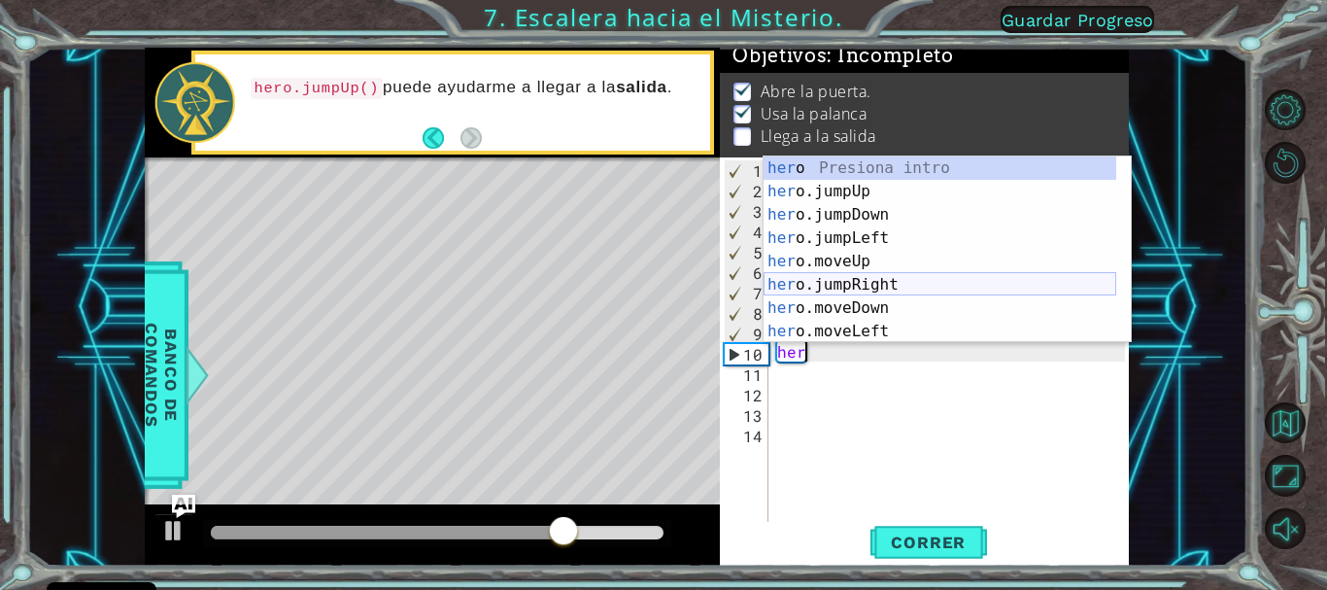
click at [829, 282] on div "her o Presiona intro her o.jumpUp Presiona intro her o.jumpDown Presiona intro …" at bounding box center [940, 272] width 353 height 233
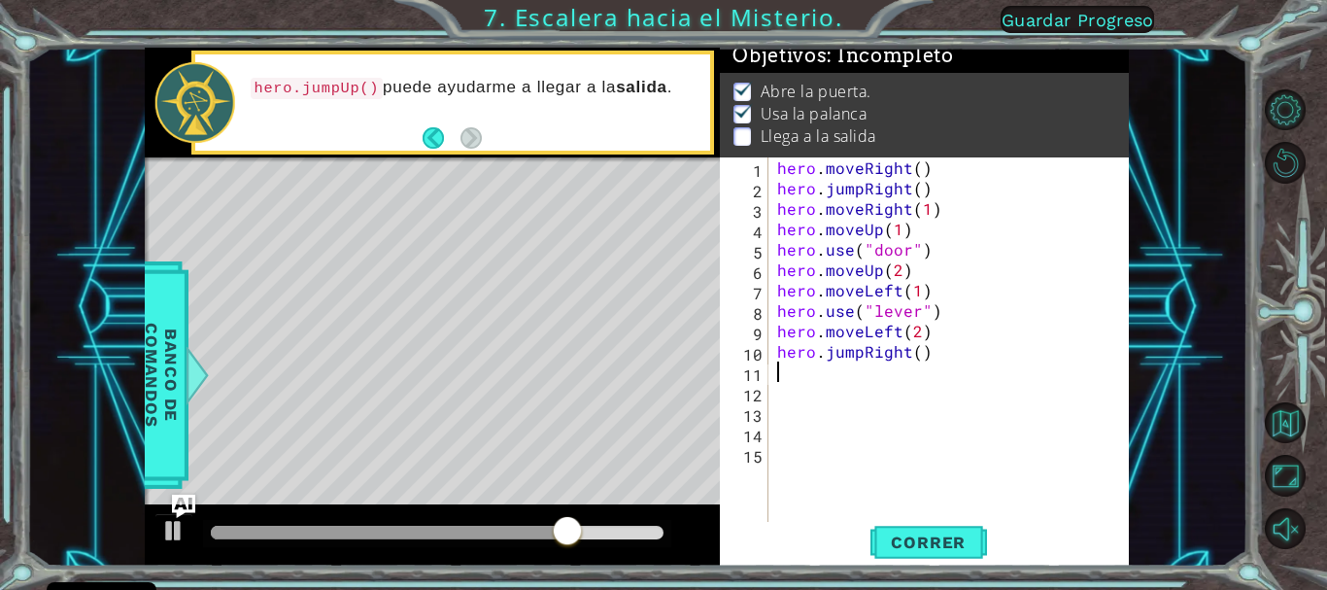
scroll to position [0, 0]
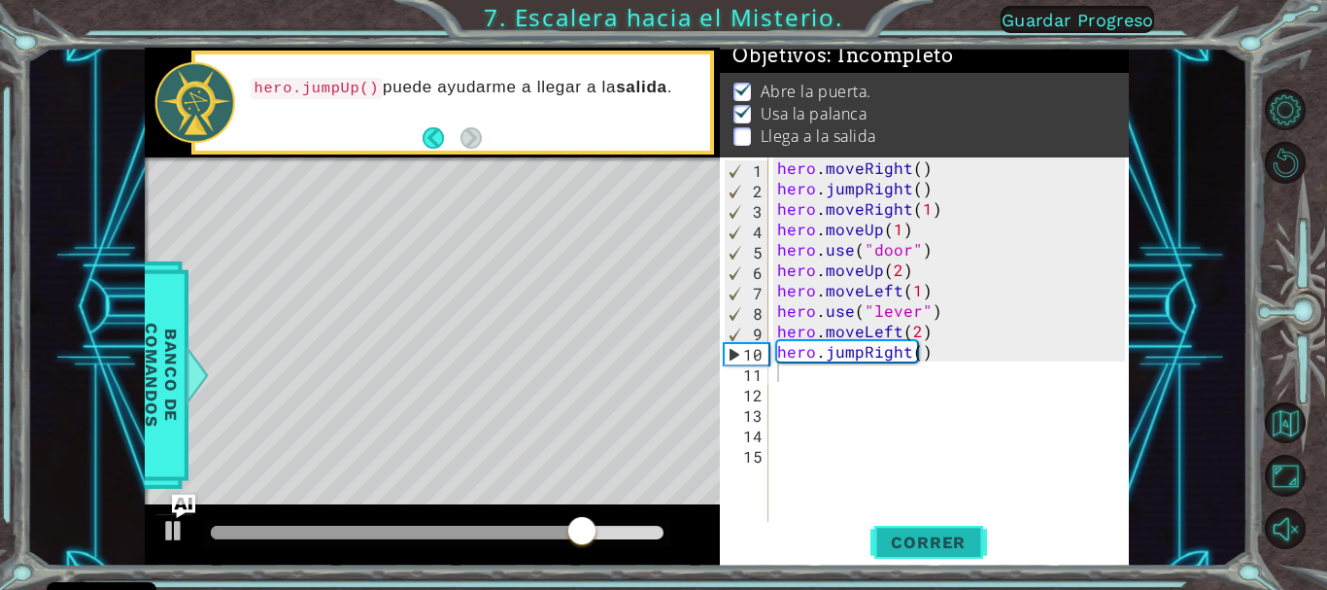
click at [906, 555] on button "Correr" at bounding box center [929, 542] width 117 height 41
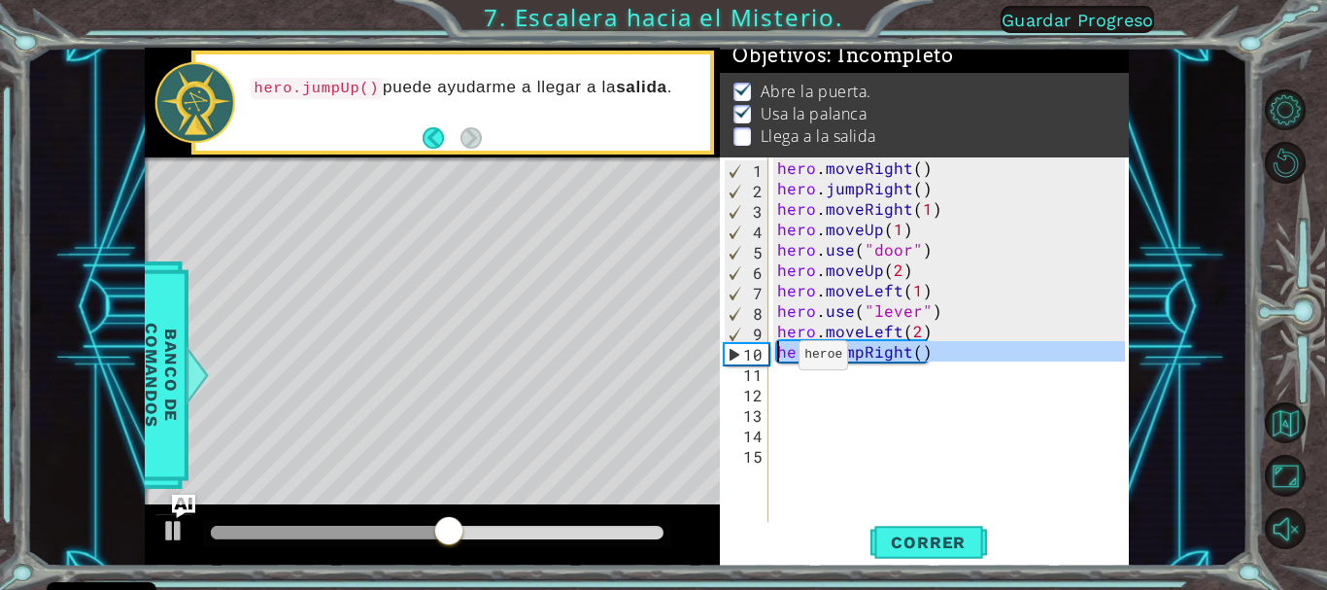
drag, startPoint x: 909, startPoint y: 361, endPoint x: 759, endPoint y: 361, distance: 150.6
click at [759, 361] on div "1 2 3 4 5 6 7 8 9 10 11 12 13 14 15 hero . moveRight ( ) hero . jumpRight ( ) h…" at bounding box center [922, 340] width 404 height 367
type textarea "hero.jumpRight()"
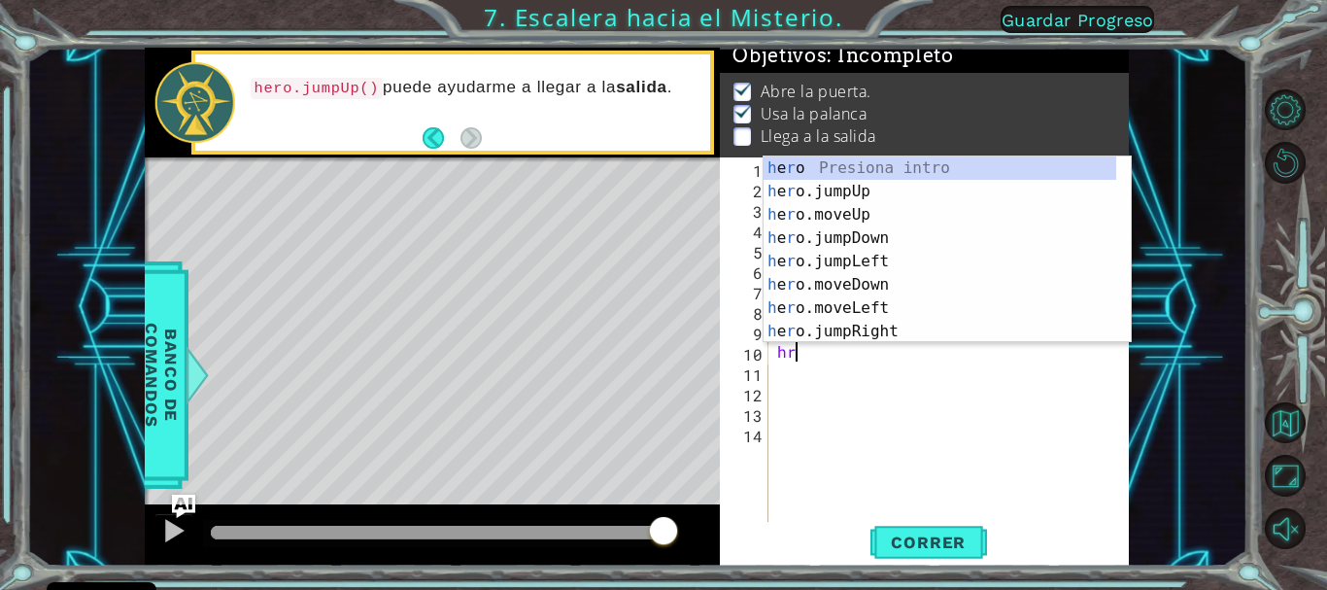
type textarea "h"
click at [818, 189] on div "h ero Presiona intro h ero.jumpUp Presiona intro h ero.moveUp Presiona intro h …" at bounding box center [940, 272] width 353 height 233
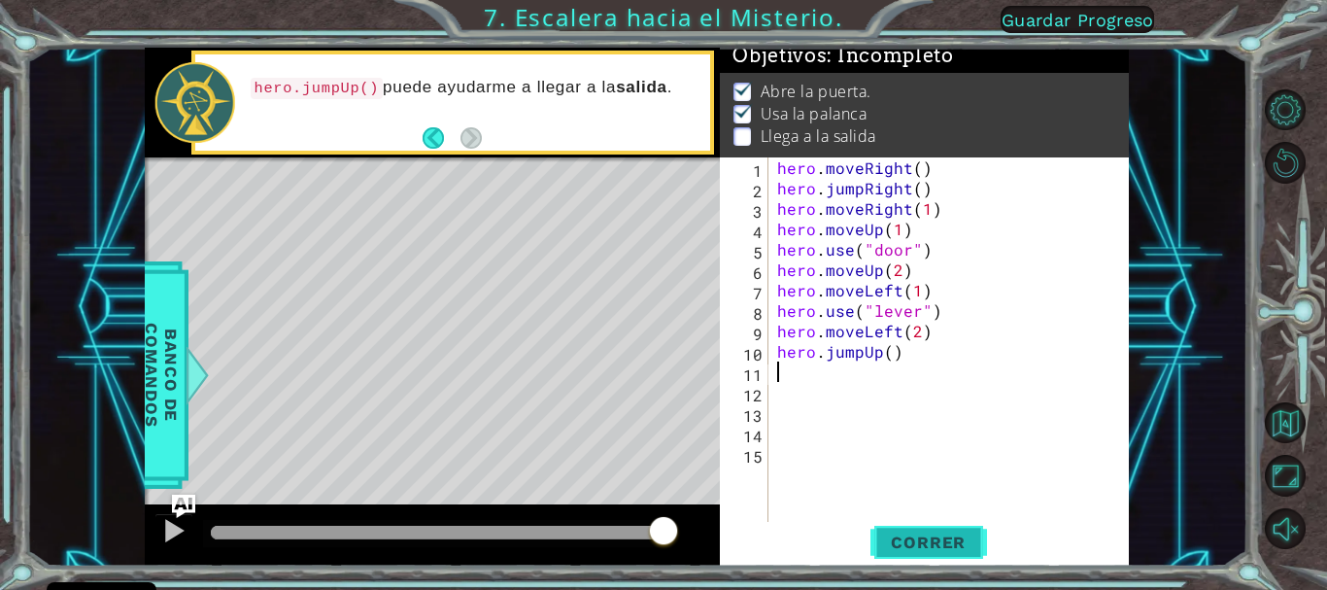
click at [903, 541] on span "Correr" at bounding box center [929, 541] width 114 height 19
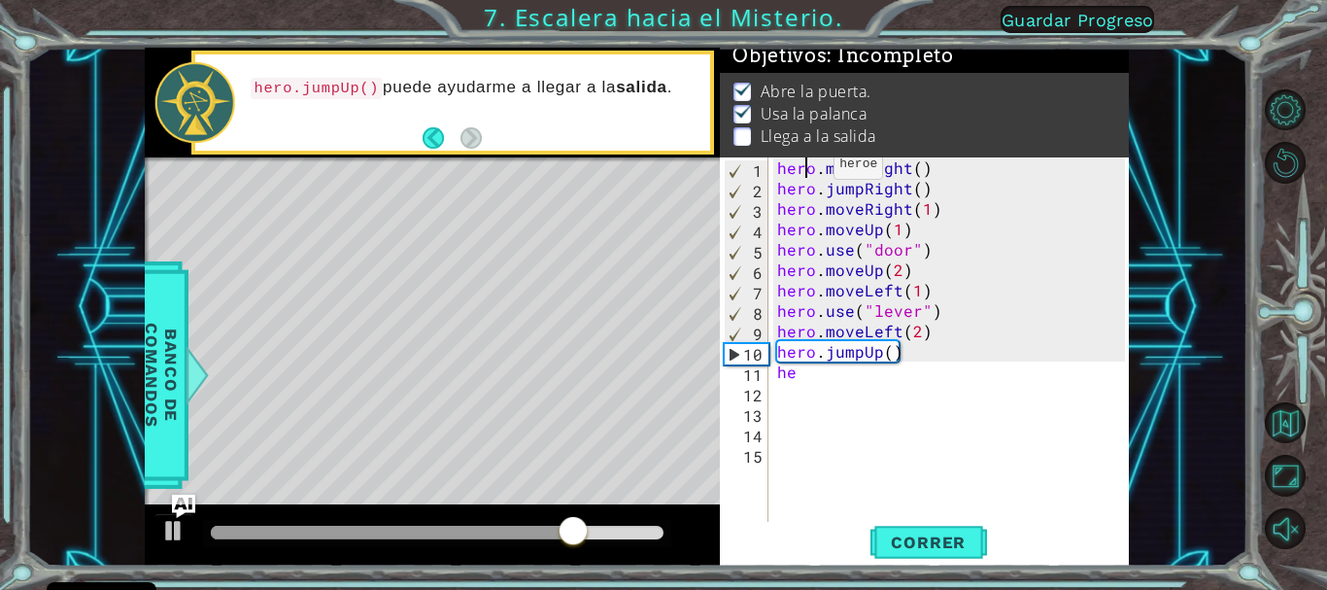
click at [809, 169] on div "hero . moveRight ( ) hero . jumpRight ( ) hero . moveRight ( 1 ) hero . moveUp …" at bounding box center [953, 361] width 360 height 408
click at [824, 176] on div "hero . moveRight ( ) hero . jumpRight ( ) hero . moveRight ( 1 ) hero . moveUp …" at bounding box center [953, 361] width 360 height 408
click at [806, 379] on div "hero . moveRight ( ) hero . jumpRight ( ) hero . moveRight ( 1 ) hero . moveUp …" at bounding box center [953, 361] width 360 height 408
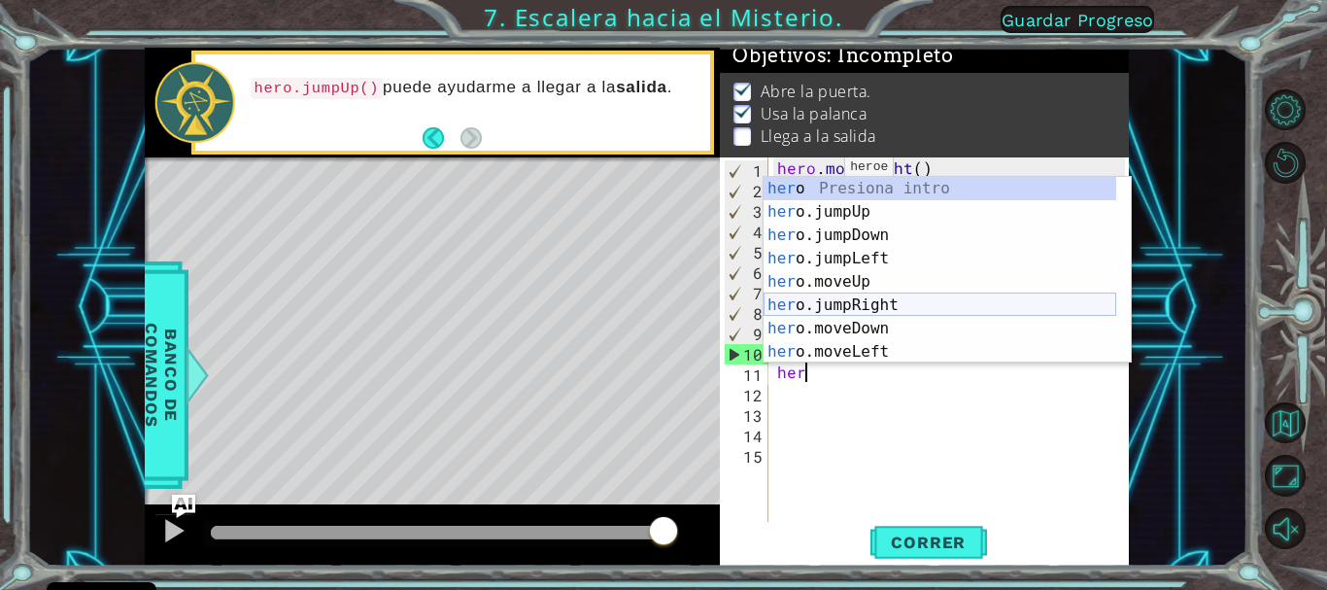
scroll to position [47, 0]
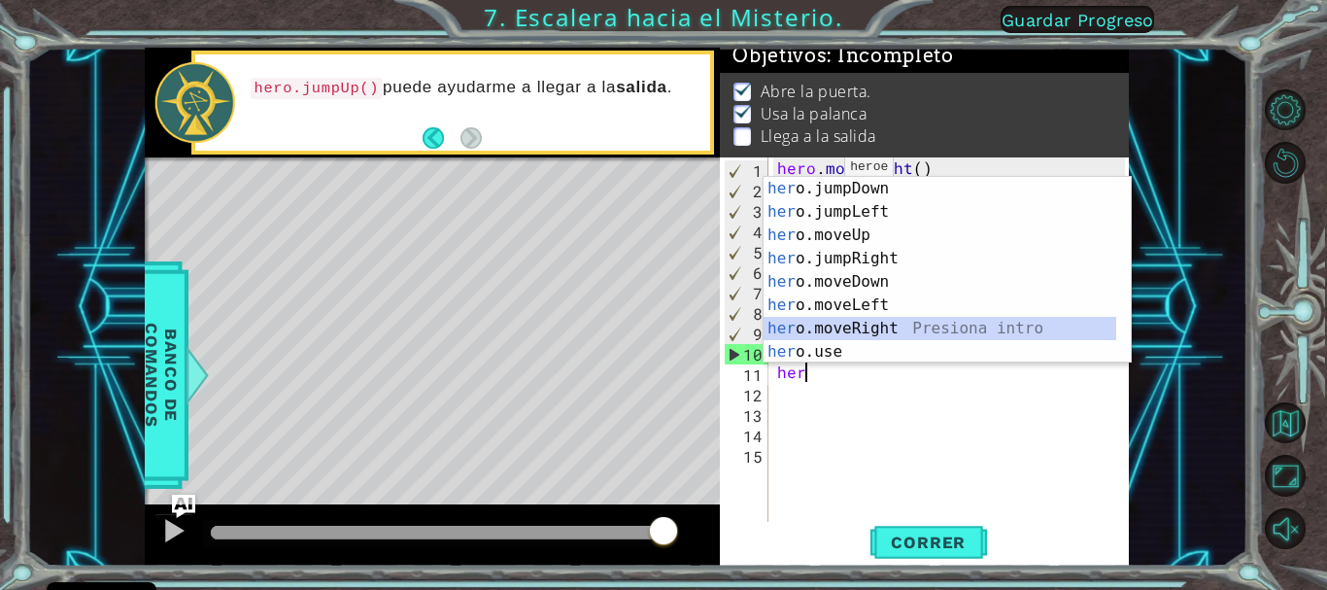
click at [827, 326] on div "her o.jumpDown Presiona intro her o.jumpLeft Presiona intro her o.moveUp Presio…" at bounding box center [940, 293] width 353 height 233
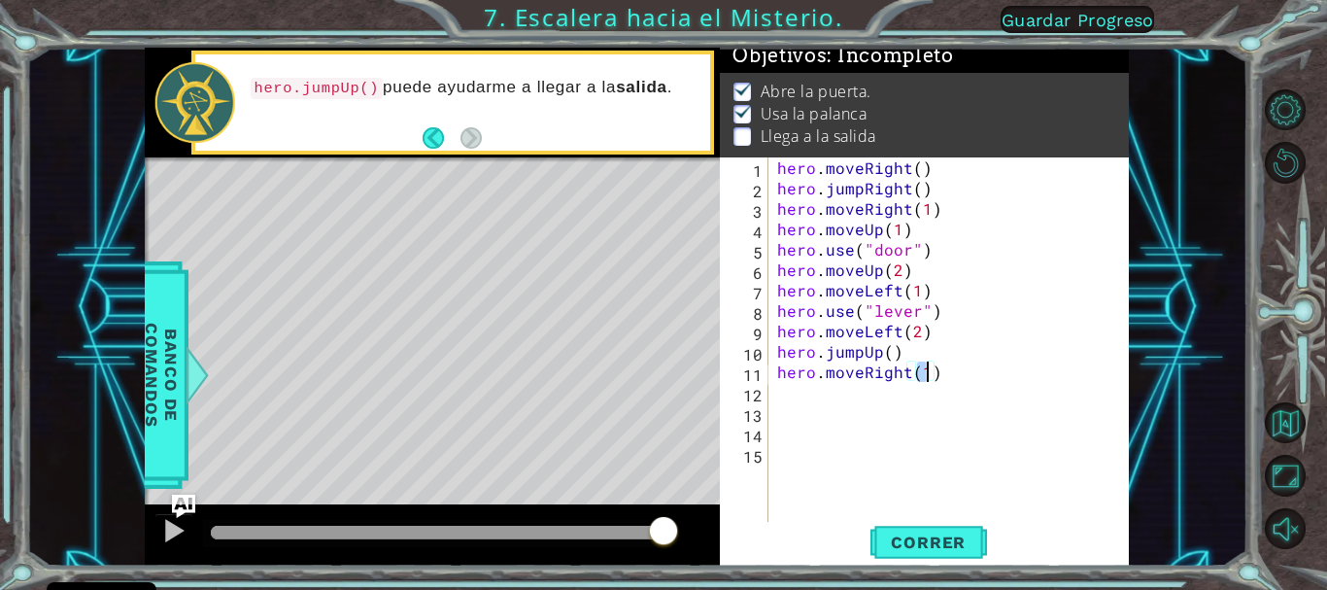
type textarea "hero.moveRight(2)"
click at [785, 396] on div "hero . moveRight ( ) hero . jumpRight ( ) hero . moveRight ( 1 ) hero . moveUp …" at bounding box center [953, 361] width 360 height 408
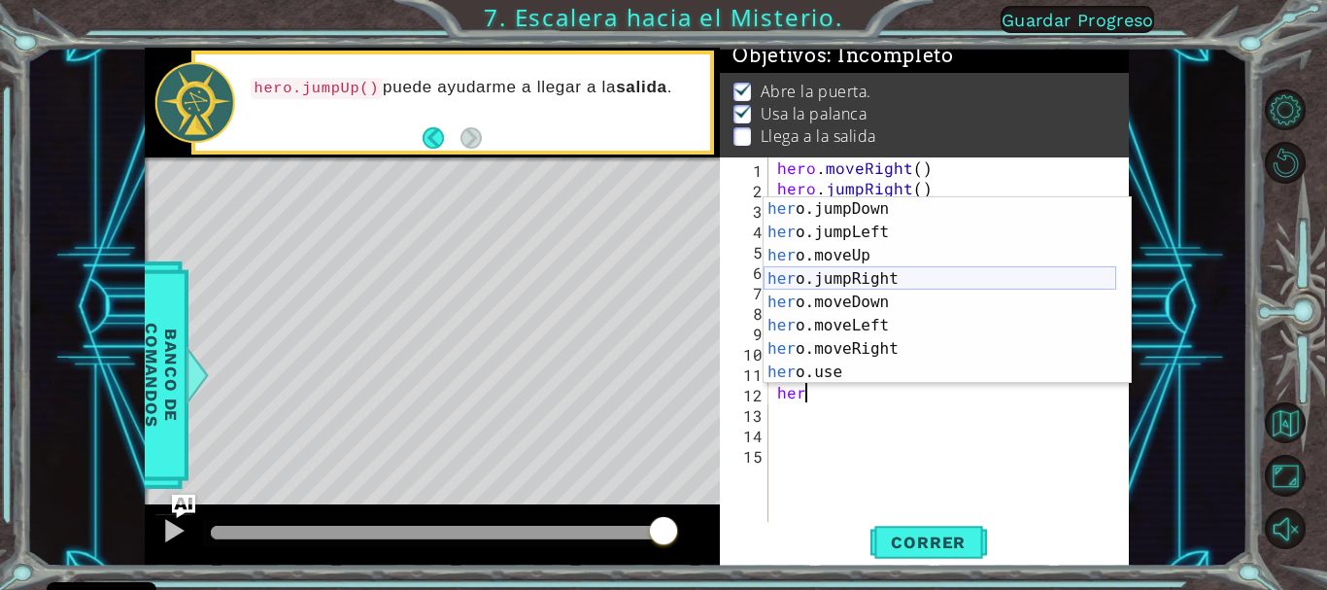
scroll to position [47, 0]
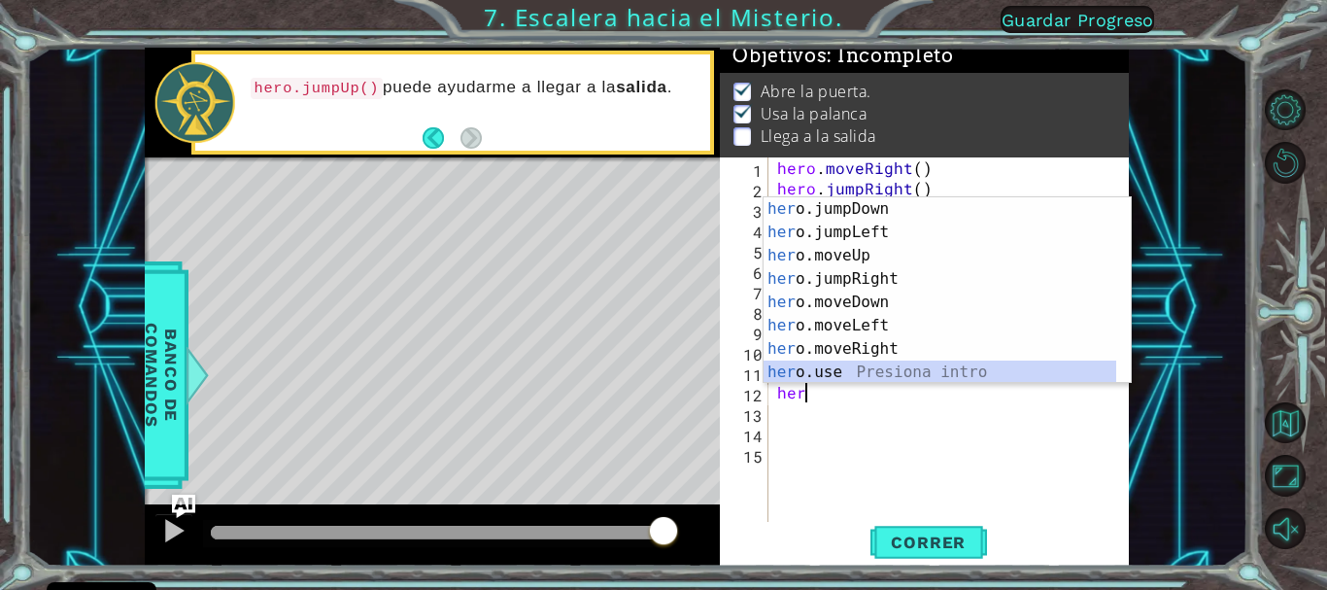
click at [802, 368] on div "her o.jumpDown Presiona intro her o.jumpLeft Presiona intro her o.moveUp Presio…" at bounding box center [940, 313] width 353 height 233
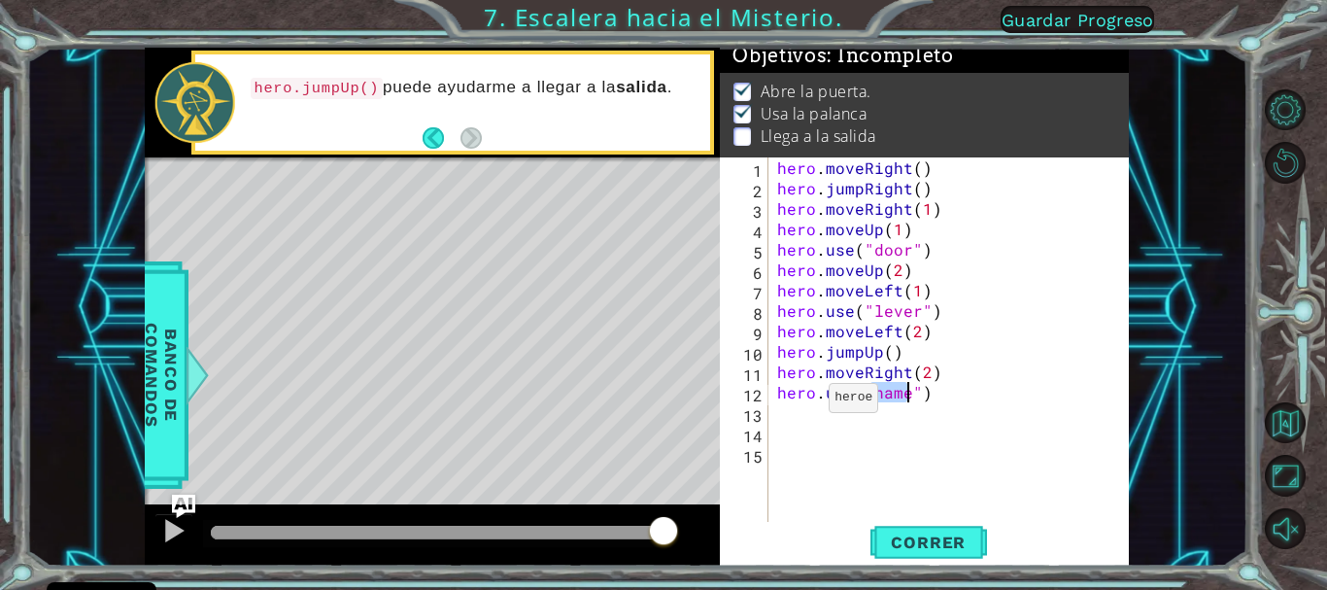
type textarea "hero.use("d")"
drag, startPoint x: 906, startPoint y: 395, endPoint x: 754, endPoint y: 397, distance: 151.6
click at [754, 397] on div "hero.use("d") 1 2 3 4 5 6 7 8 9 10 11 12 13 14 15 hero . moveRight ( ) hero . j…" at bounding box center [922, 340] width 404 height 367
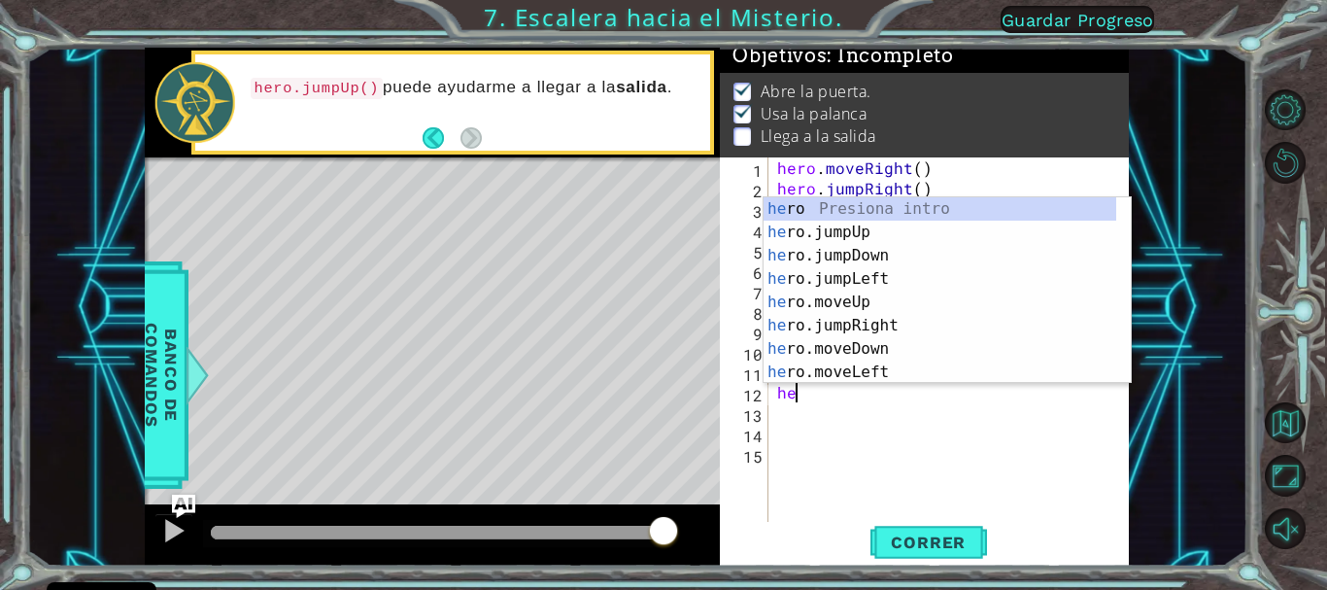
scroll to position [0, 1]
click at [804, 301] on div "her o Presiona intro her o.jumpUp Presiona intro her o.jumpDown Presiona intro …" at bounding box center [940, 313] width 353 height 233
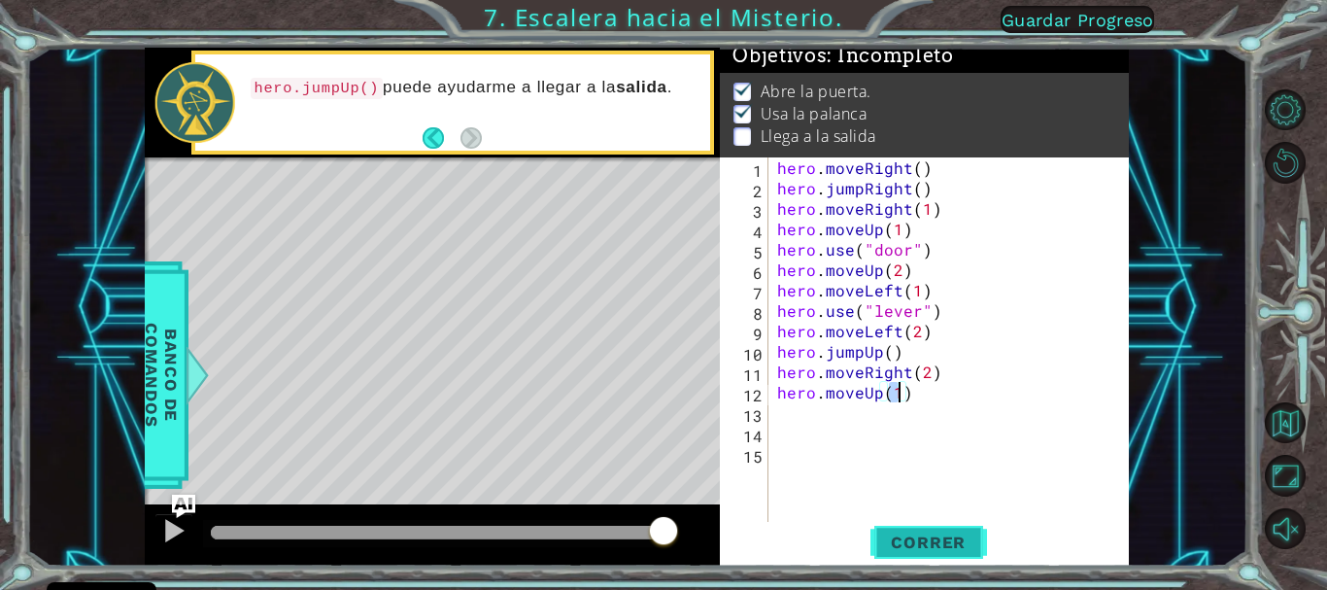
type textarea "hero.moveUp(1)"
click at [906, 539] on span "Correr" at bounding box center [929, 541] width 114 height 19
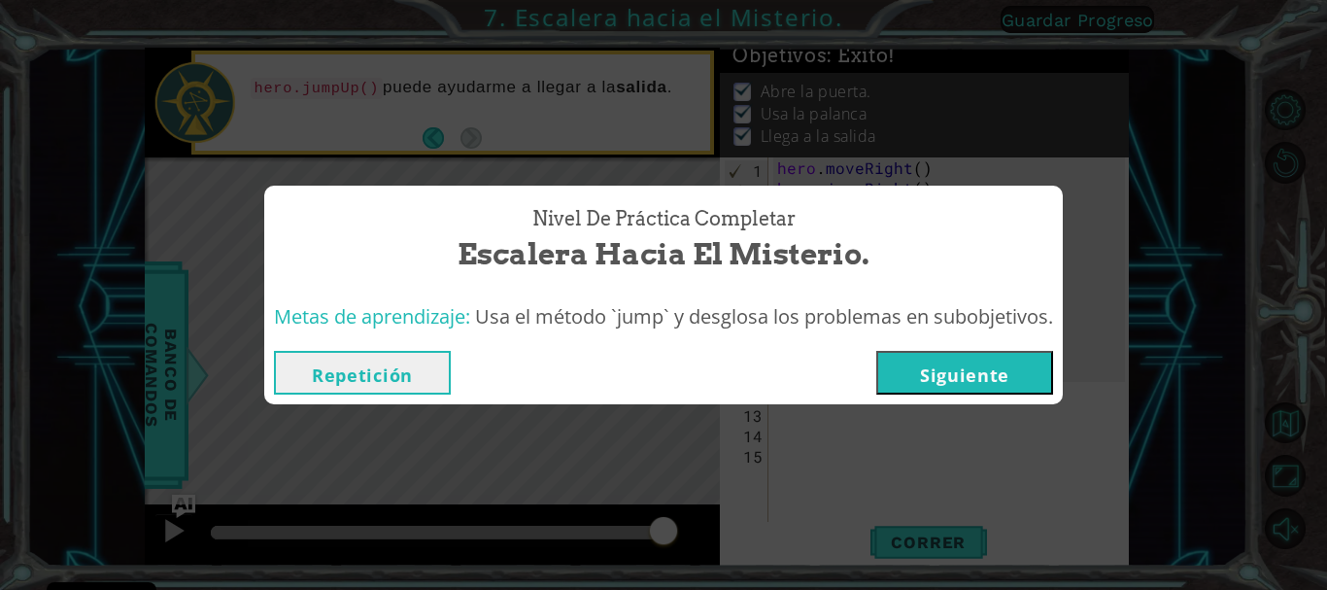
click at [933, 370] on button "Siguiente" at bounding box center [964, 373] width 177 height 44
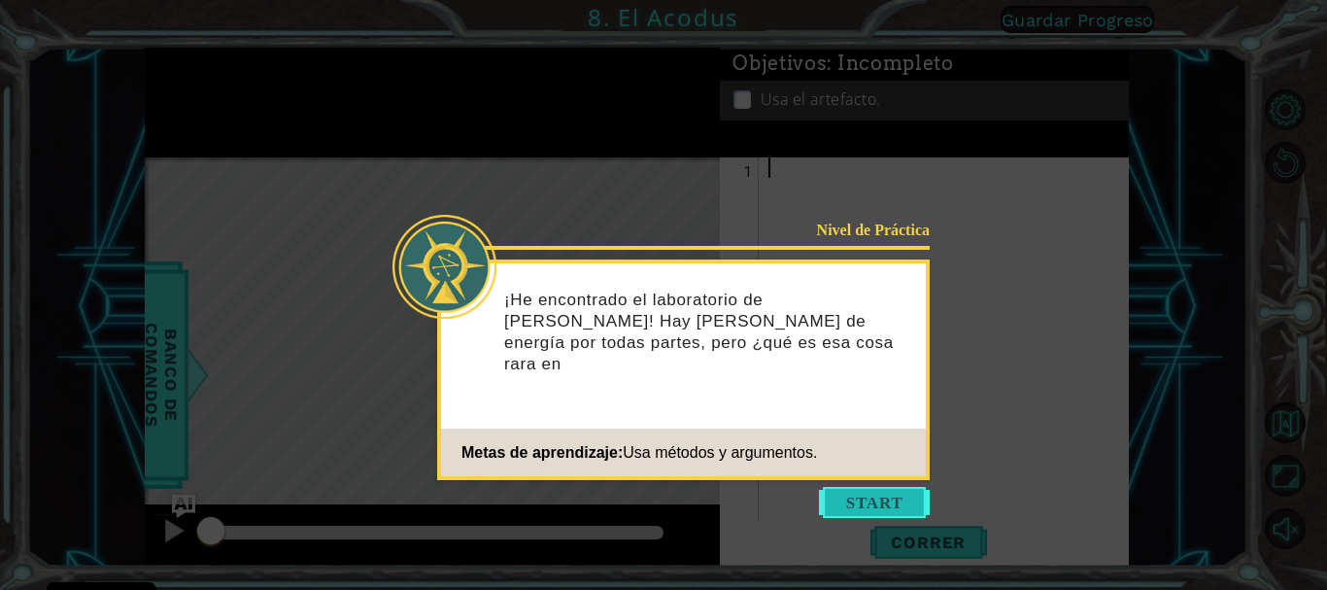
click at [859, 502] on button "Start" at bounding box center [874, 502] width 111 height 31
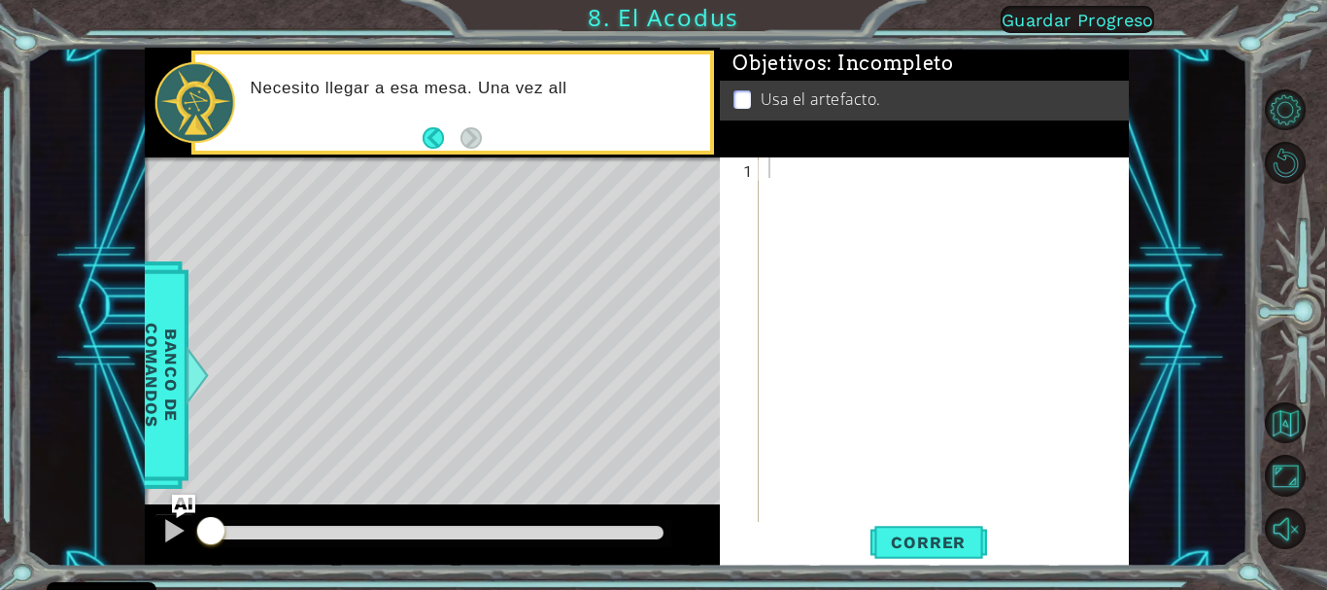
click at [1021, 12] on span "Guardar Progreso" at bounding box center [1078, 20] width 153 height 20
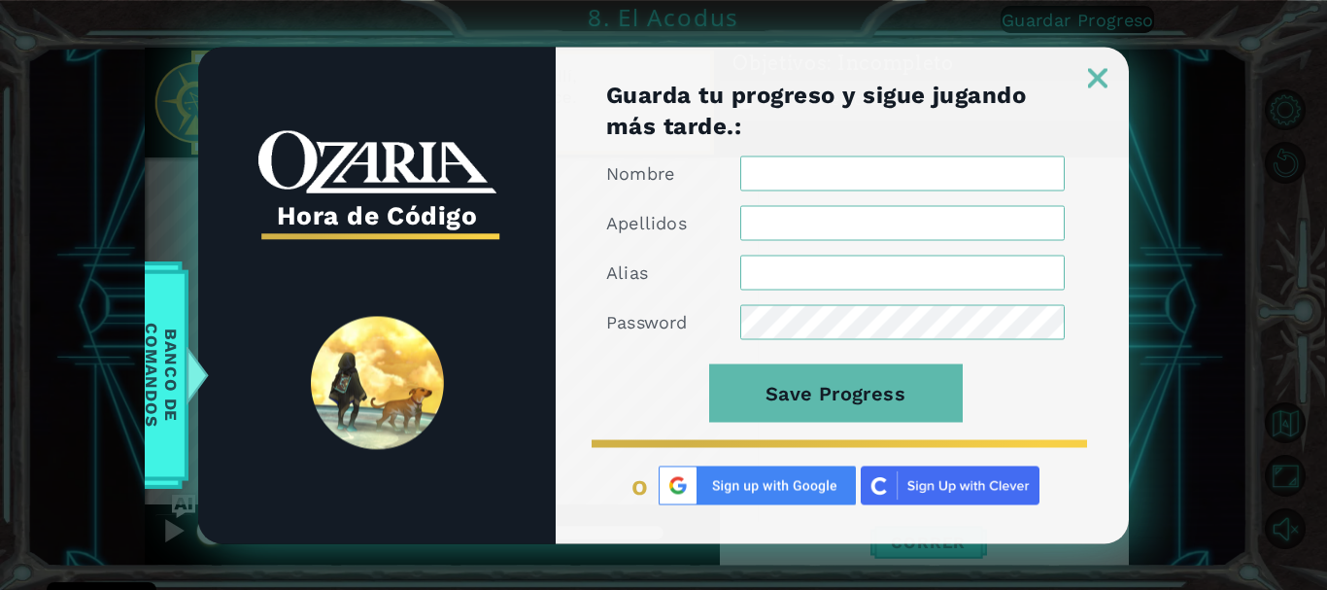
click at [754, 163] on input "Nombre" at bounding box center [902, 172] width 325 height 35
type input "[PERSON_NAME]"
click at [744, 214] on input "Apellidos" at bounding box center [902, 222] width 325 height 35
type input "Remesal Torno"
click at [750, 278] on input "Alias" at bounding box center [902, 272] width 325 height 35
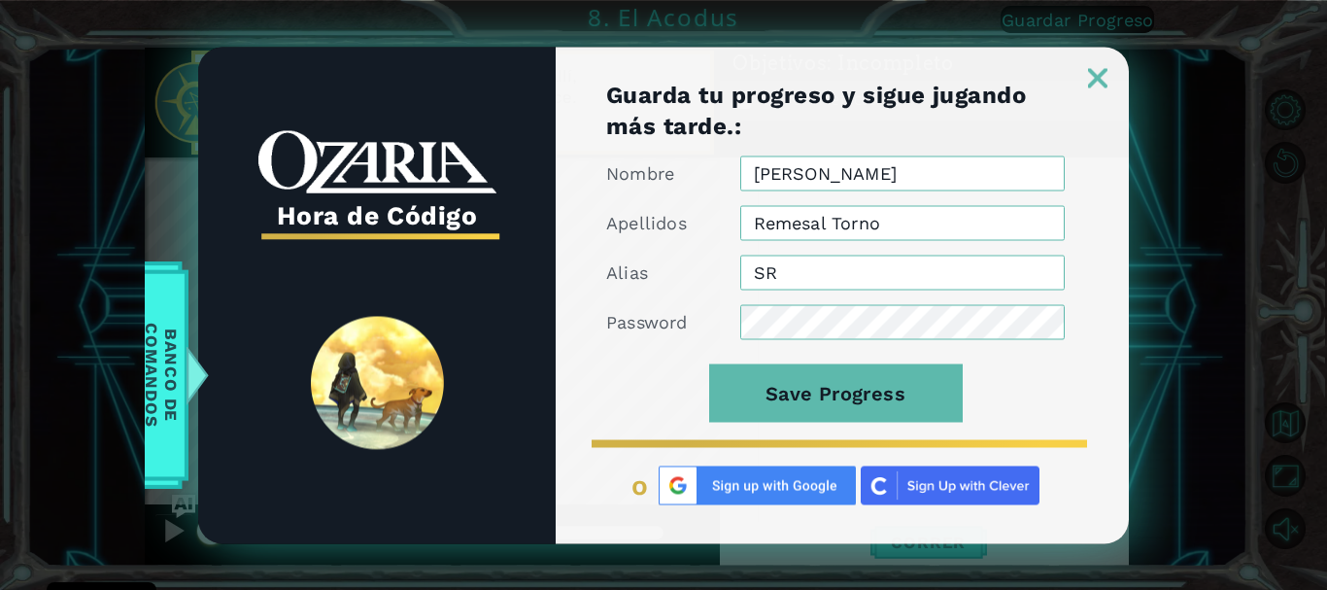
type input "S"
type input "srt93"
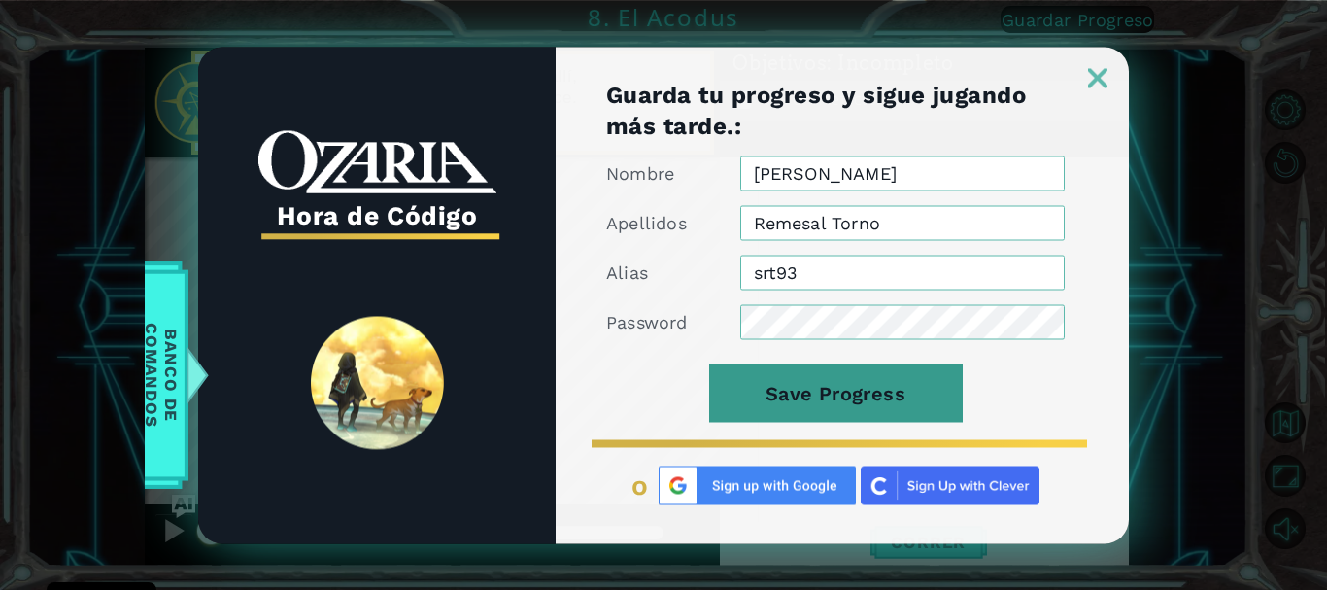
click at [815, 392] on button "Save Progress" at bounding box center [836, 392] width 254 height 58
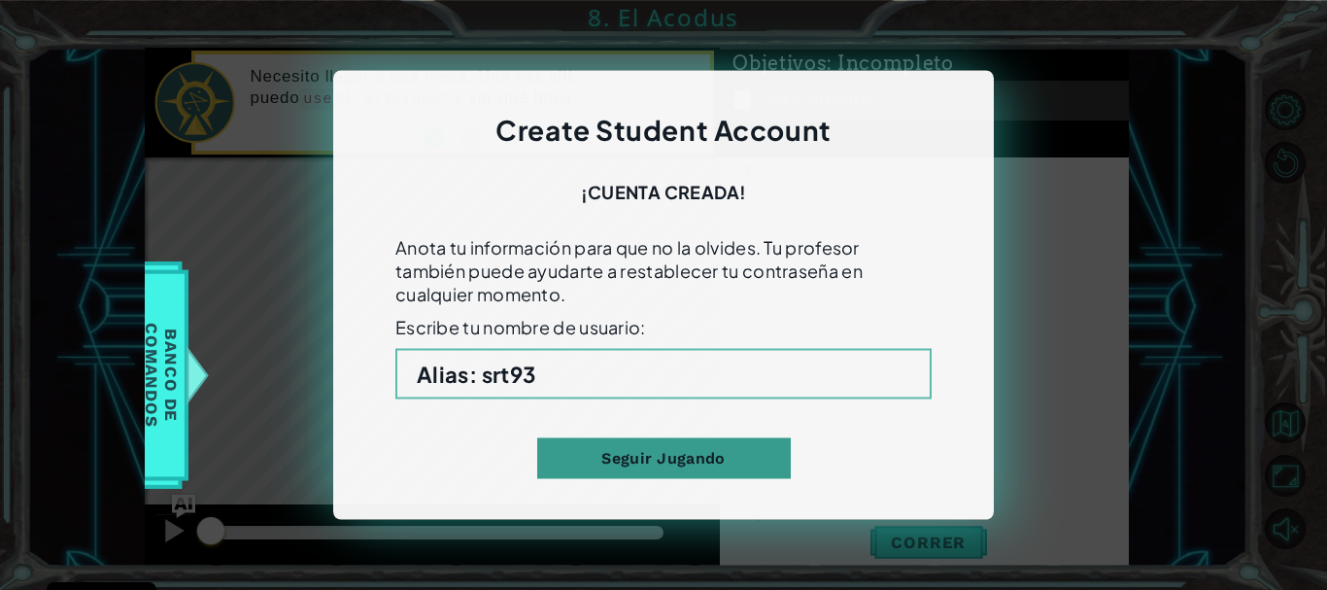
click at [580, 459] on button "Seguir Jugando" at bounding box center [664, 458] width 254 height 41
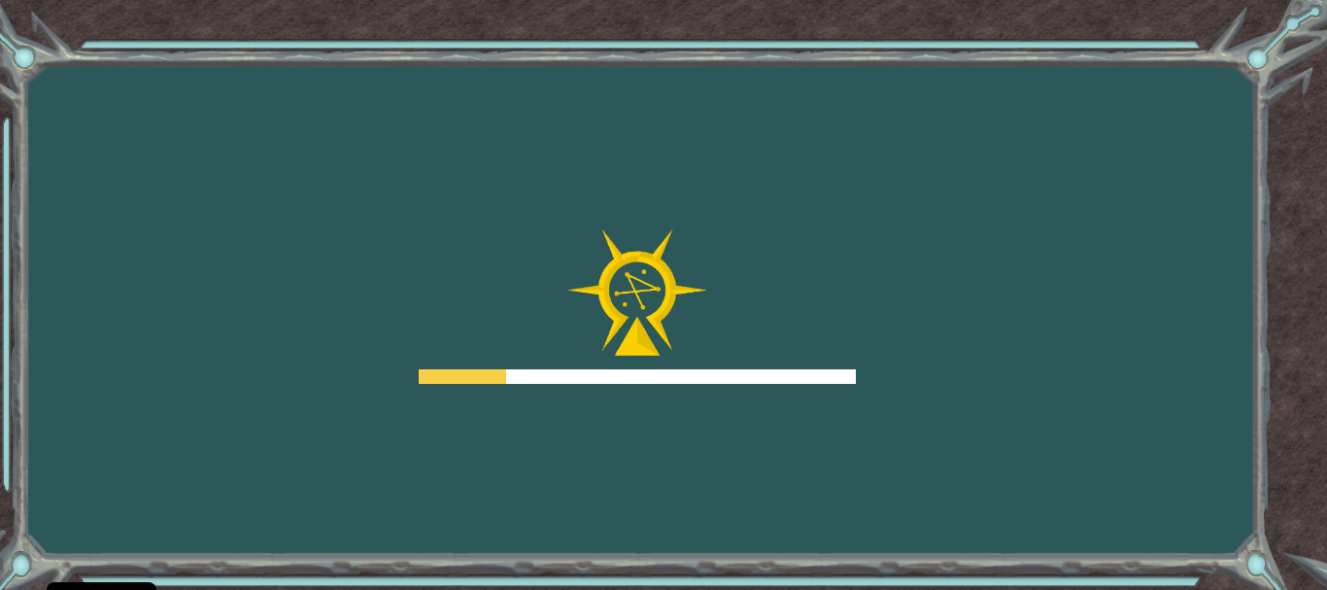
click at [599, 256] on img at bounding box center [637, 292] width 140 height 127
click at [601, 256] on img at bounding box center [637, 292] width 140 height 127
